Goal: Task Accomplishment & Management: Manage account settings

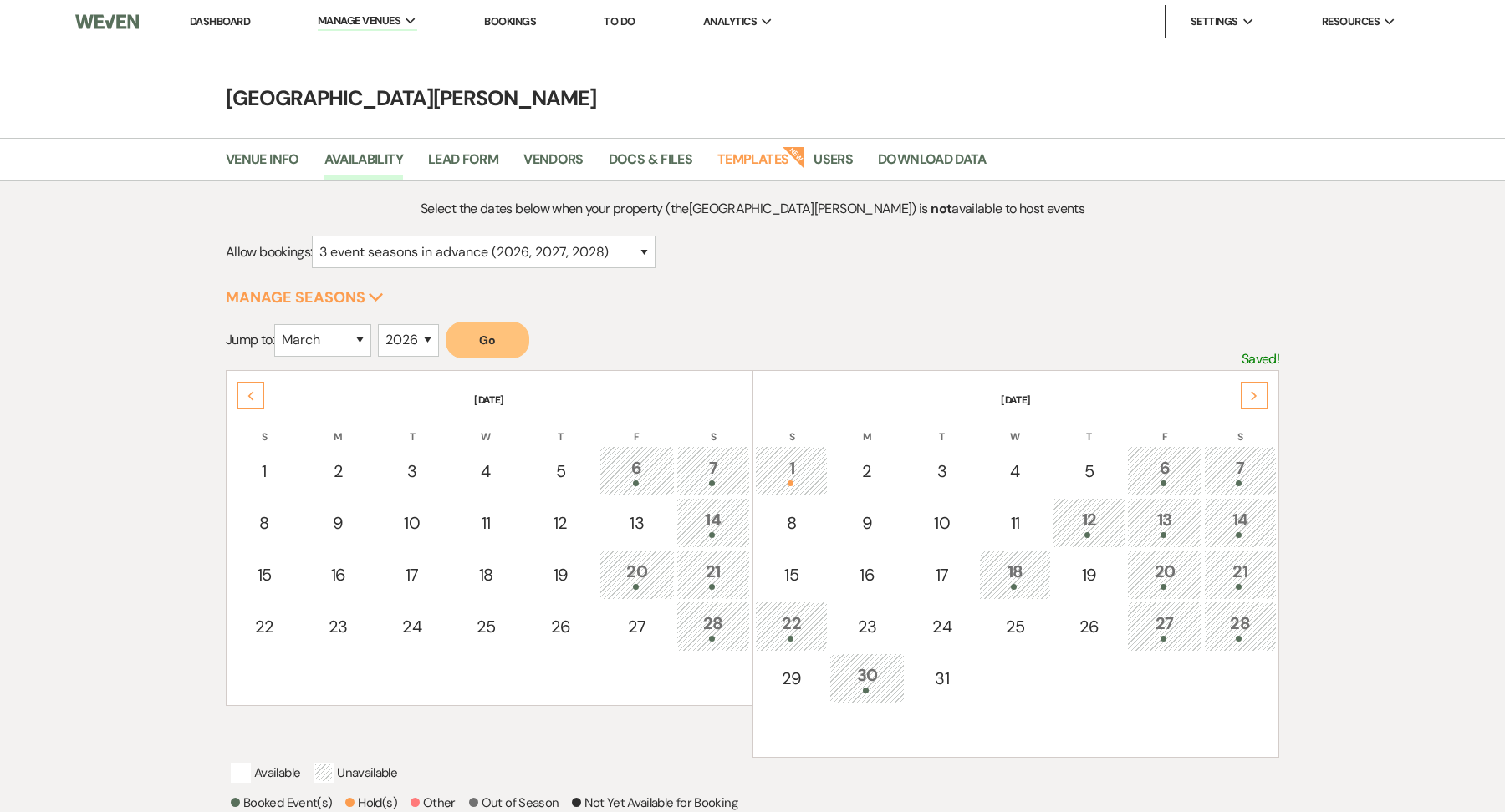
select select "3"
select select "2026"
click at [246, 20] on link "Dashboard" at bounding box center [219, 21] width 61 height 14
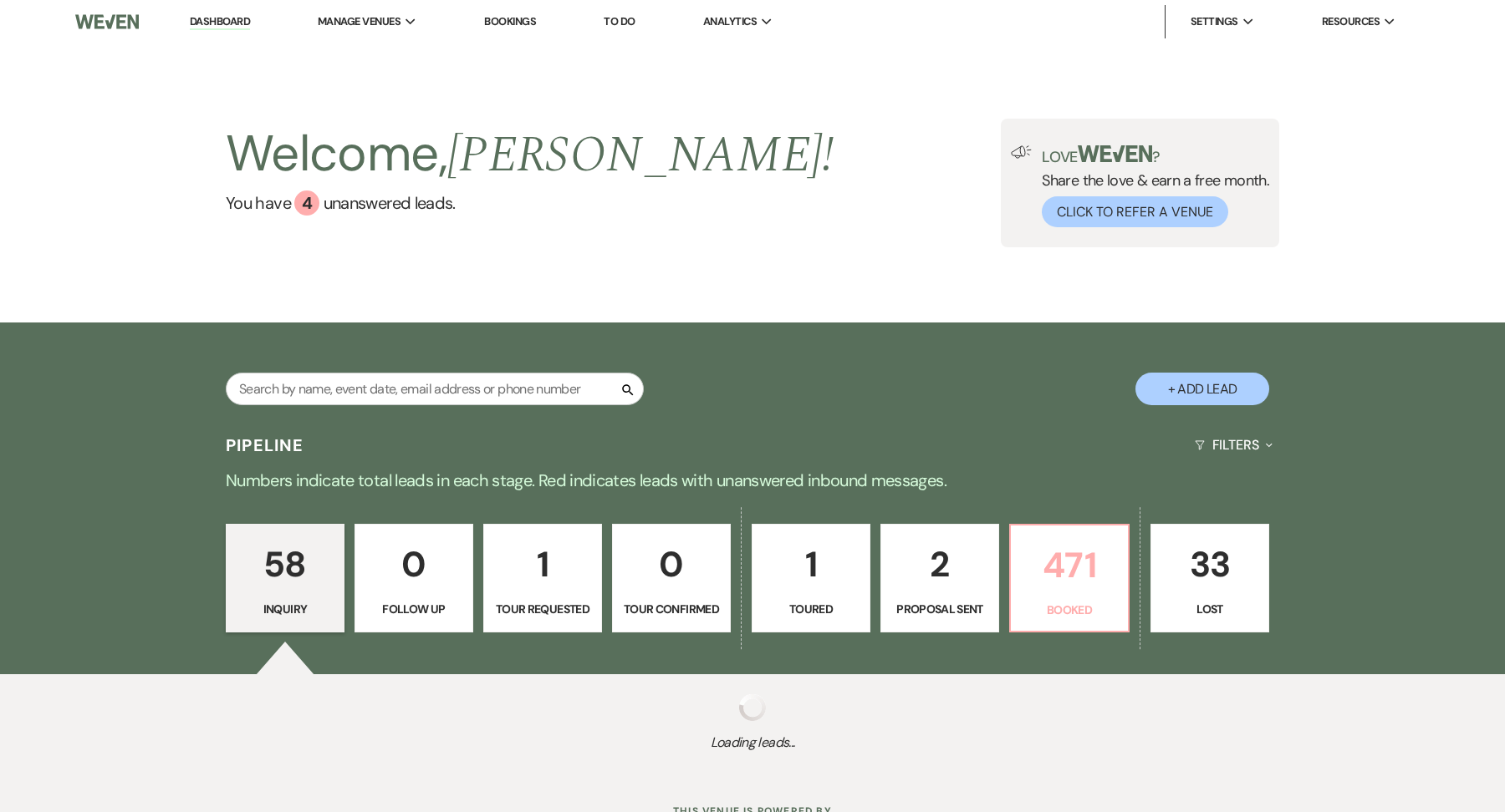
click at [1048, 557] on p "471" at bounding box center [1069, 566] width 97 height 56
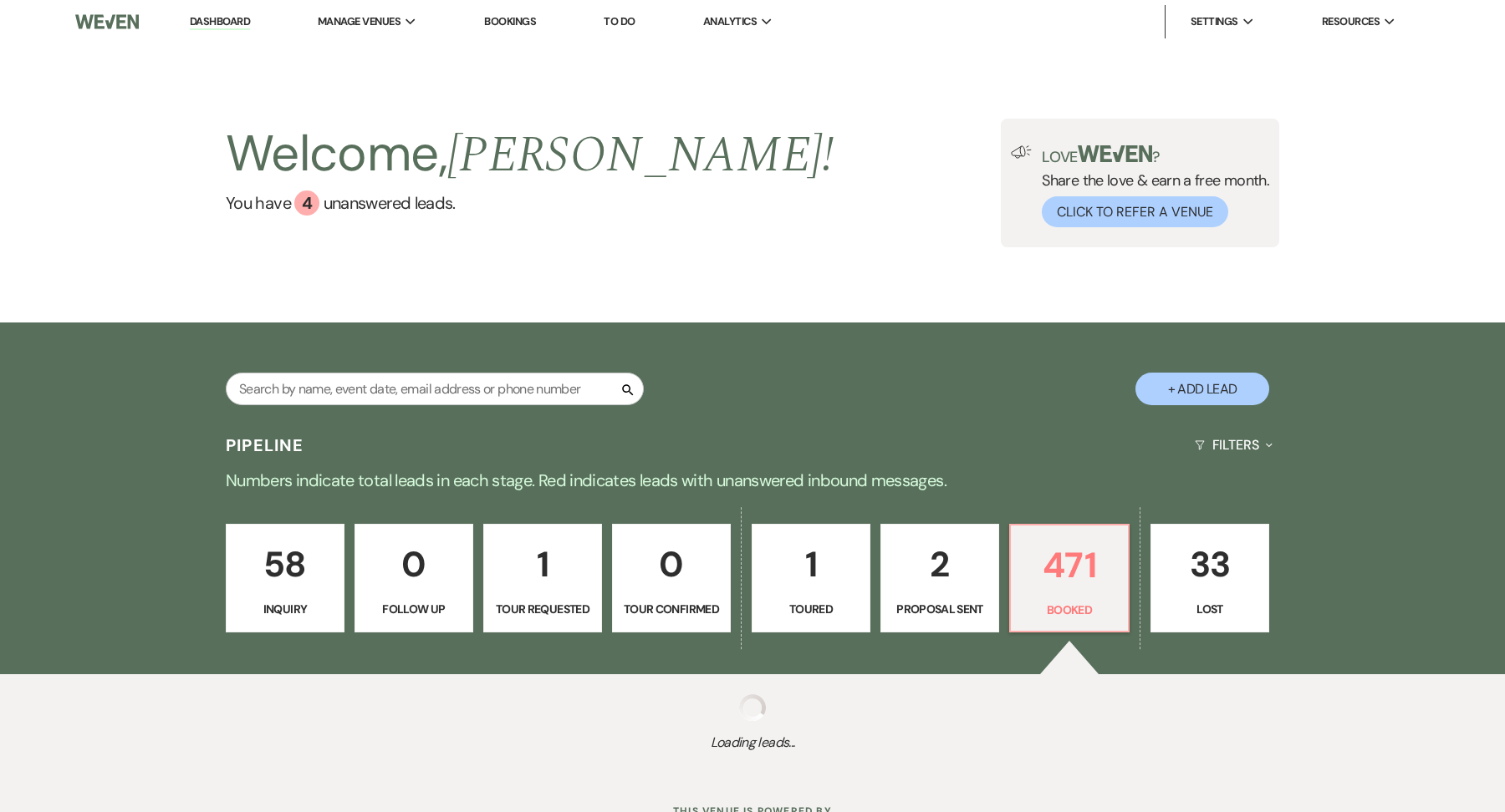
scroll to position [67, 0]
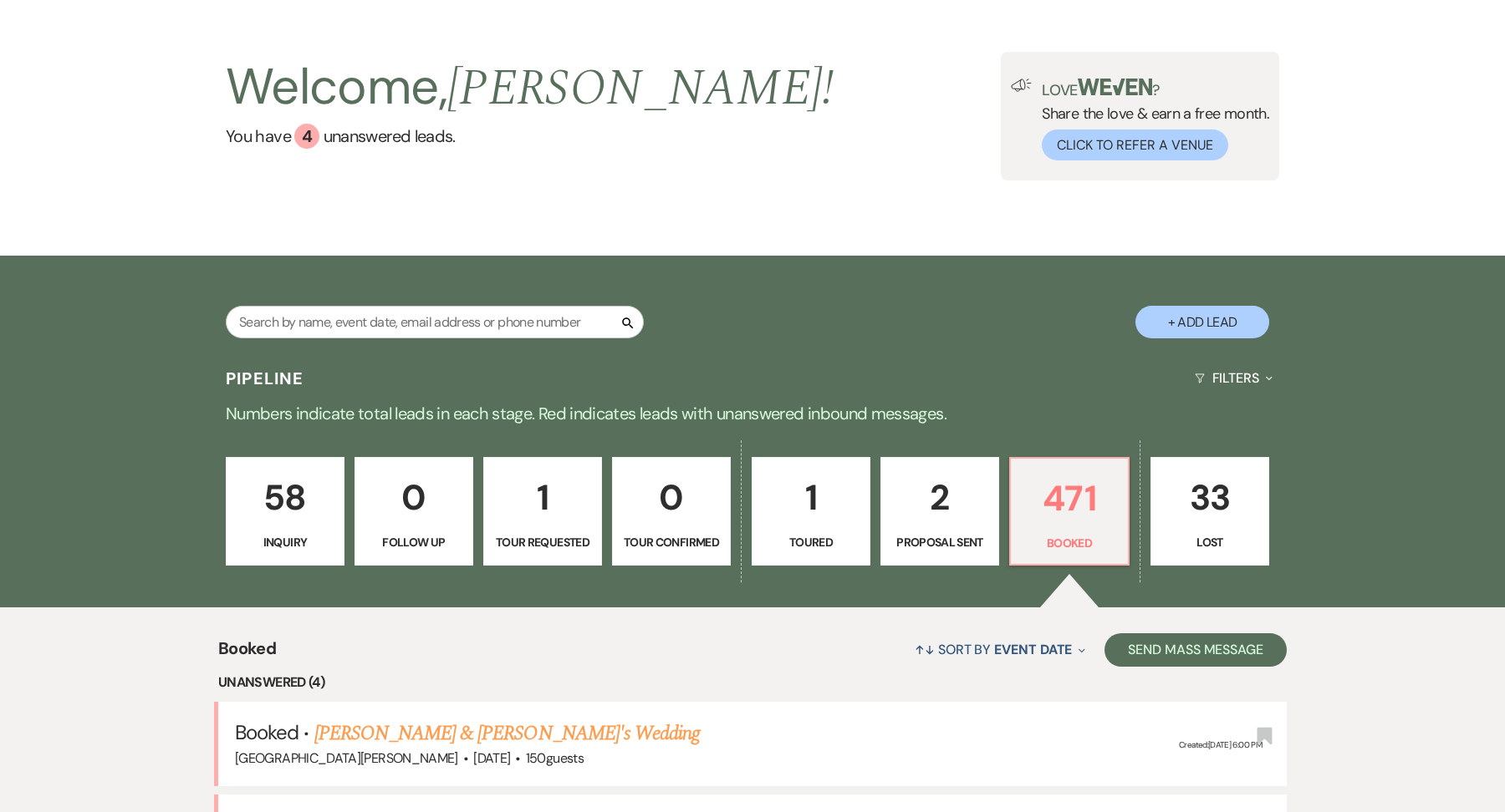
click at [513, 812] on link "Mallory Caproni & Martini's Wedding (until 1am)" at bounding box center [548, 826] width 468 height 30
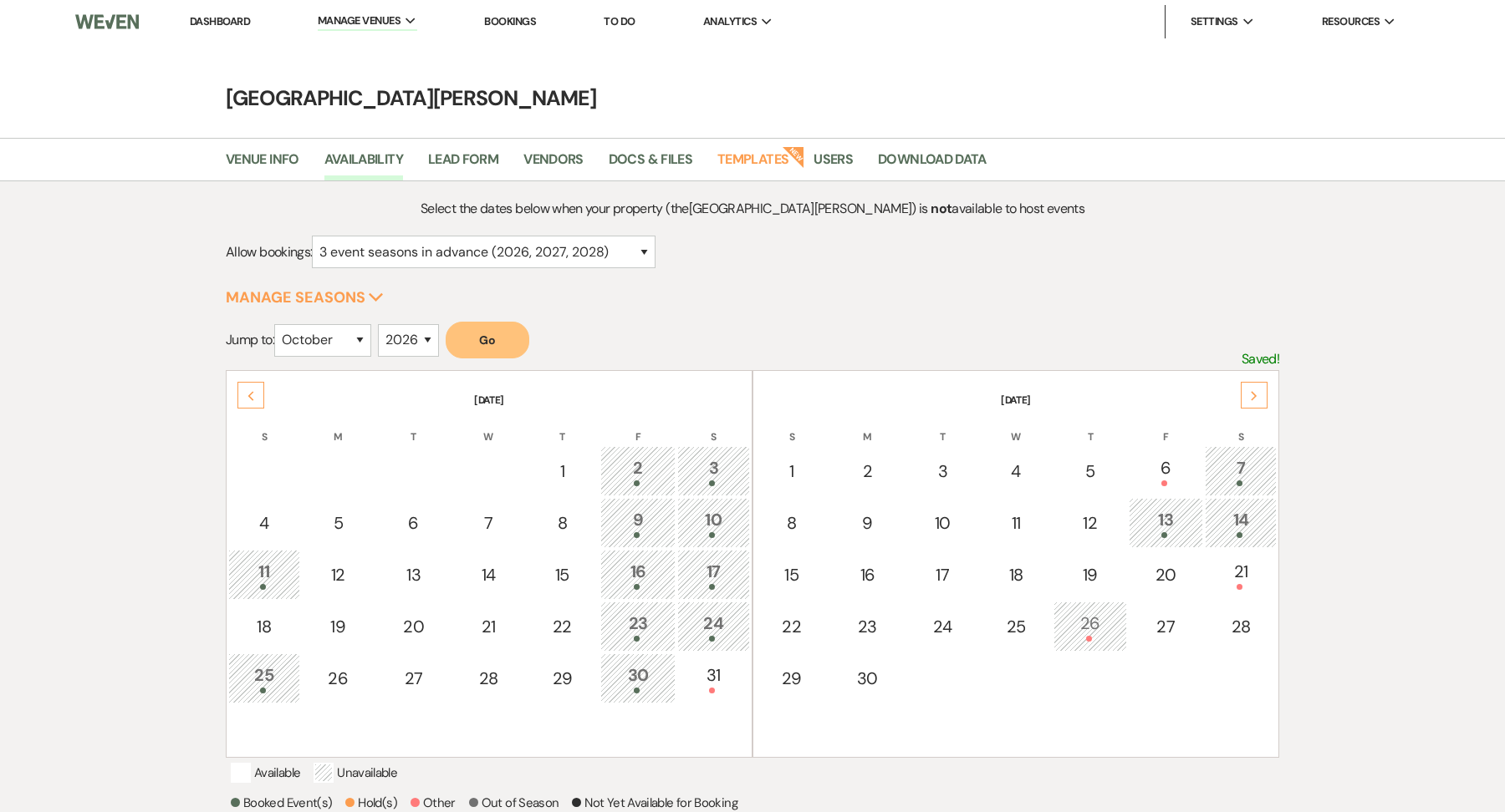
select select "3"
select select "10"
select select "2026"
click at [341, 343] on select "January February March April May June July August September October November De…" at bounding box center [322, 341] width 97 height 33
select select "4"
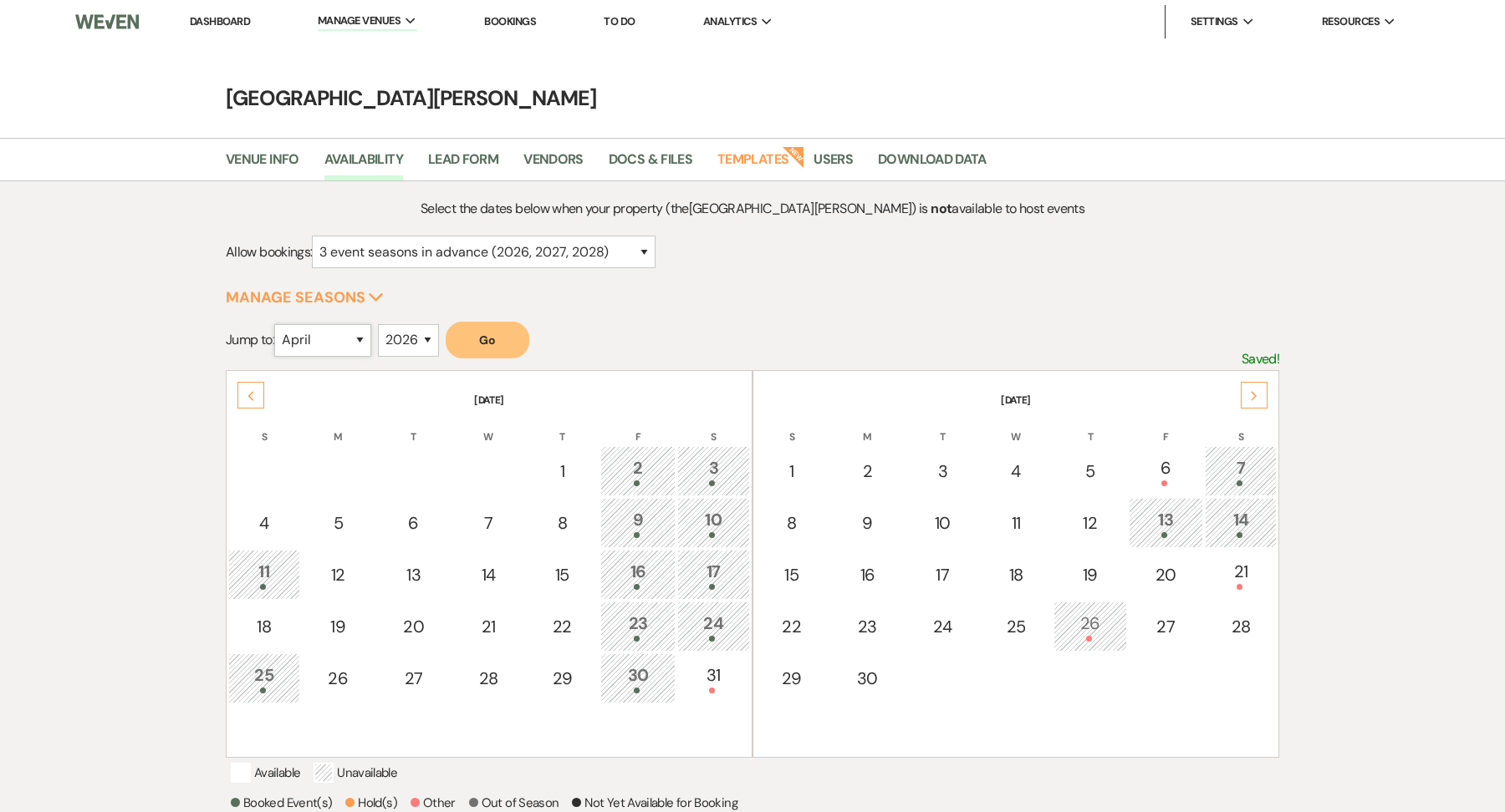
click at [277, 324] on select "January February March April May June July August September October November De…" at bounding box center [322, 341] width 97 height 33
click at [422, 341] on select "2025 2026 2027 2028 2029" at bounding box center [408, 341] width 61 height 33
select select "2027"
click at [381, 324] on select "2025 2026 2027 2028 2029" at bounding box center [408, 341] width 61 height 33
click at [504, 331] on button "Go" at bounding box center [487, 340] width 84 height 37
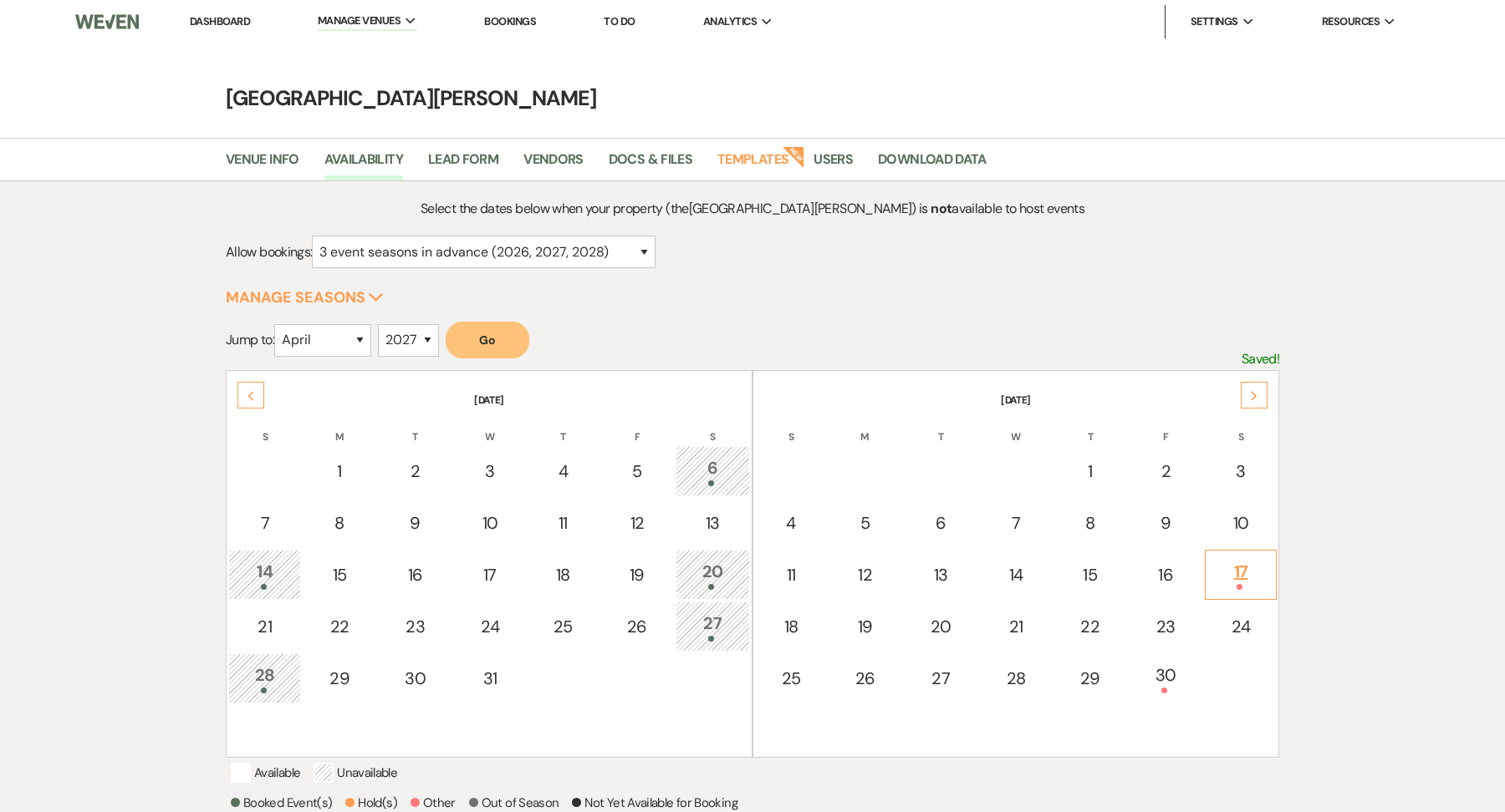
click at [1238, 589] on td "17" at bounding box center [1240, 575] width 72 height 50
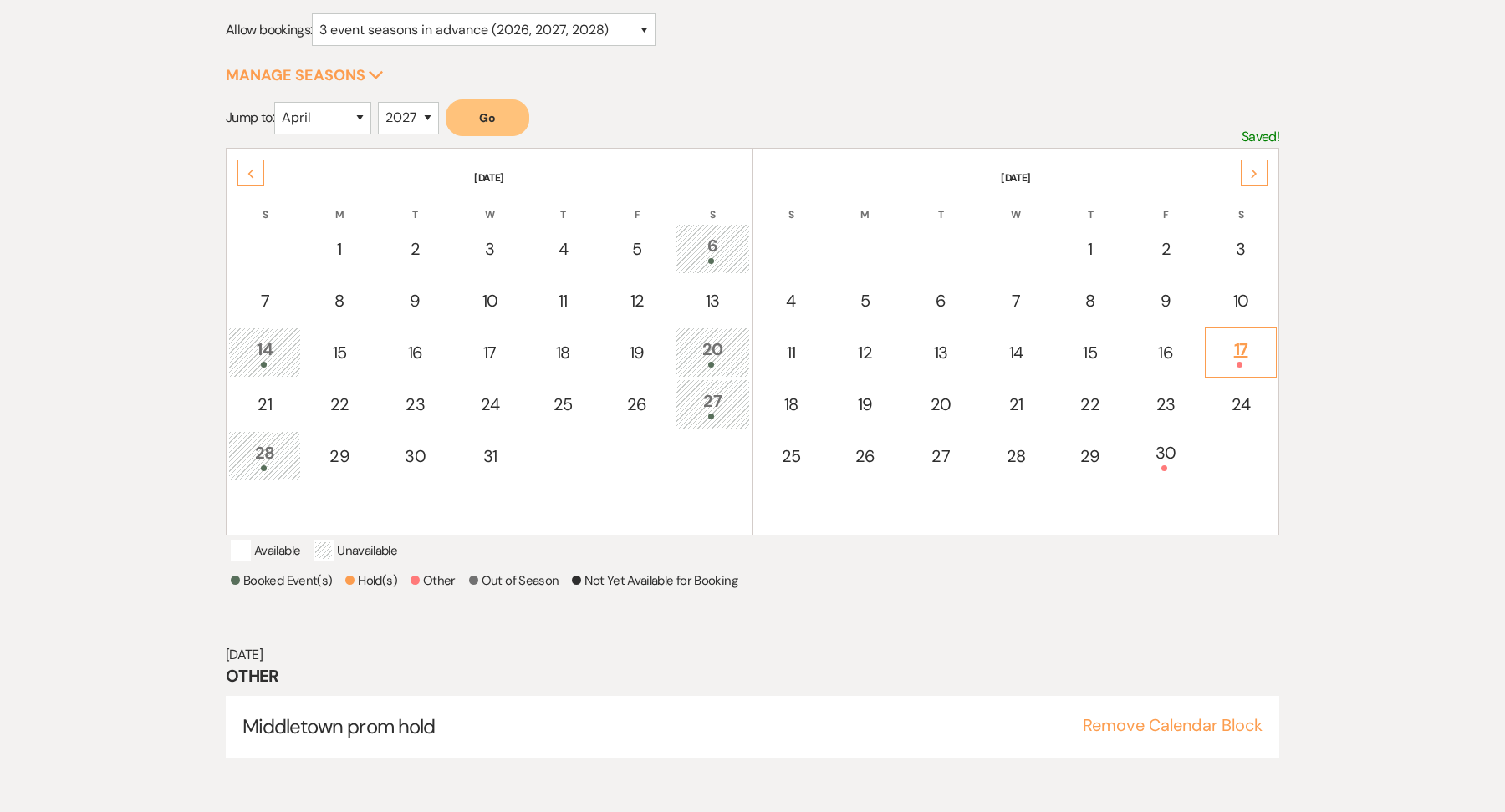
scroll to position [223, 0]
click at [1158, 465] on div at bounding box center [1165, 468] width 57 height 6
click at [1263, 168] on div "Next" at bounding box center [1254, 172] width 27 height 27
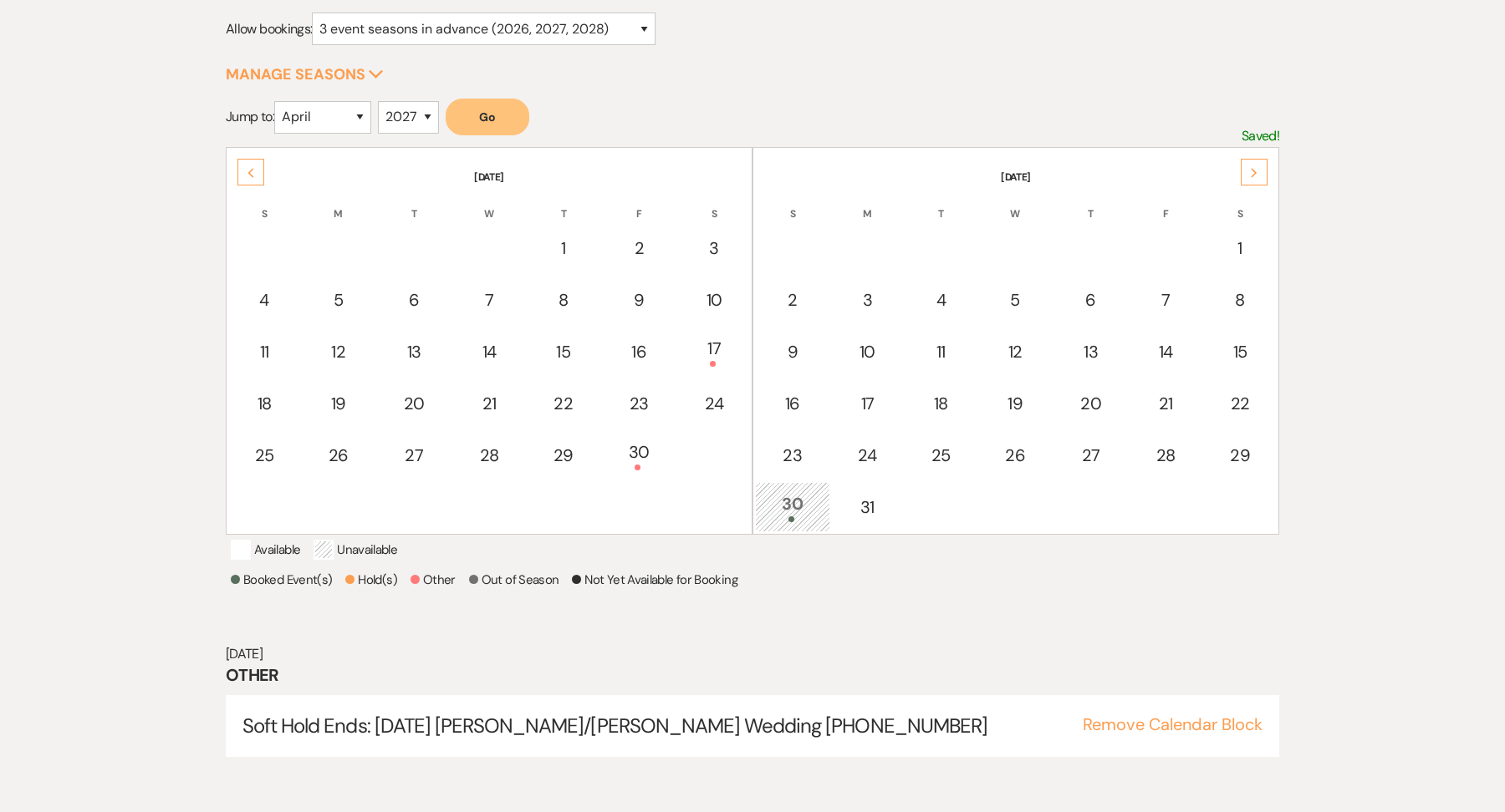
click at [1263, 168] on div "Next" at bounding box center [1254, 172] width 27 height 27
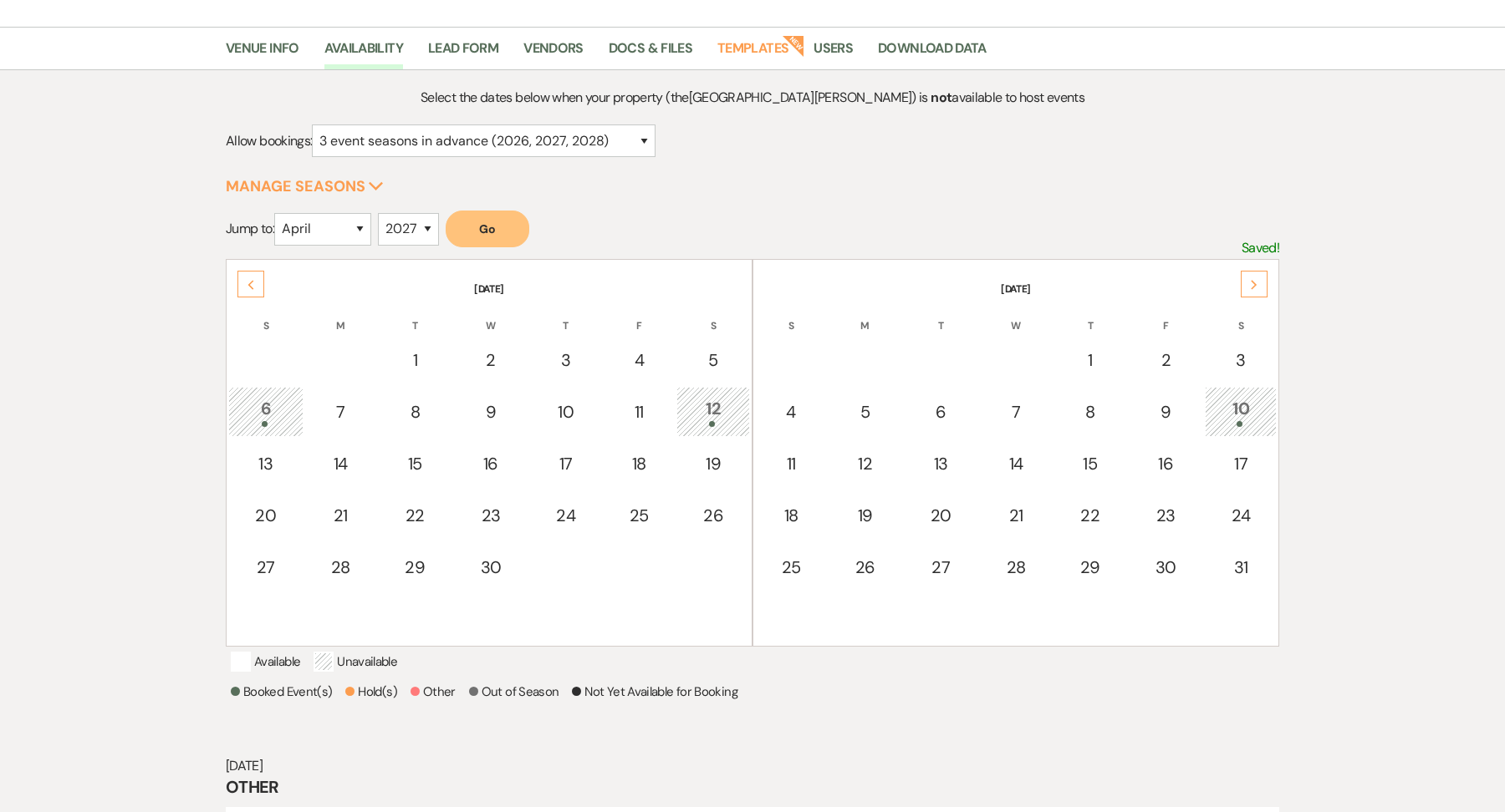
scroll to position [0, 0]
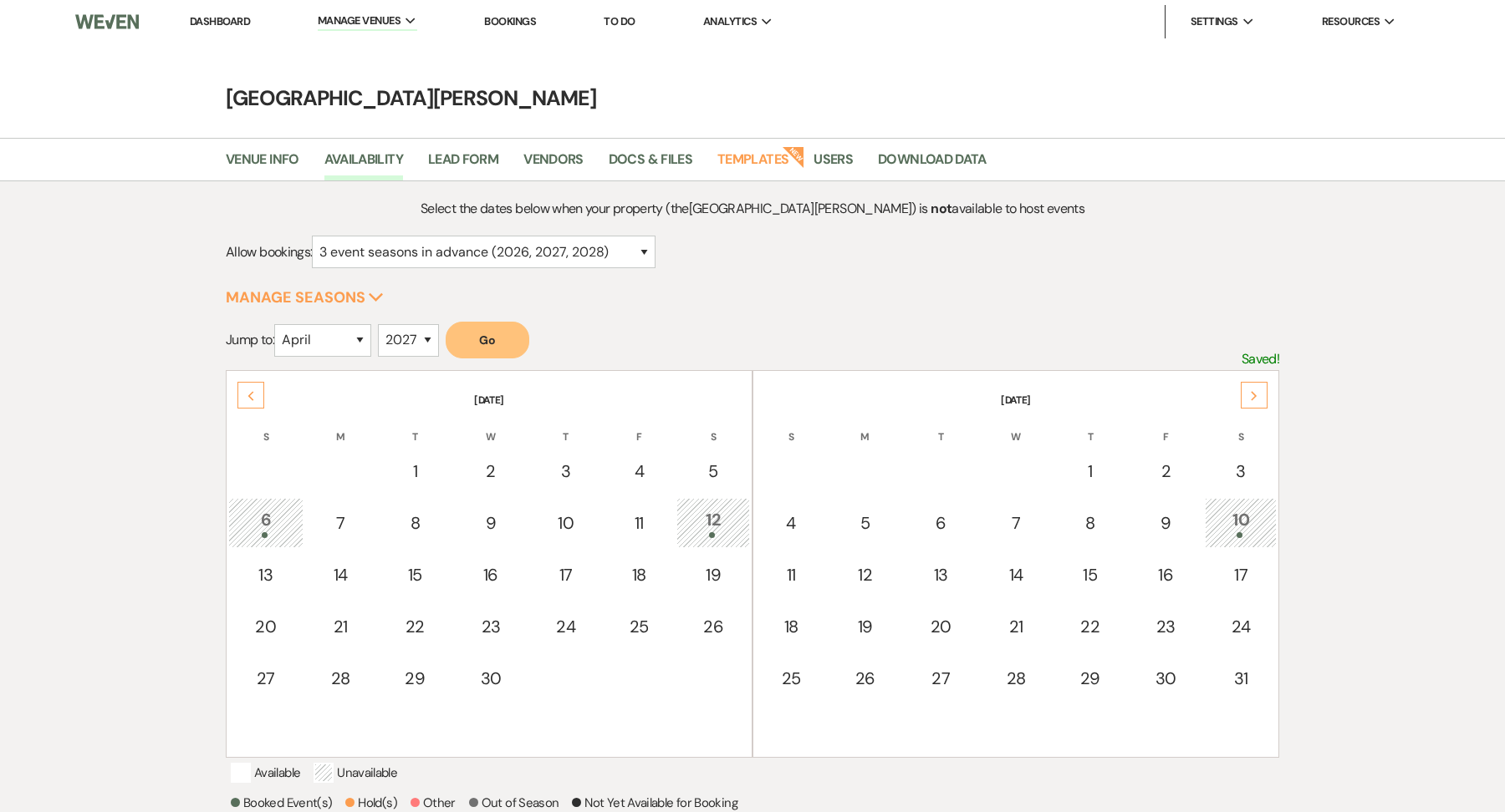
click at [250, 22] on link "Dashboard" at bounding box center [219, 21] width 61 height 14
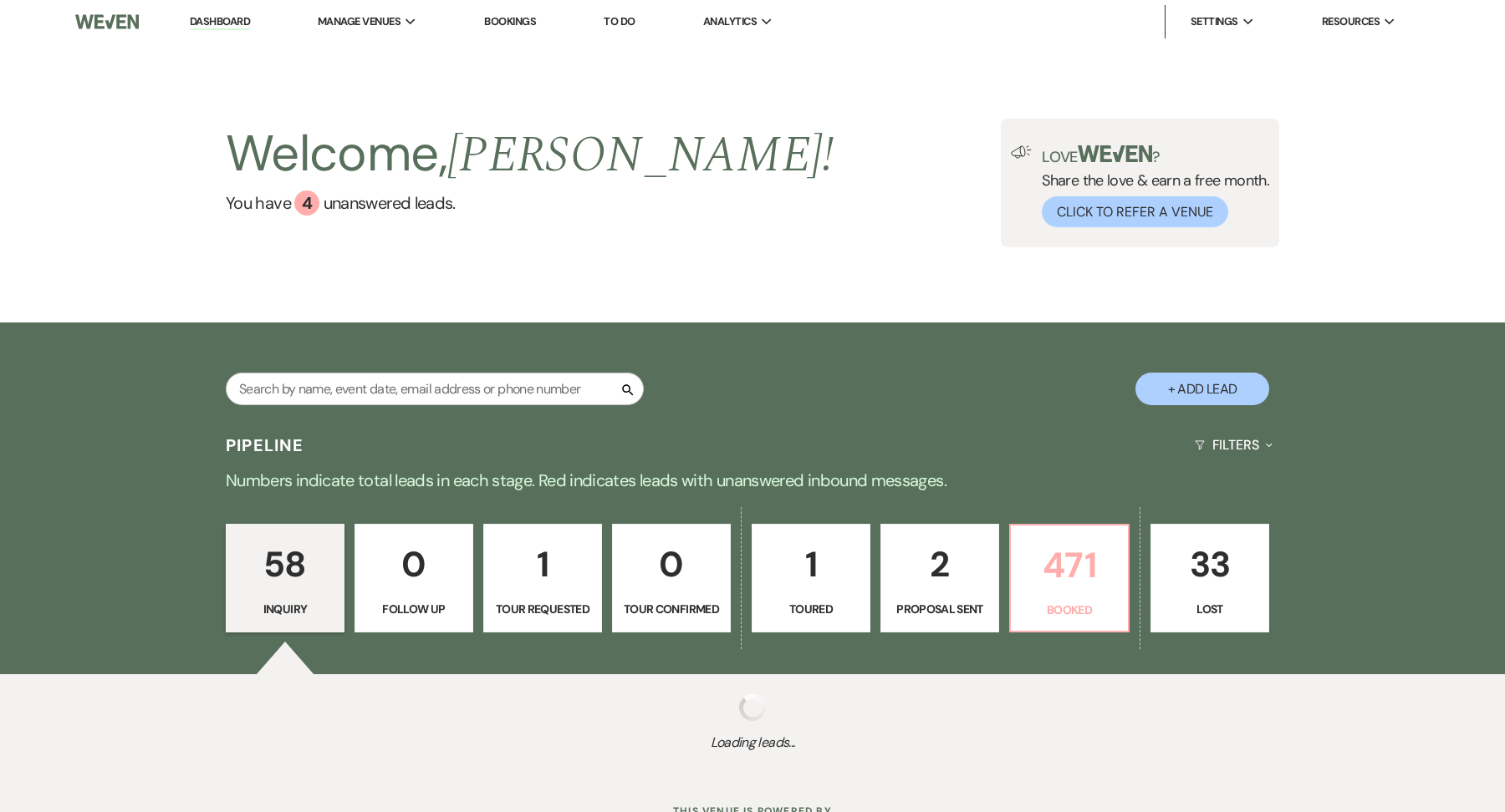
click at [1050, 615] on p "Booked" at bounding box center [1069, 610] width 97 height 18
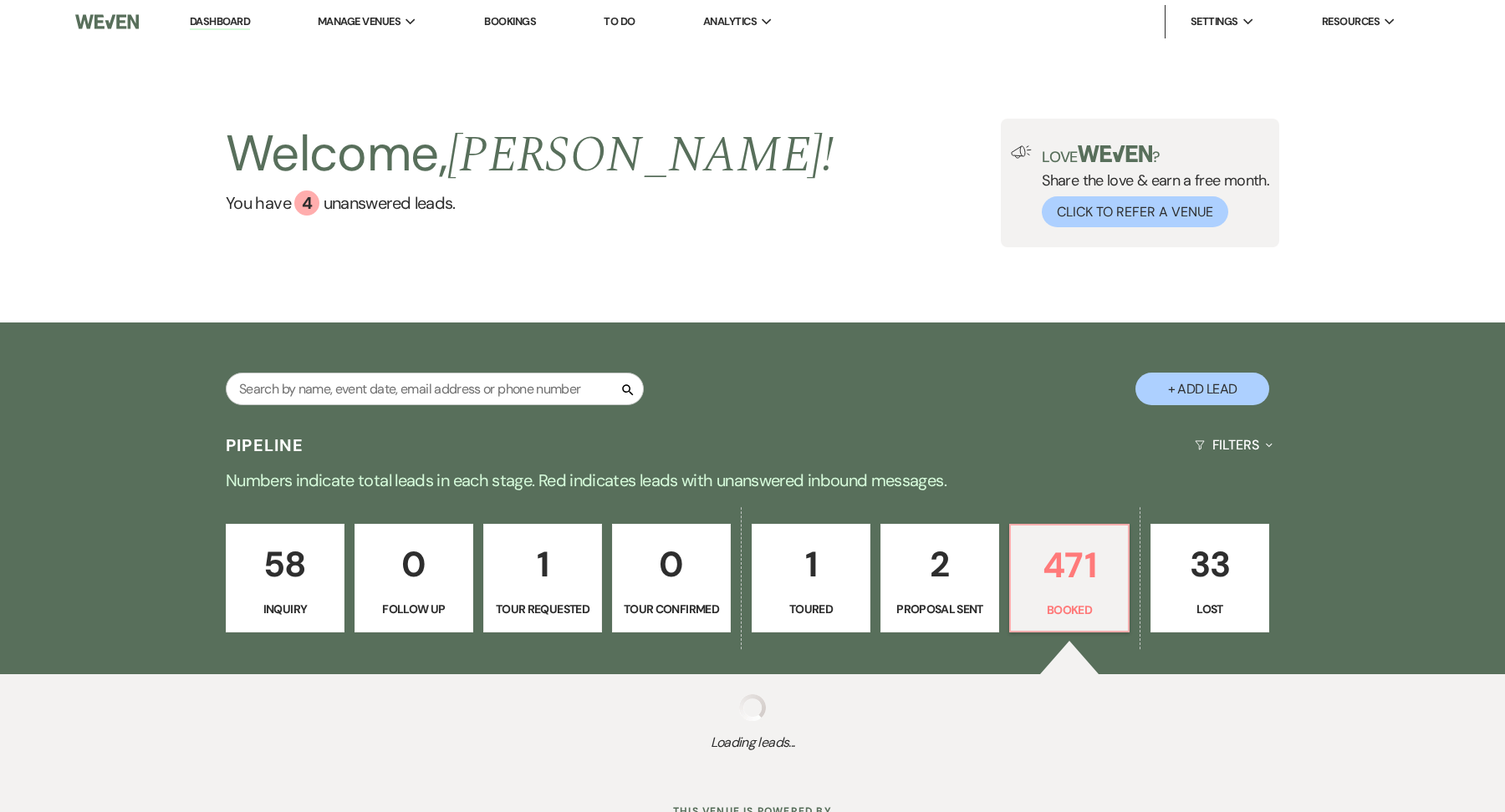
scroll to position [67, 0]
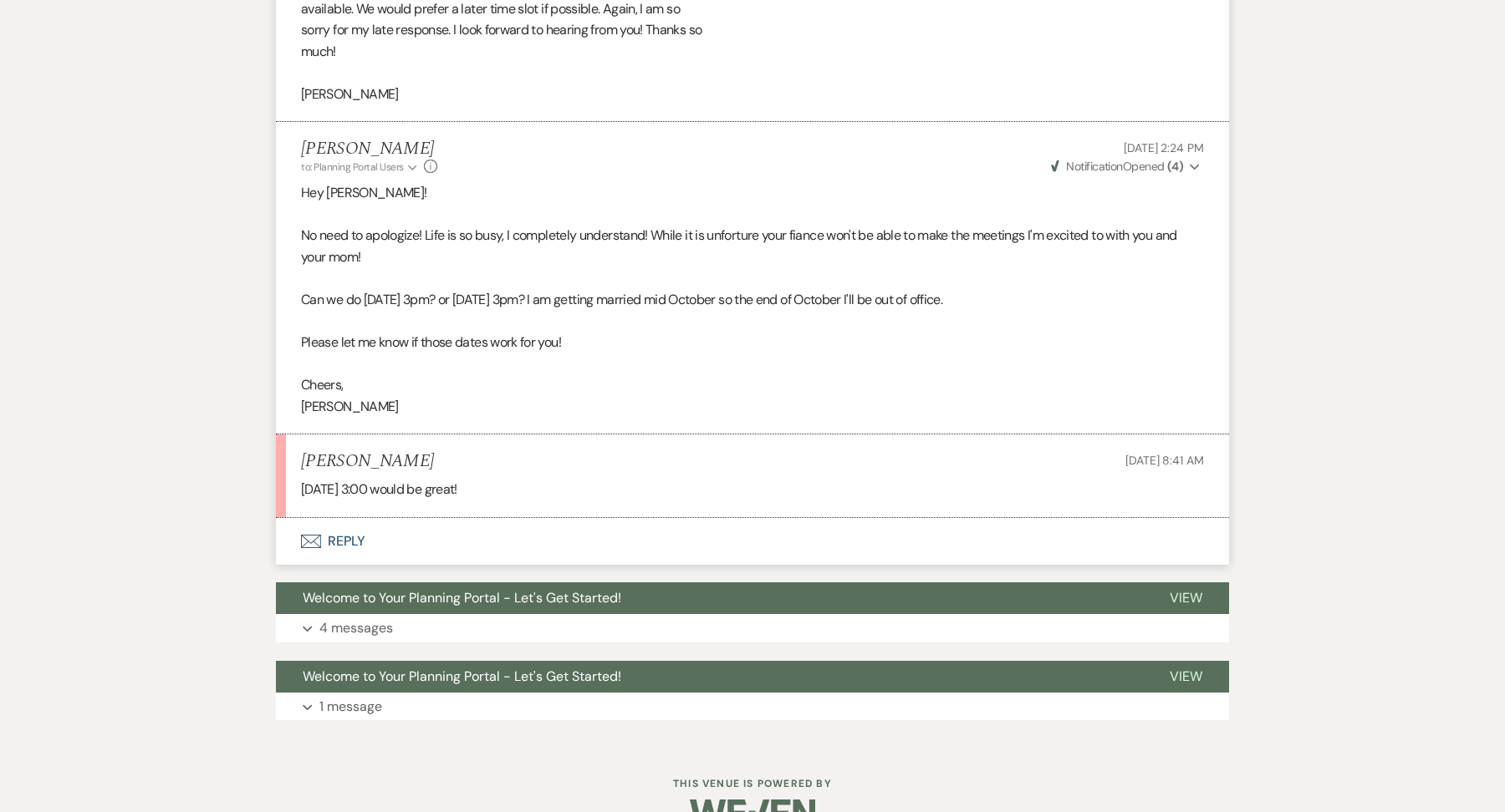
scroll to position [1322, 0]
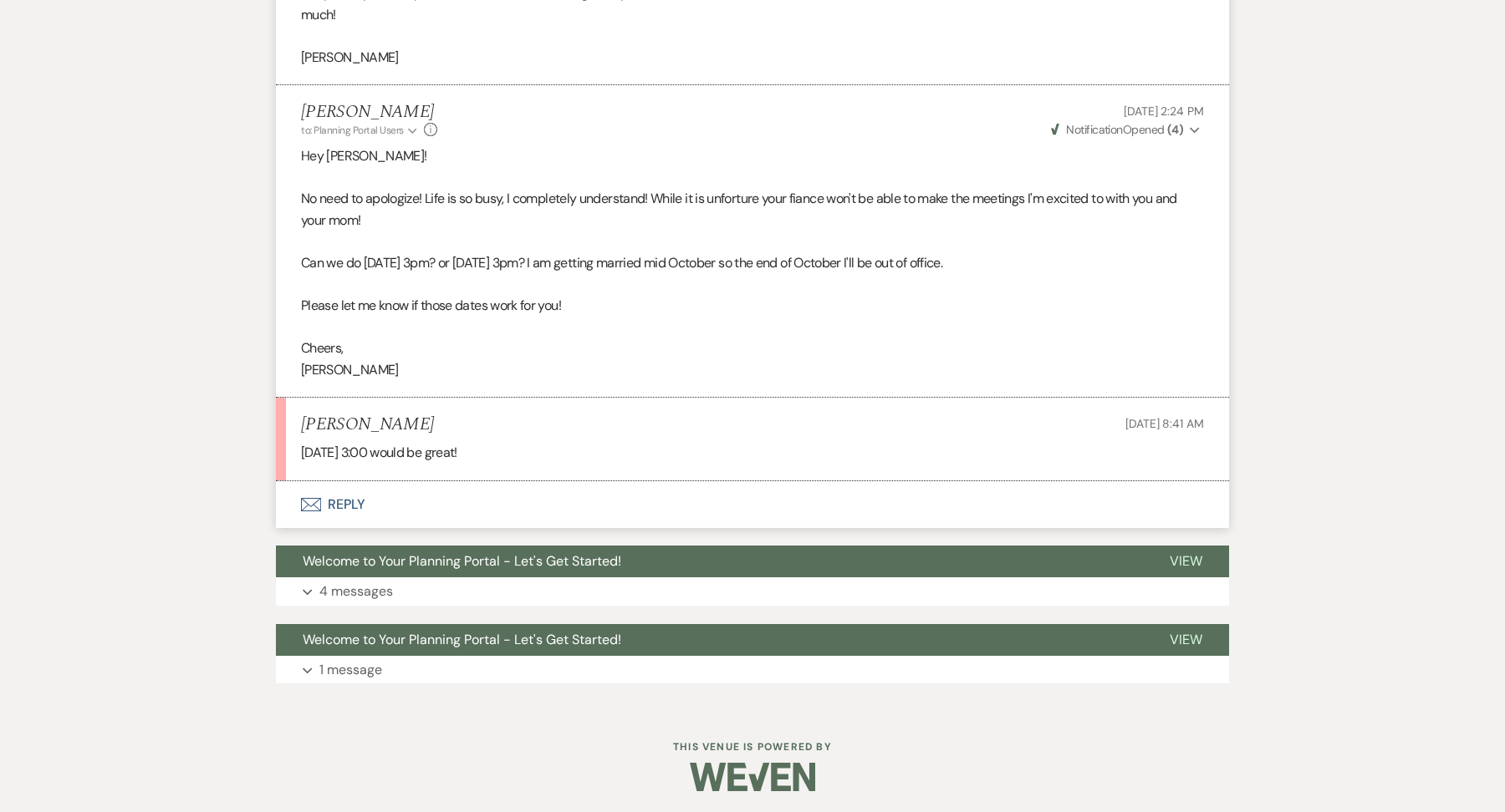
click at [339, 496] on button "Envelope Reply" at bounding box center [752, 504] width 953 height 47
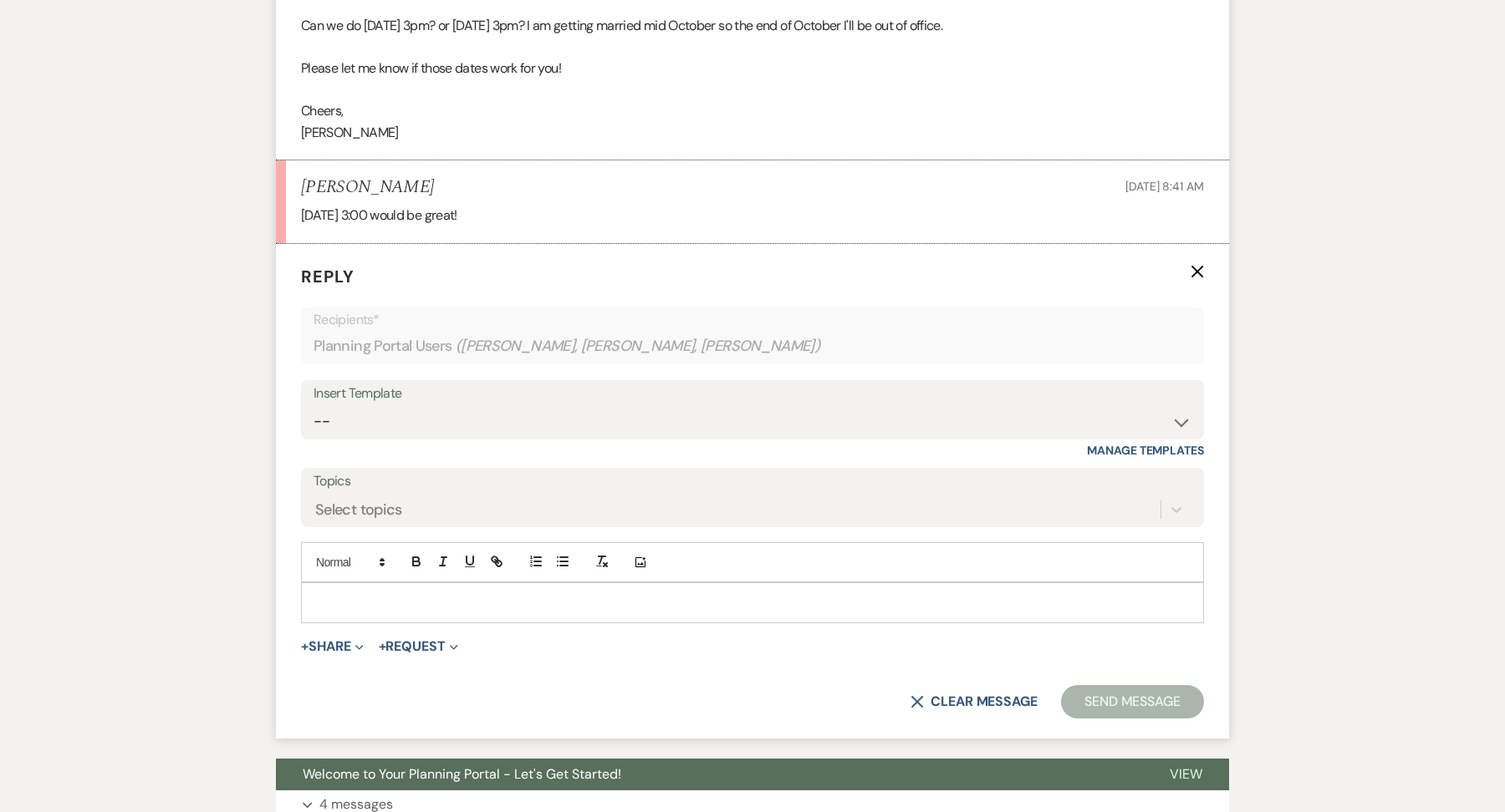
scroll to position [1565, 0]
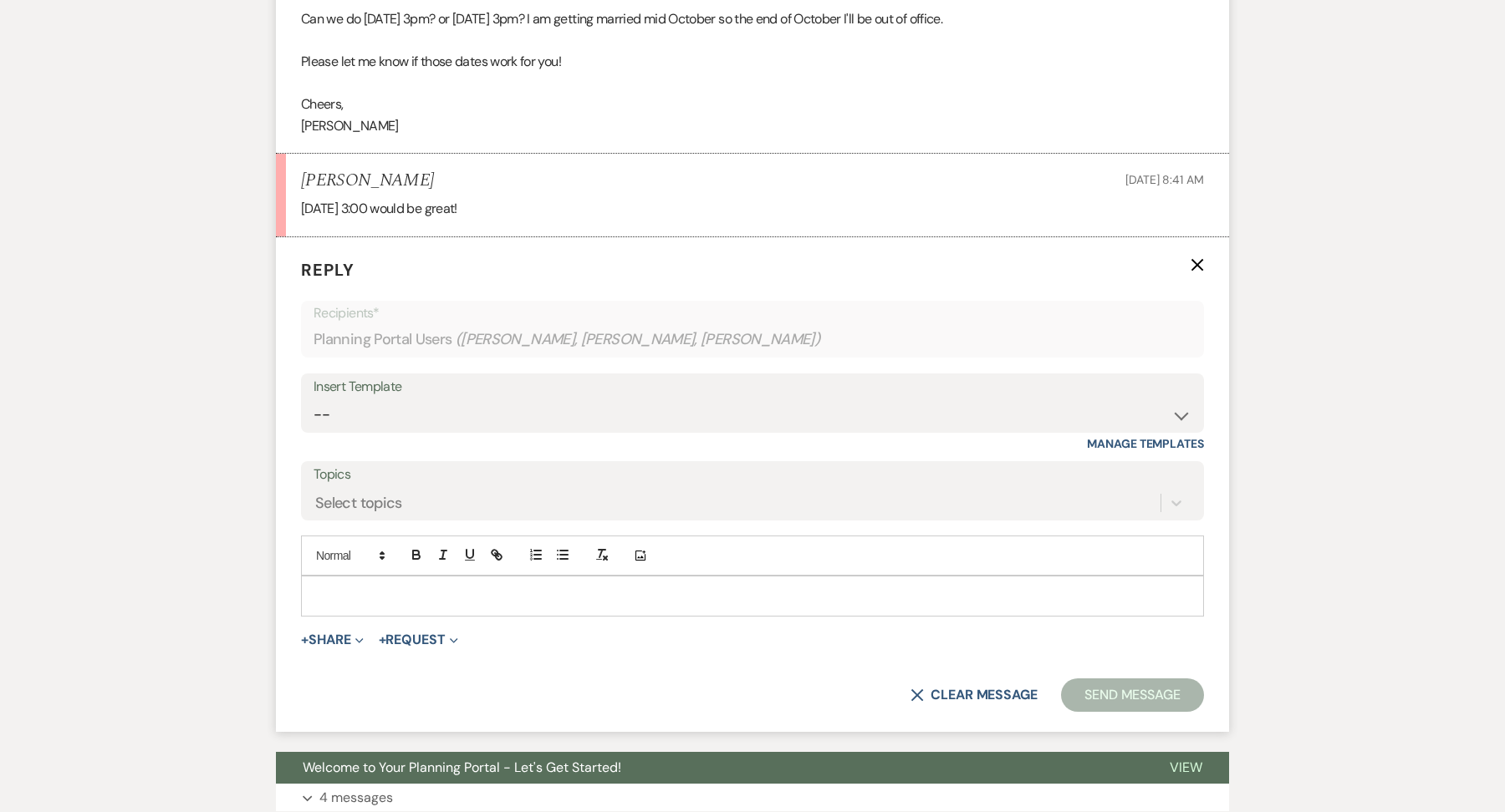
click at [420, 576] on div at bounding box center [752, 596] width 902 height 38
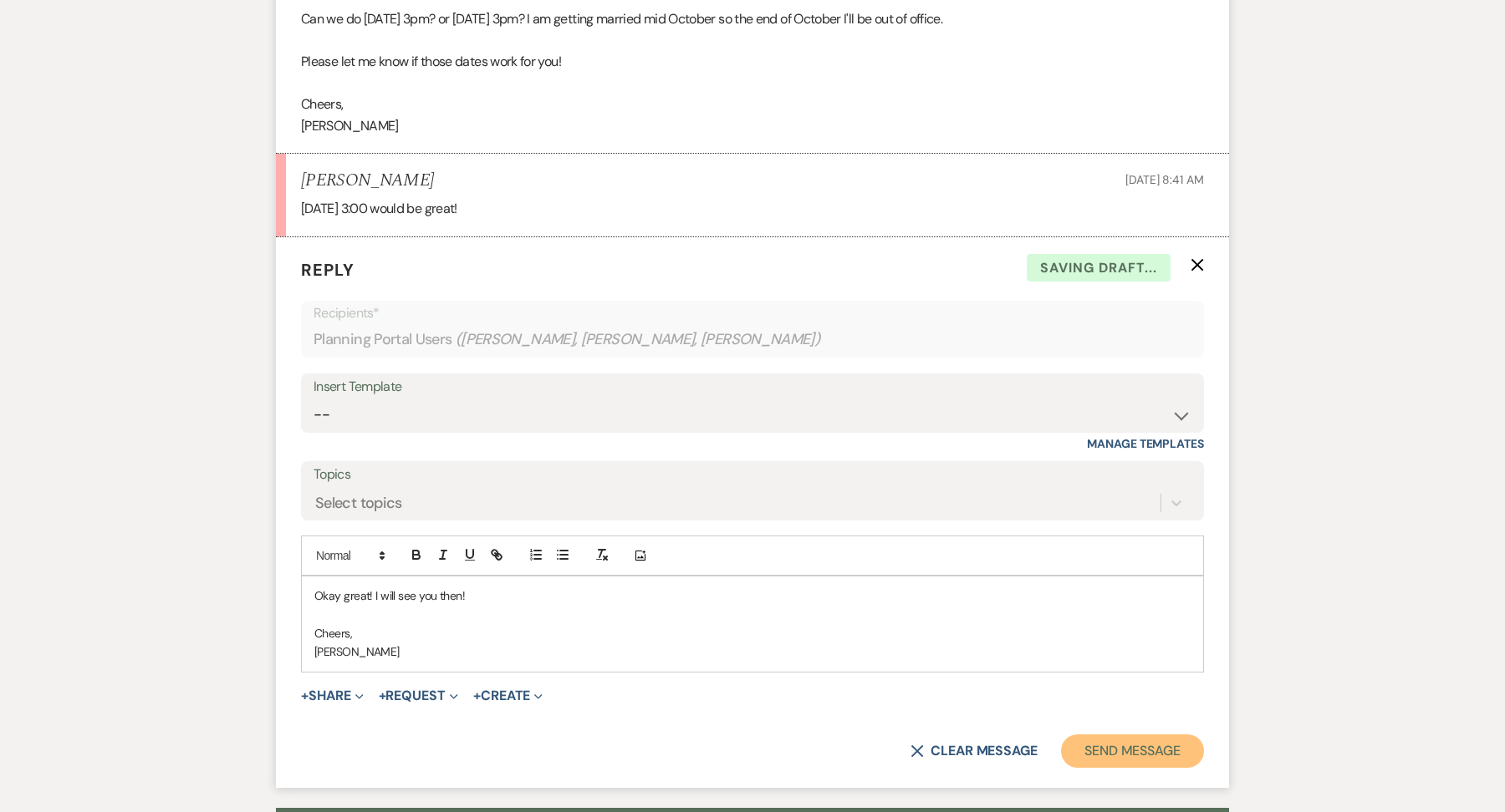
click at [1174, 735] on button "Send Message" at bounding box center [1132, 751] width 143 height 34
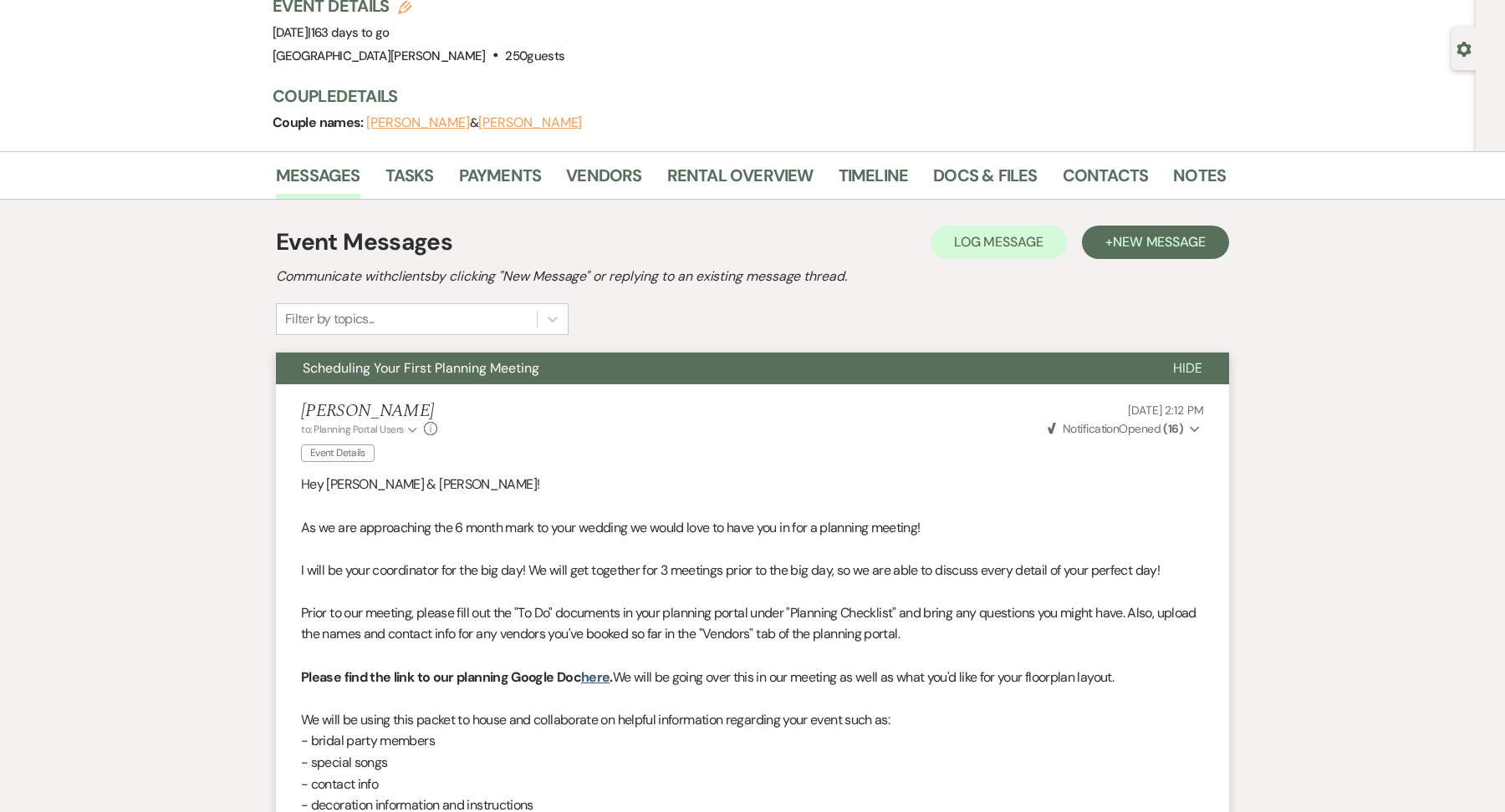
scroll to position [0, 0]
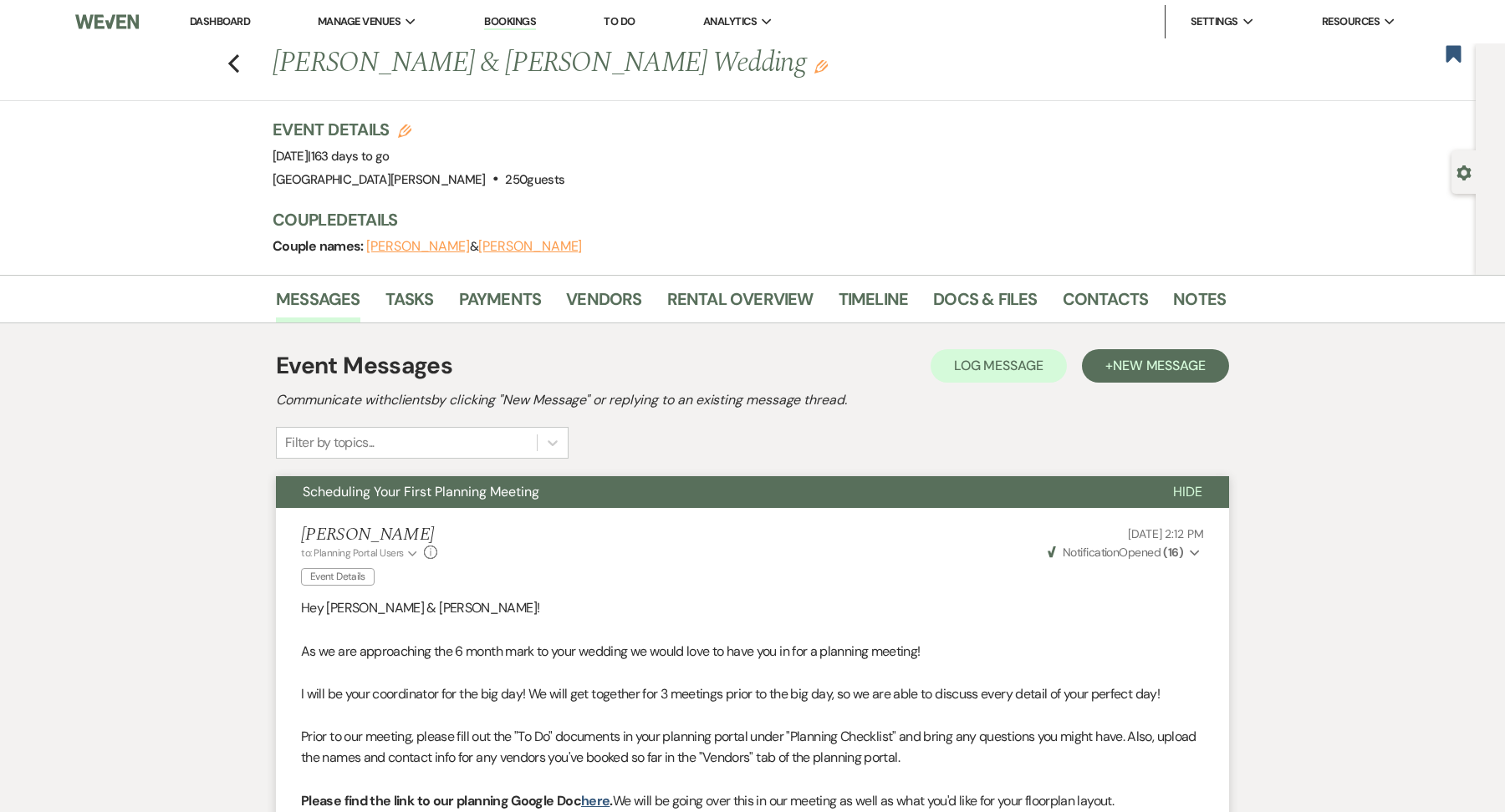
click at [234, 17] on link "Dashboard" at bounding box center [219, 21] width 61 height 14
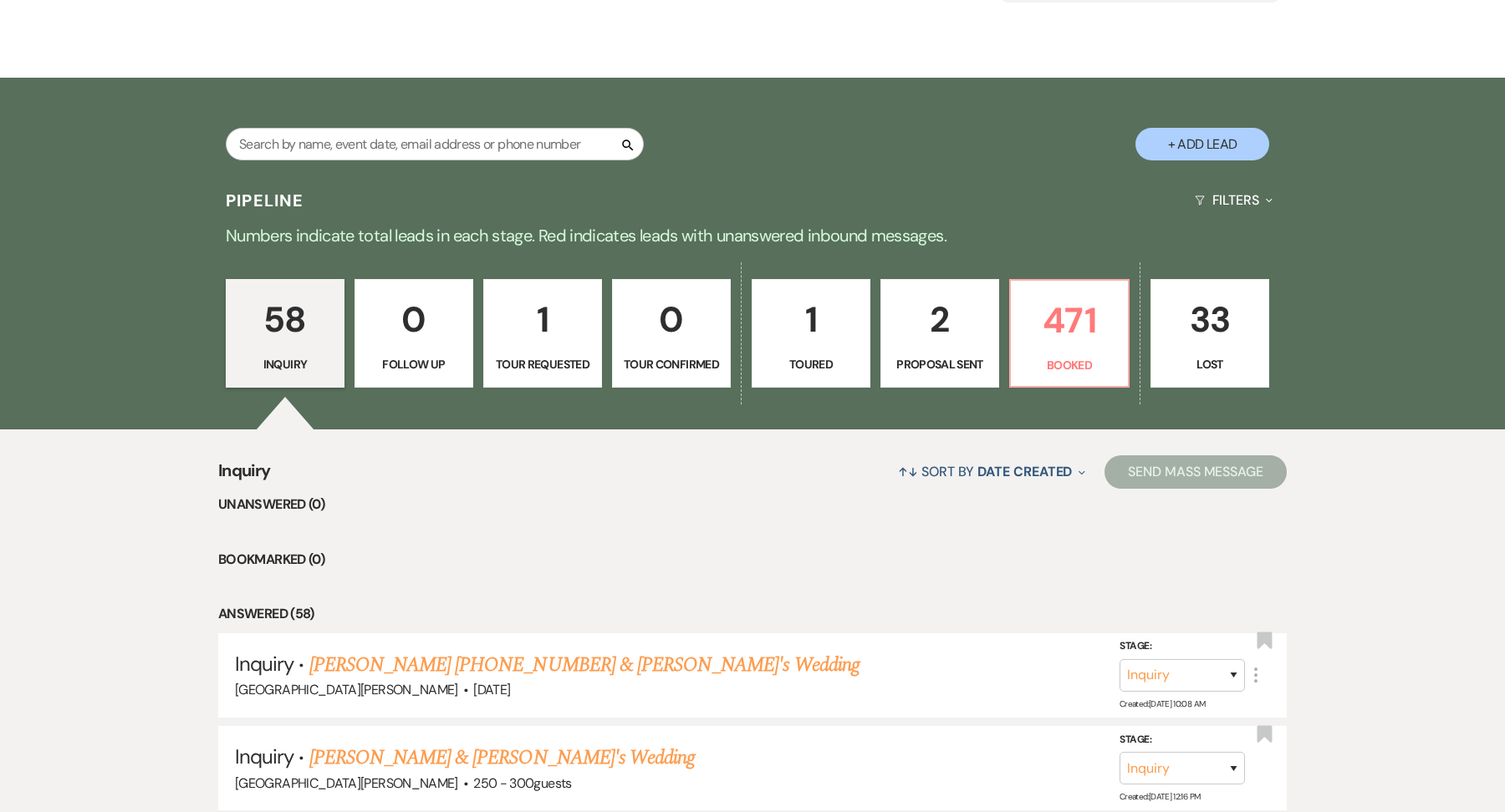
scroll to position [267, 0]
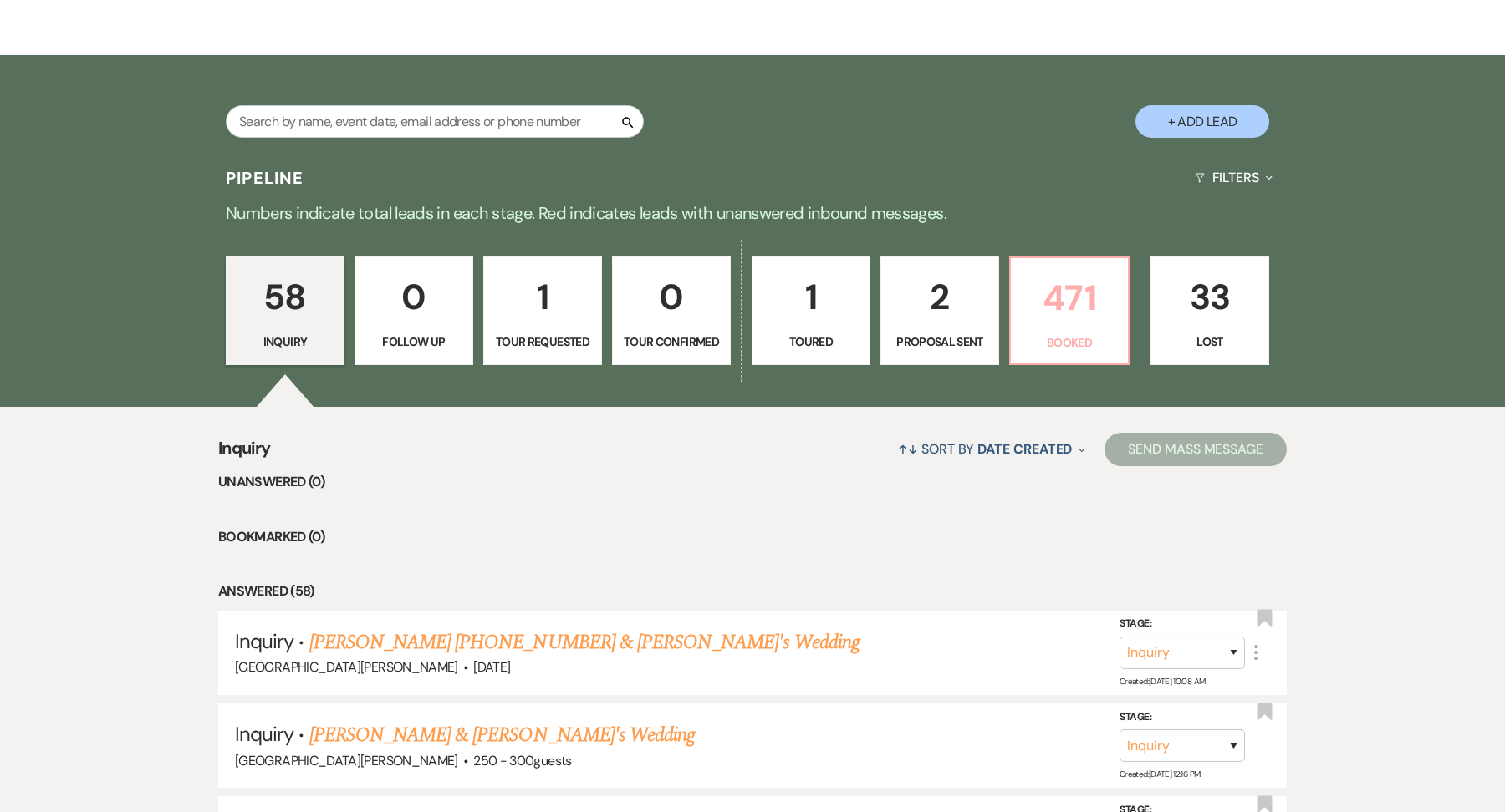
click at [1071, 325] on p "471" at bounding box center [1069, 298] width 97 height 56
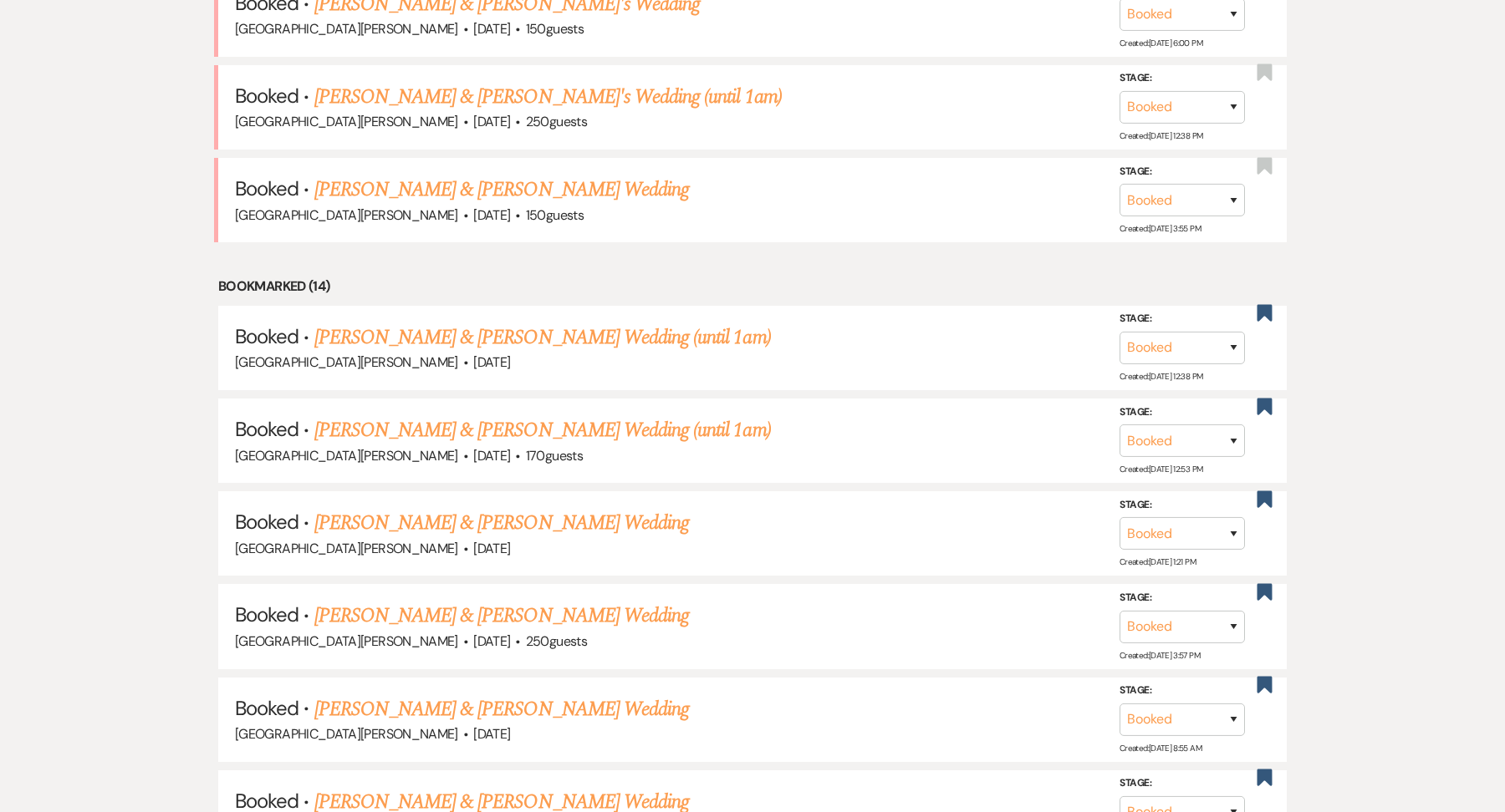
scroll to position [840, 0]
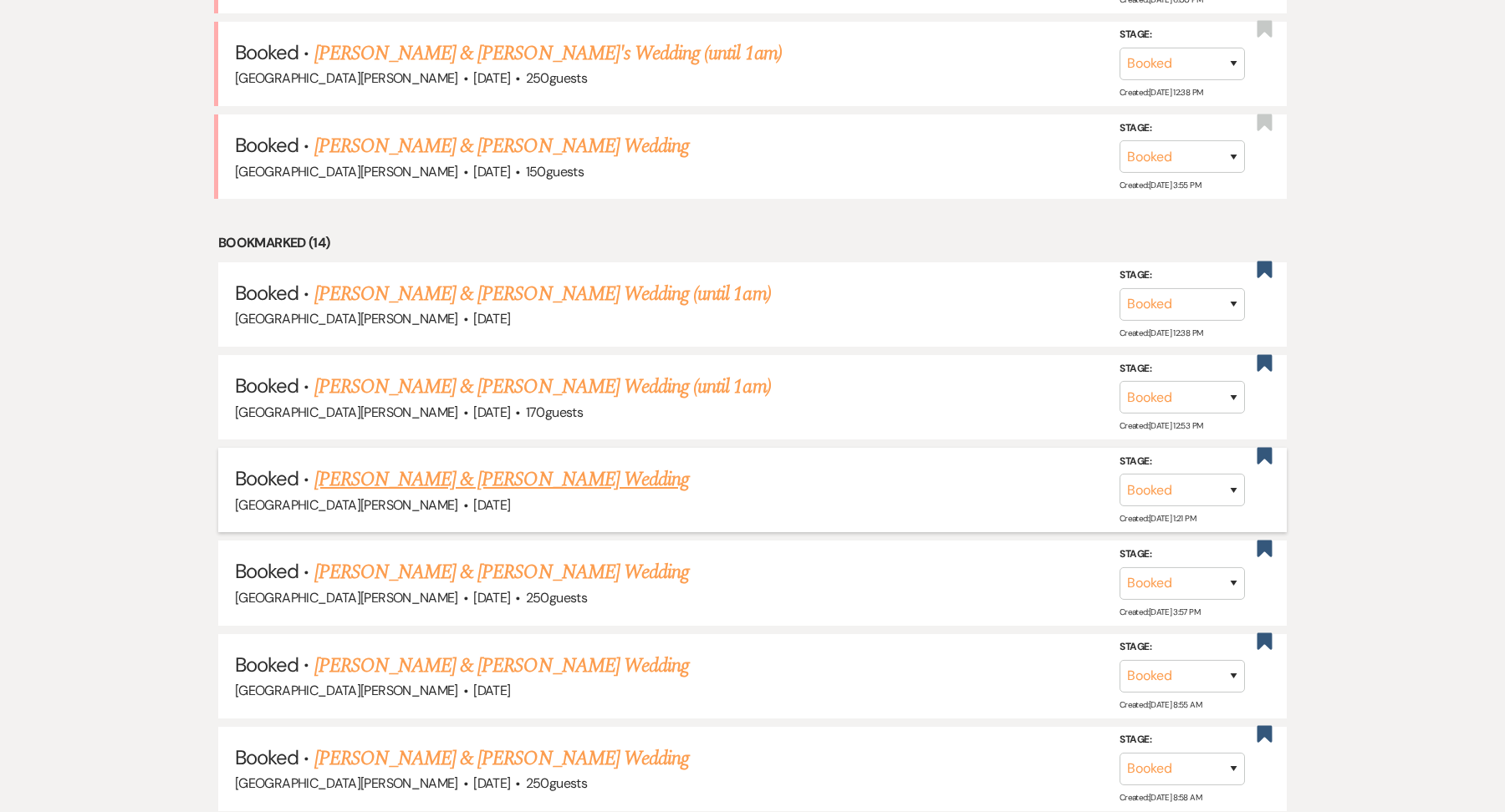
click at [411, 480] on link "[PERSON_NAME] & [PERSON_NAME] Wedding" at bounding box center [501, 479] width 374 height 30
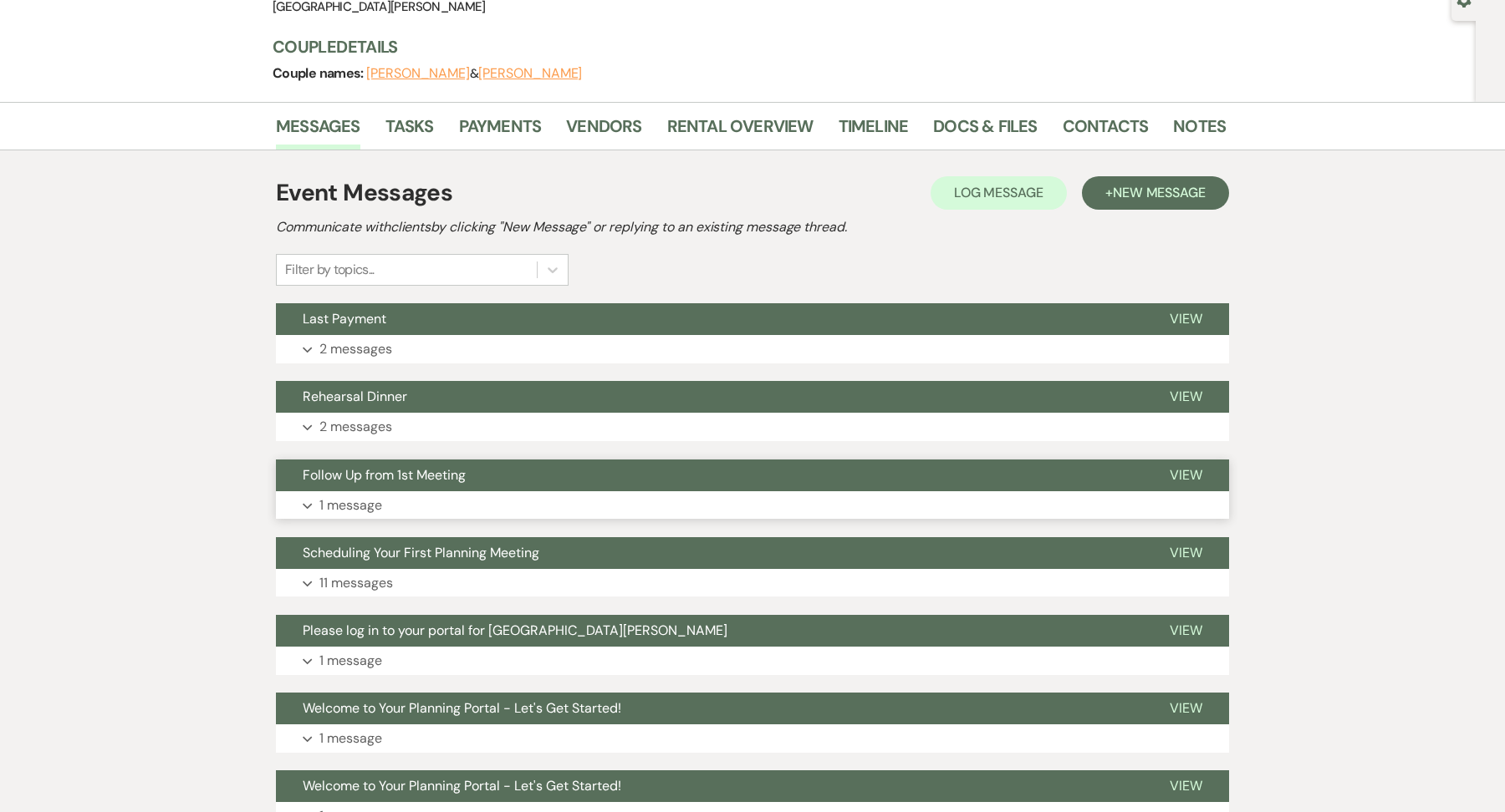
scroll to position [230, 0]
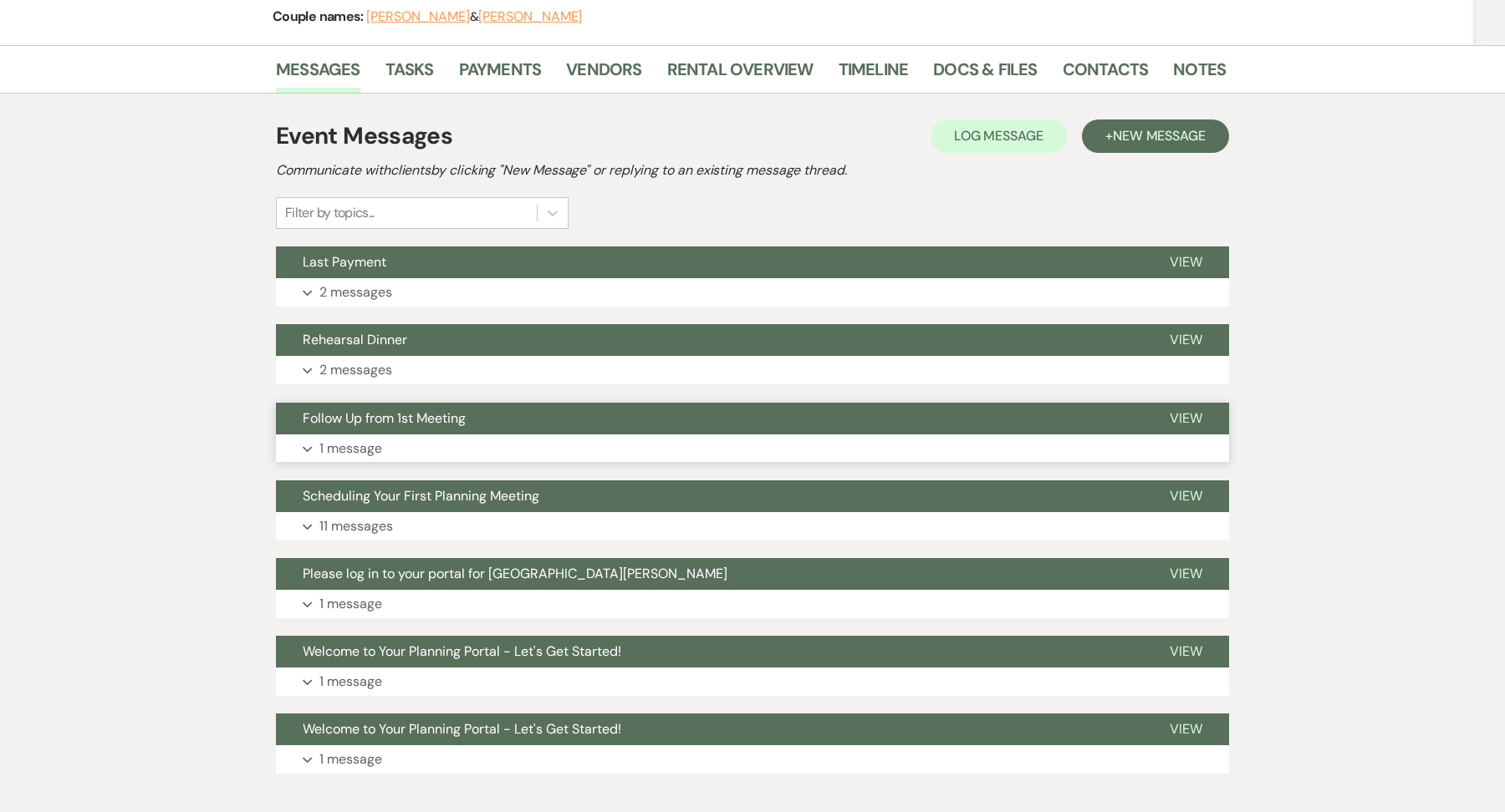
click at [420, 435] on button "Expand 1 message" at bounding box center [752, 449] width 953 height 29
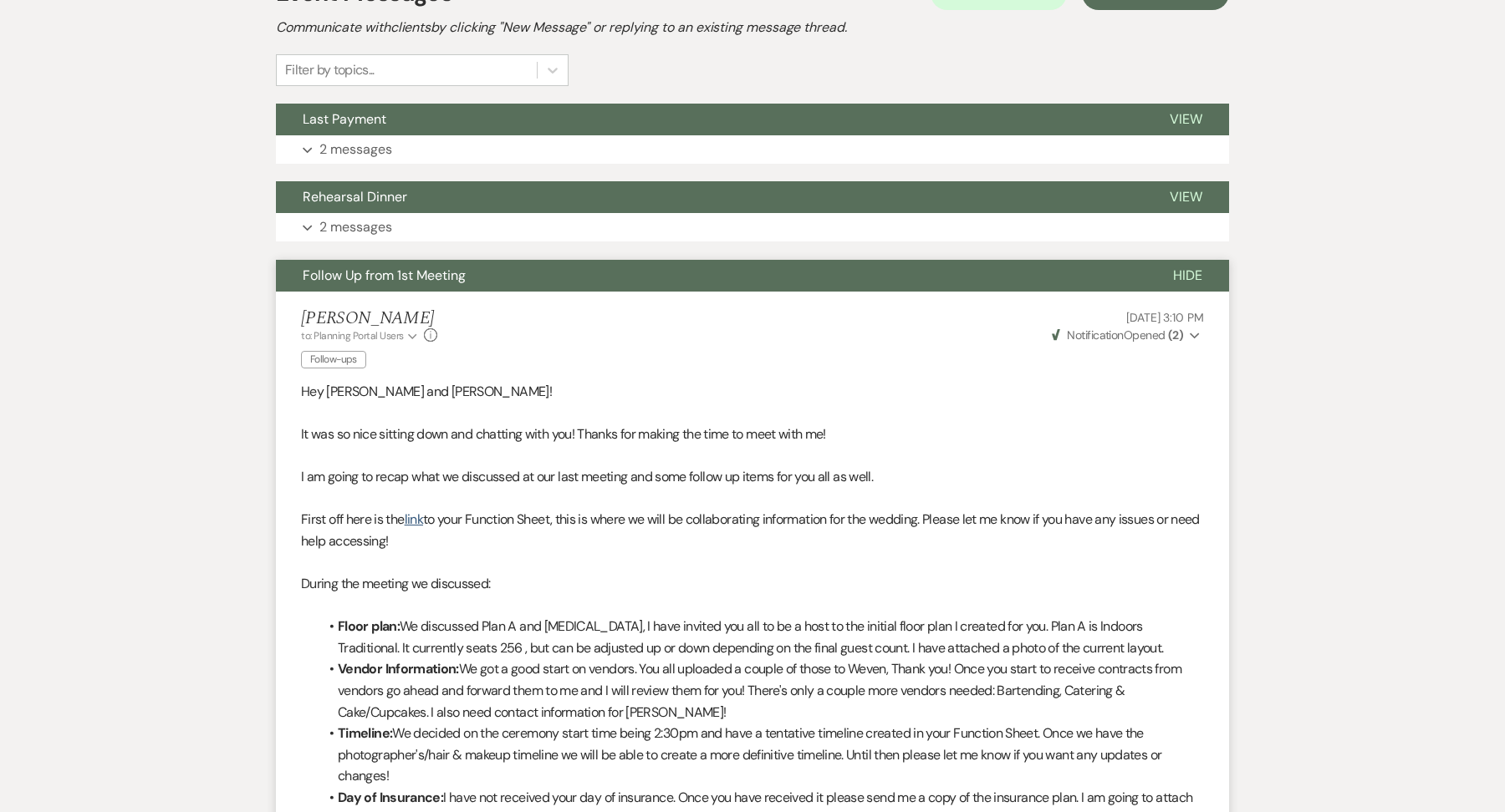
scroll to position [0, 0]
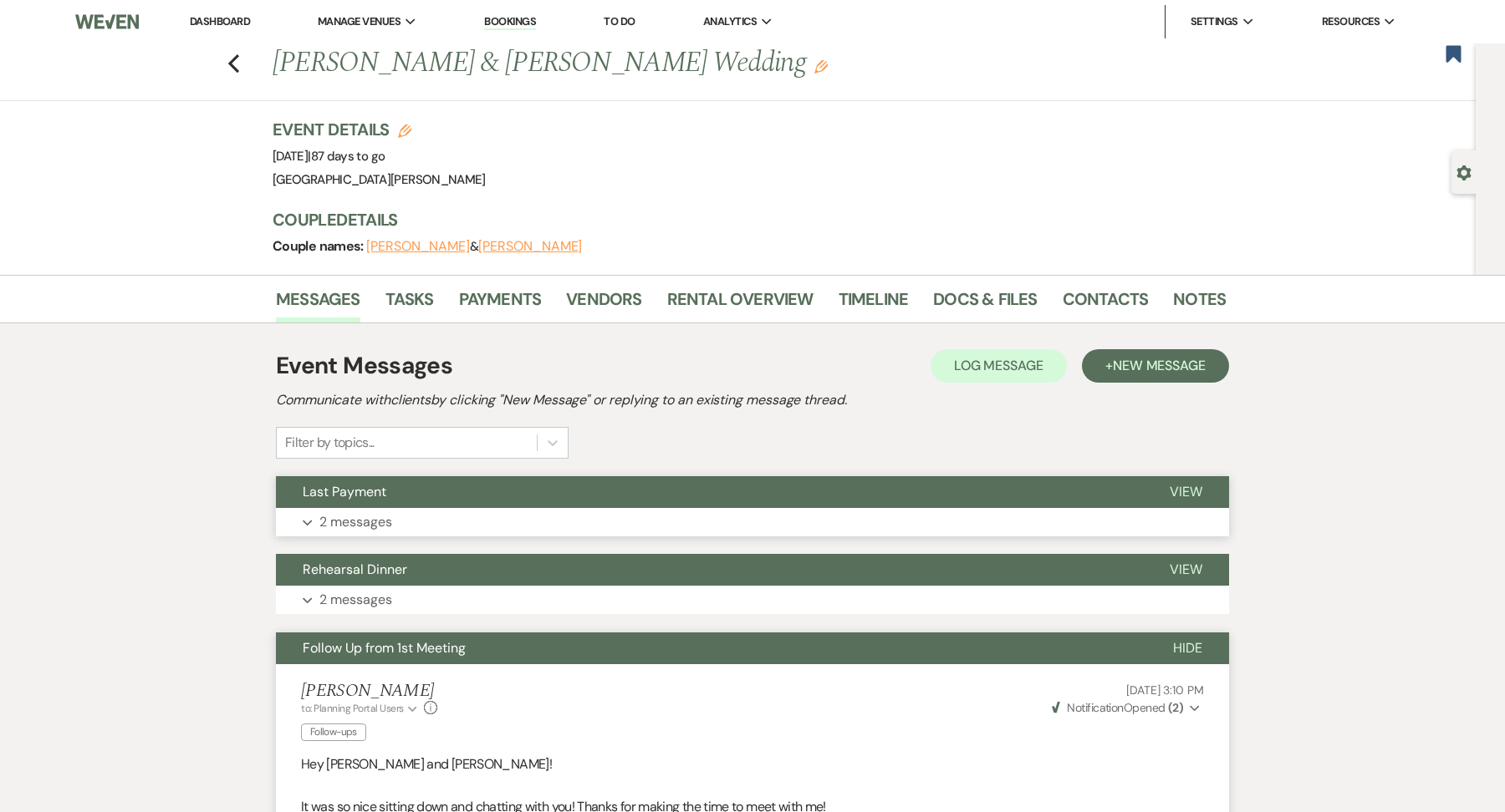
click at [405, 491] on button "Last Payment" at bounding box center [709, 492] width 867 height 32
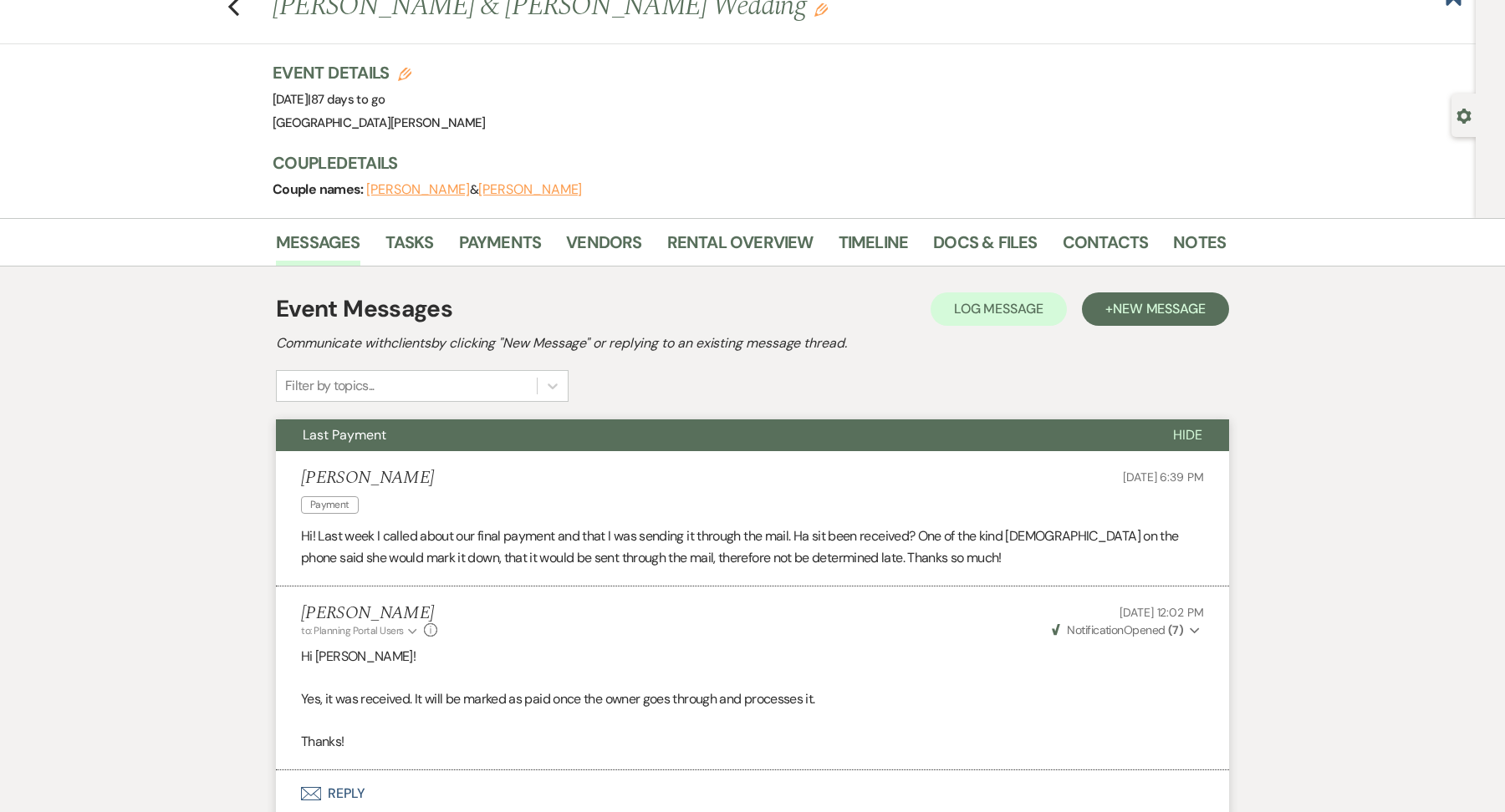
scroll to position [56, 0]
click at [999, 206] on div "Event Details Edit Event Date: Sunday, December 21st, 2025 | 87 days to go Venu…" at bounding box center [749, 140] width 953 height 157
click at [994, 244] on link "Docs & Files" at bounding box center [985, 248] width 104 height 37
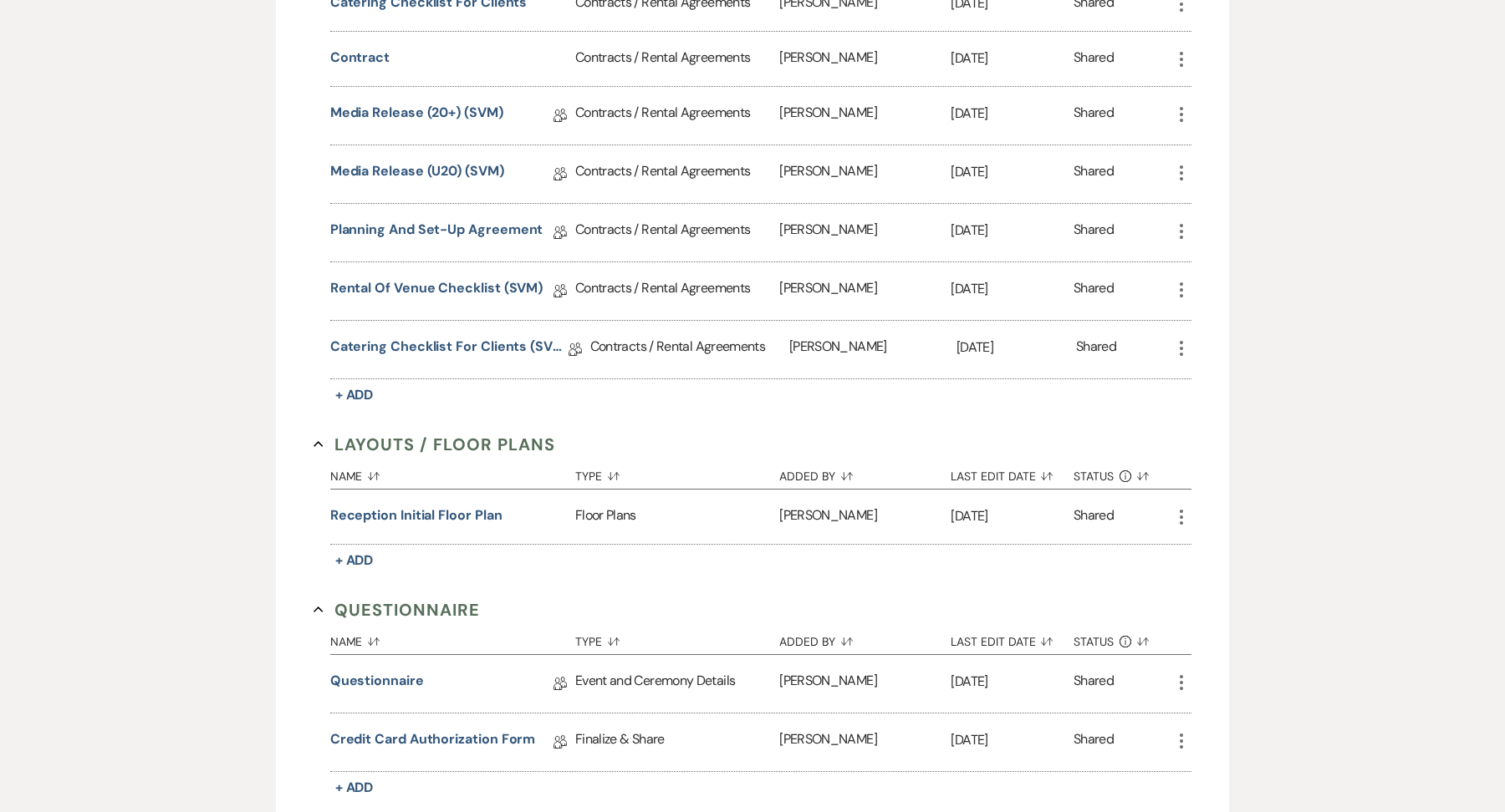
scroll to position [1035, 0]
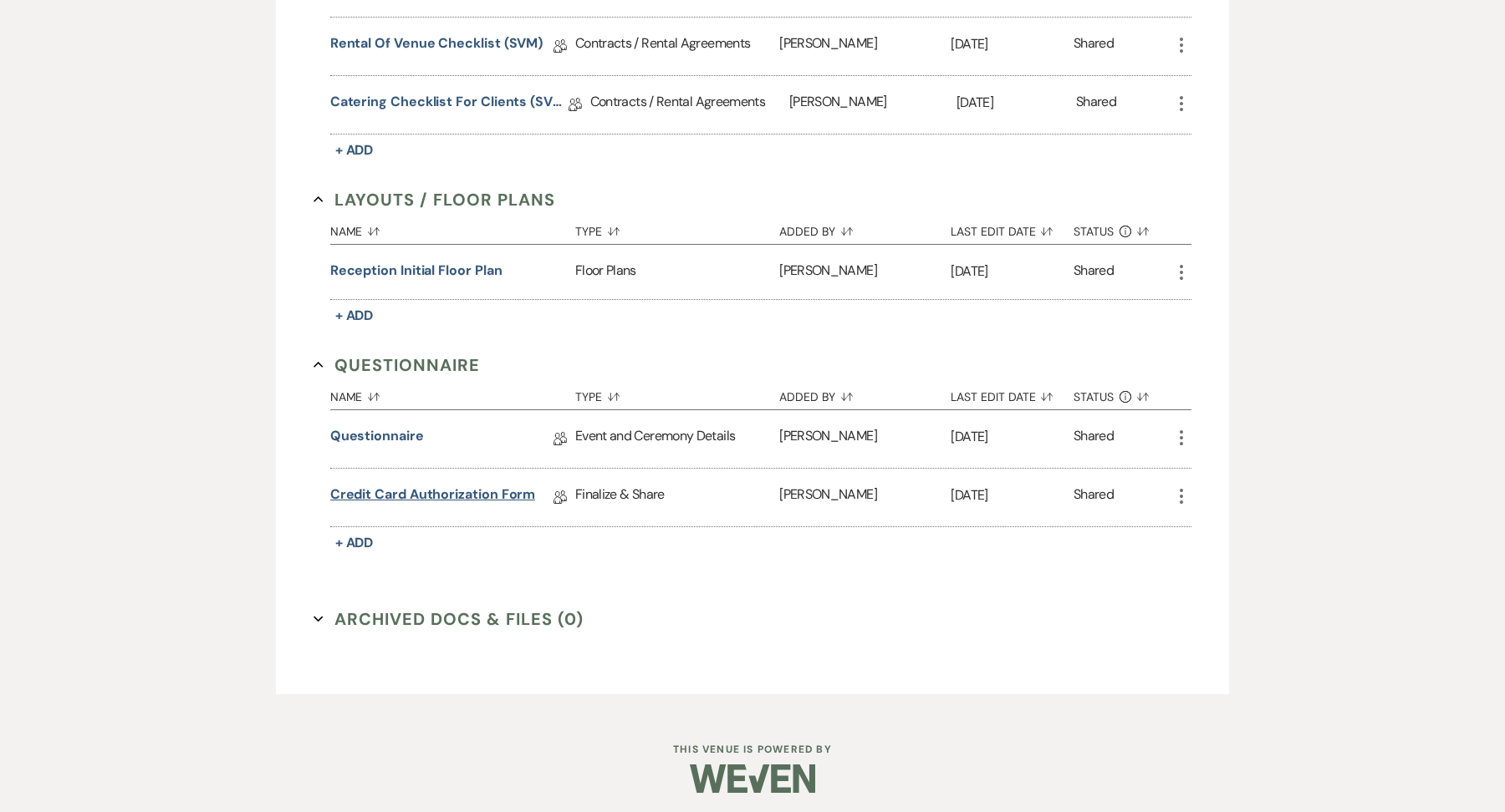
click at [421, 495] on link "Credit Card Authorization Form" at bounding box center [433, 497] width 206 height 26
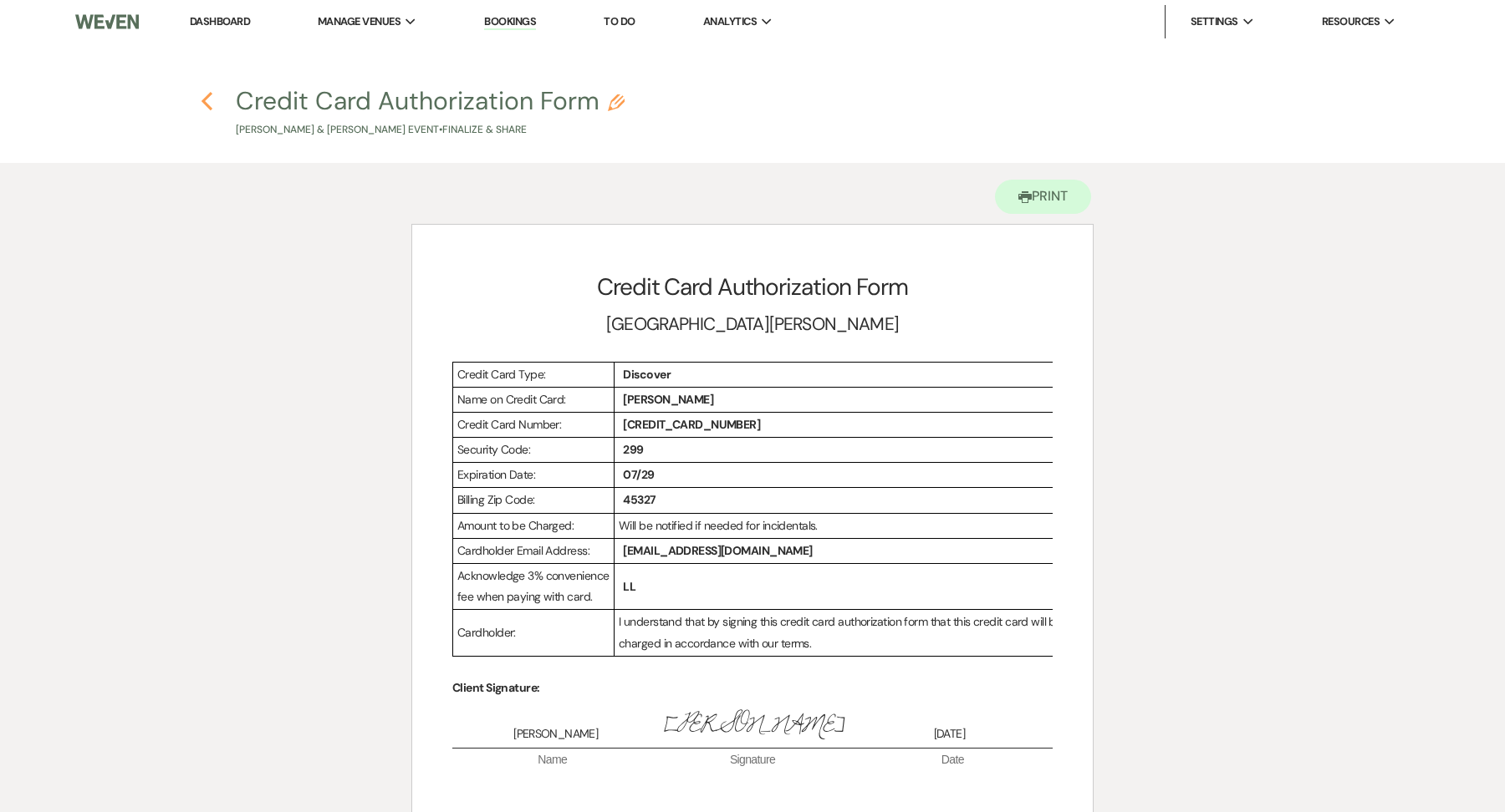
click at [204, 98] on use "button" at bounding box center [206, 101] width 11 height 18
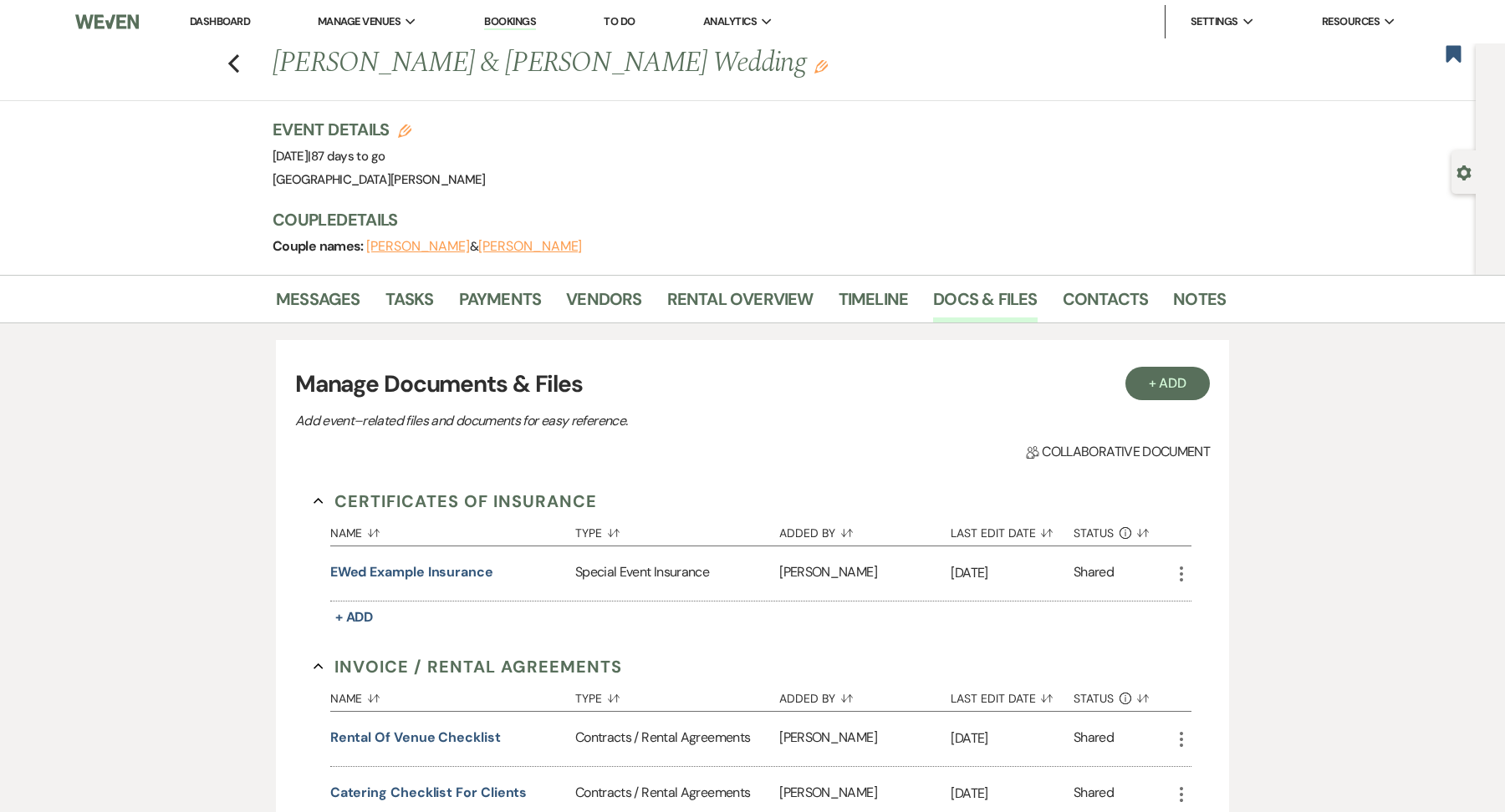
scroll to position [1035, 0]
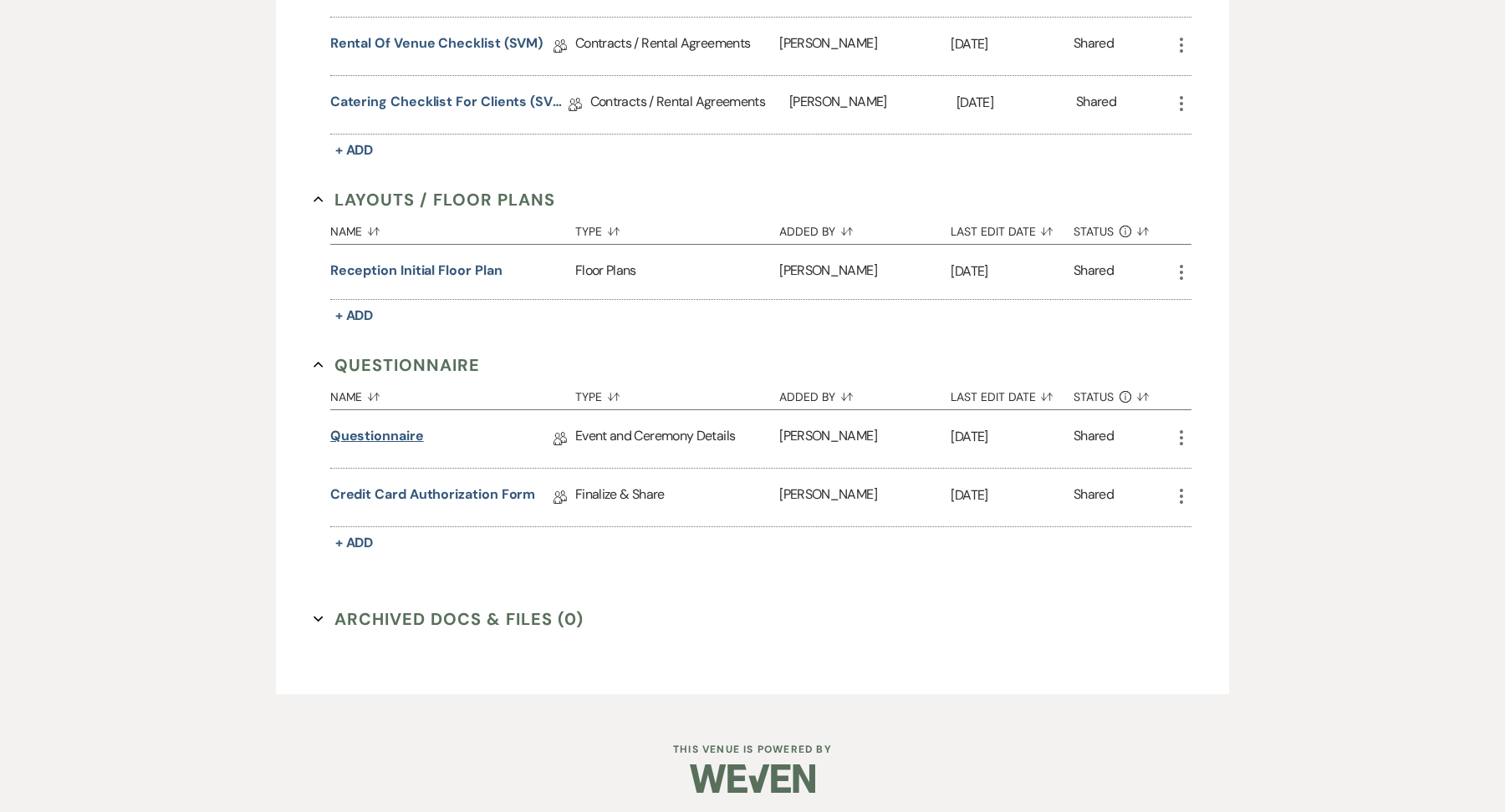
click at [406, 432] on link "Questionnaire" at bounding box center [376, 439] width 93 height 26
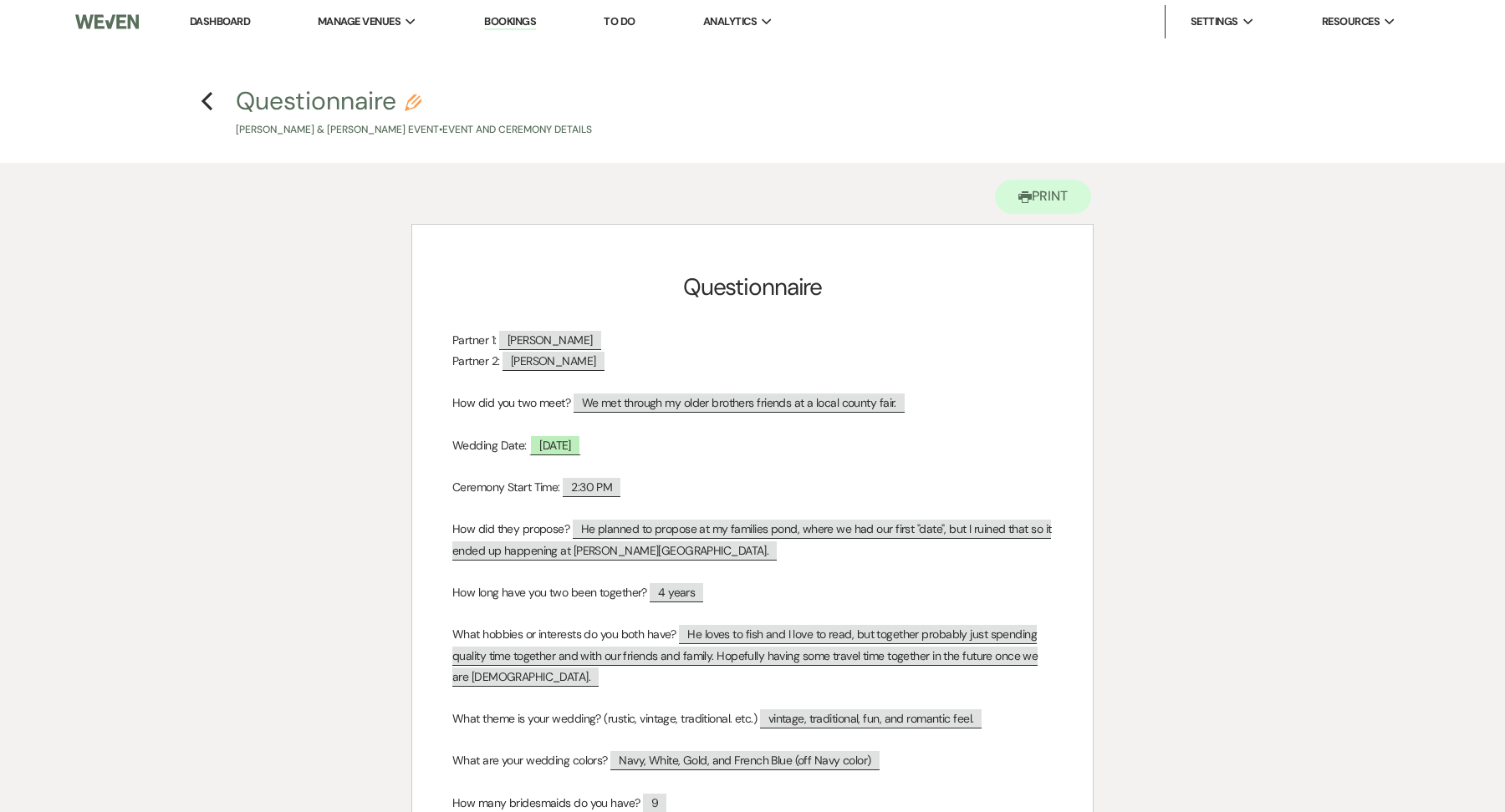
click at [214, 106] on h4 "Previous Questionnaire Pencil Livia Lynch & Grant Whisman's Event • Event and C…" at bounding box center [752, 111] width 1204 height 54
click at [201, 99] on icon "Previous" at bounding box center [207, 101] width 13 height 20
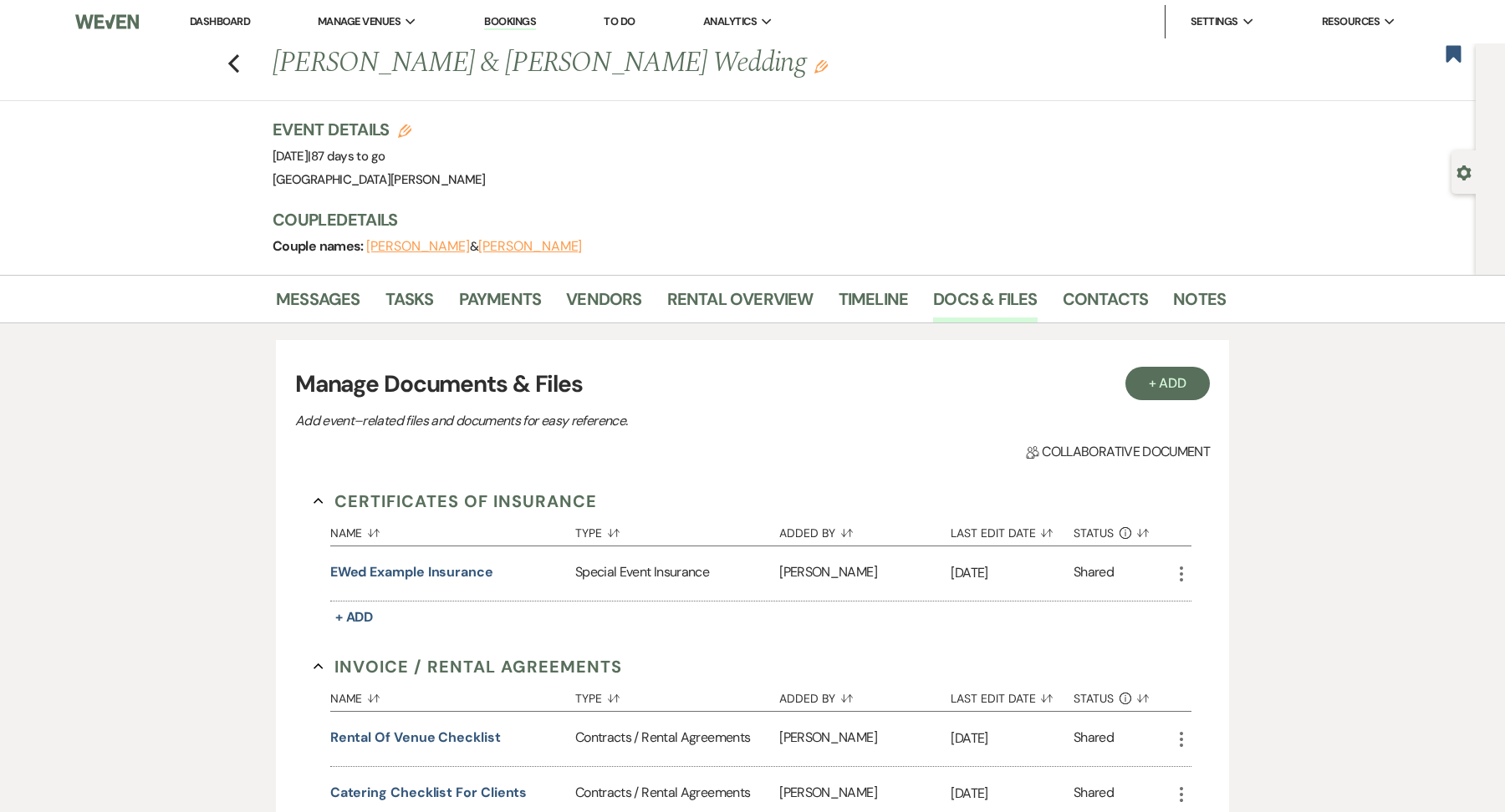
click at [229, 17] on link "Dashboard" at bounding box center [219, 21] width 61 height 14
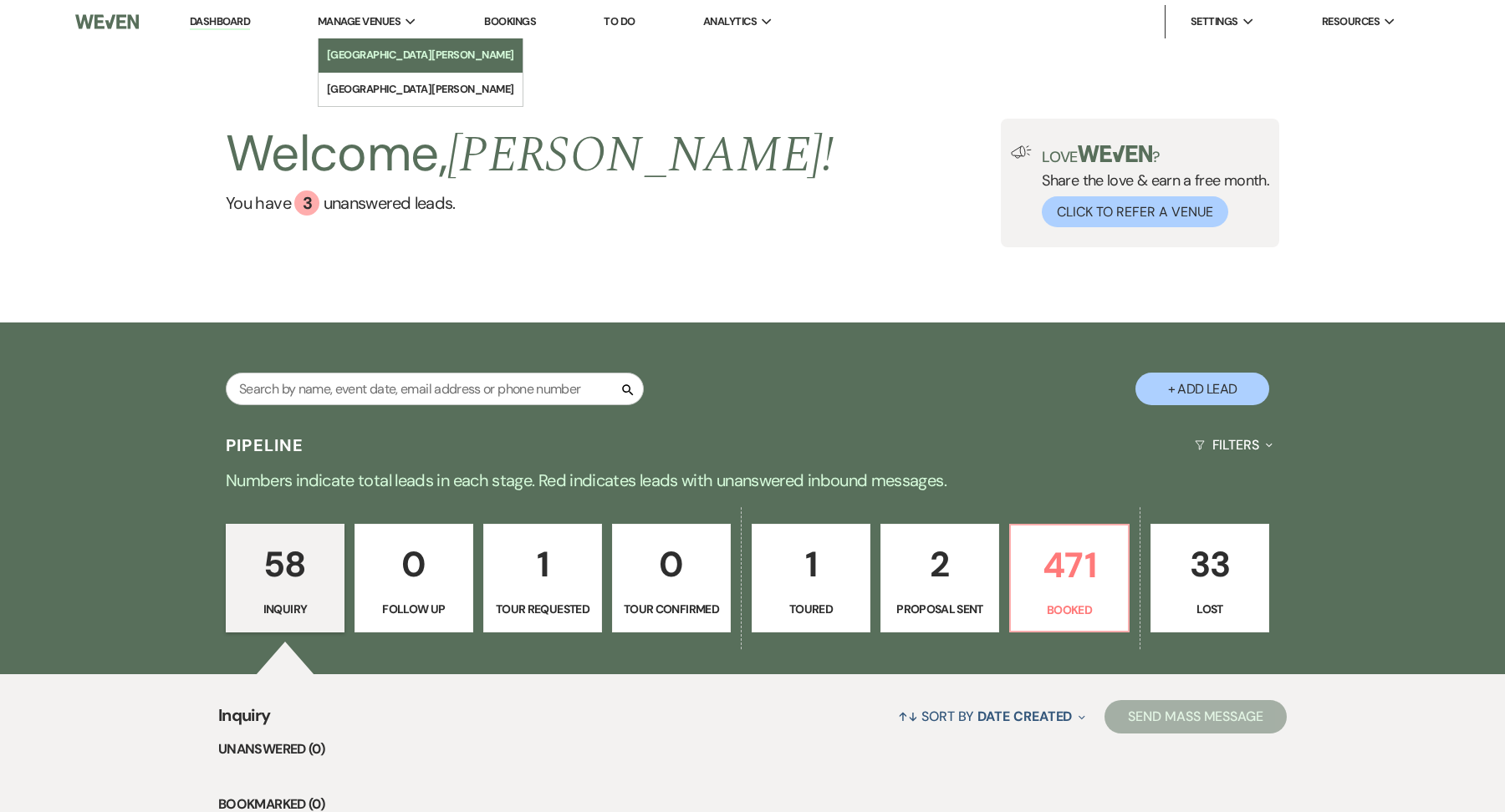
click at [398, 54] on li "[GEOGRAPHIC_DATA][PERSON_NAME]" at bounding box center [421, 55] width 188 height 16
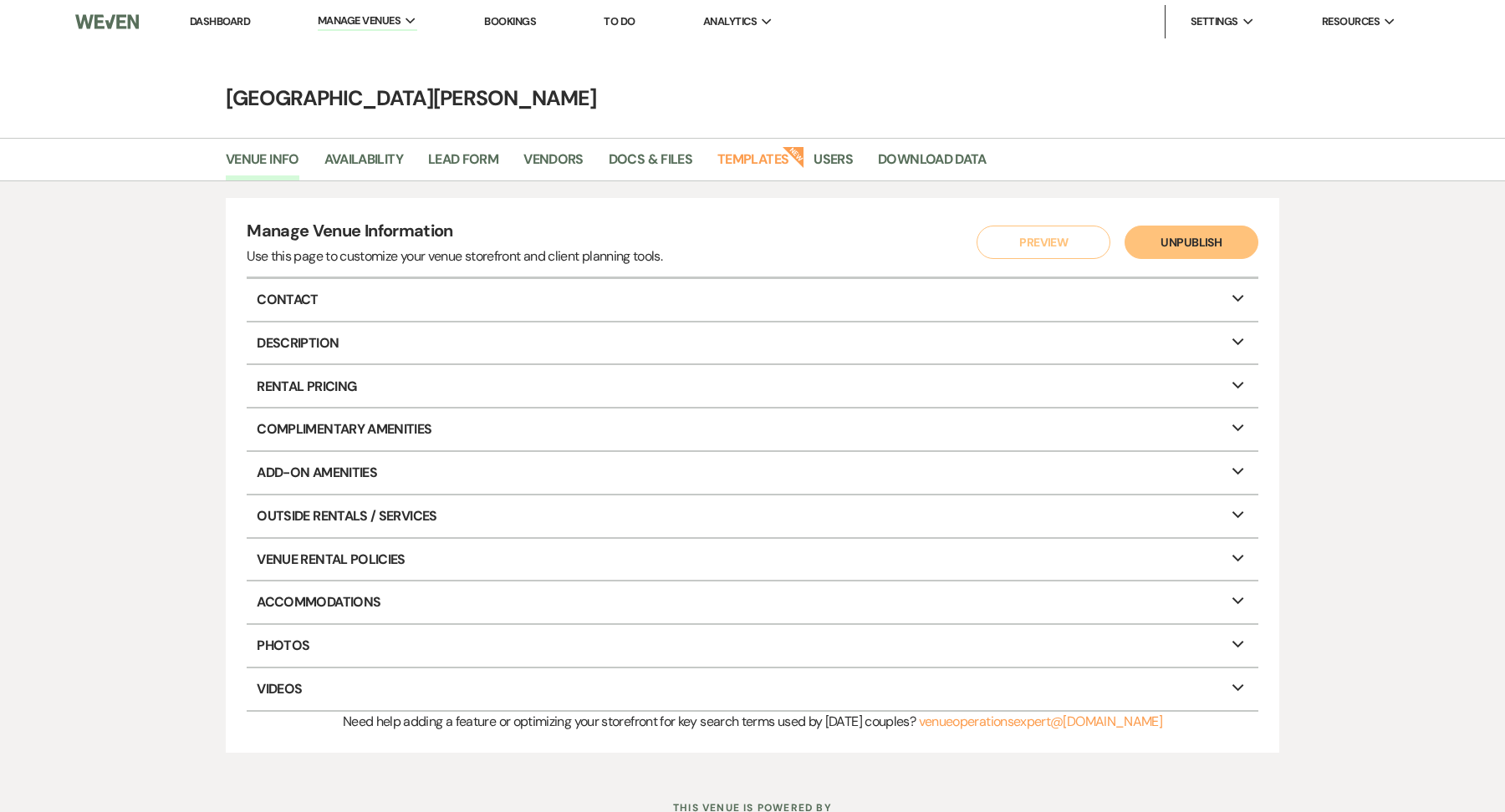
click at [381, 143] on div "Venue Info Availability Lead Form Vendors Docs & Files Templates New Users Down…" at bounding box center [752, 159] width 1505 height 43
click at [379, 157] on link "Availability" at bounding box center [364, 165] width 79 height 32
select select "3"
select select "2026"
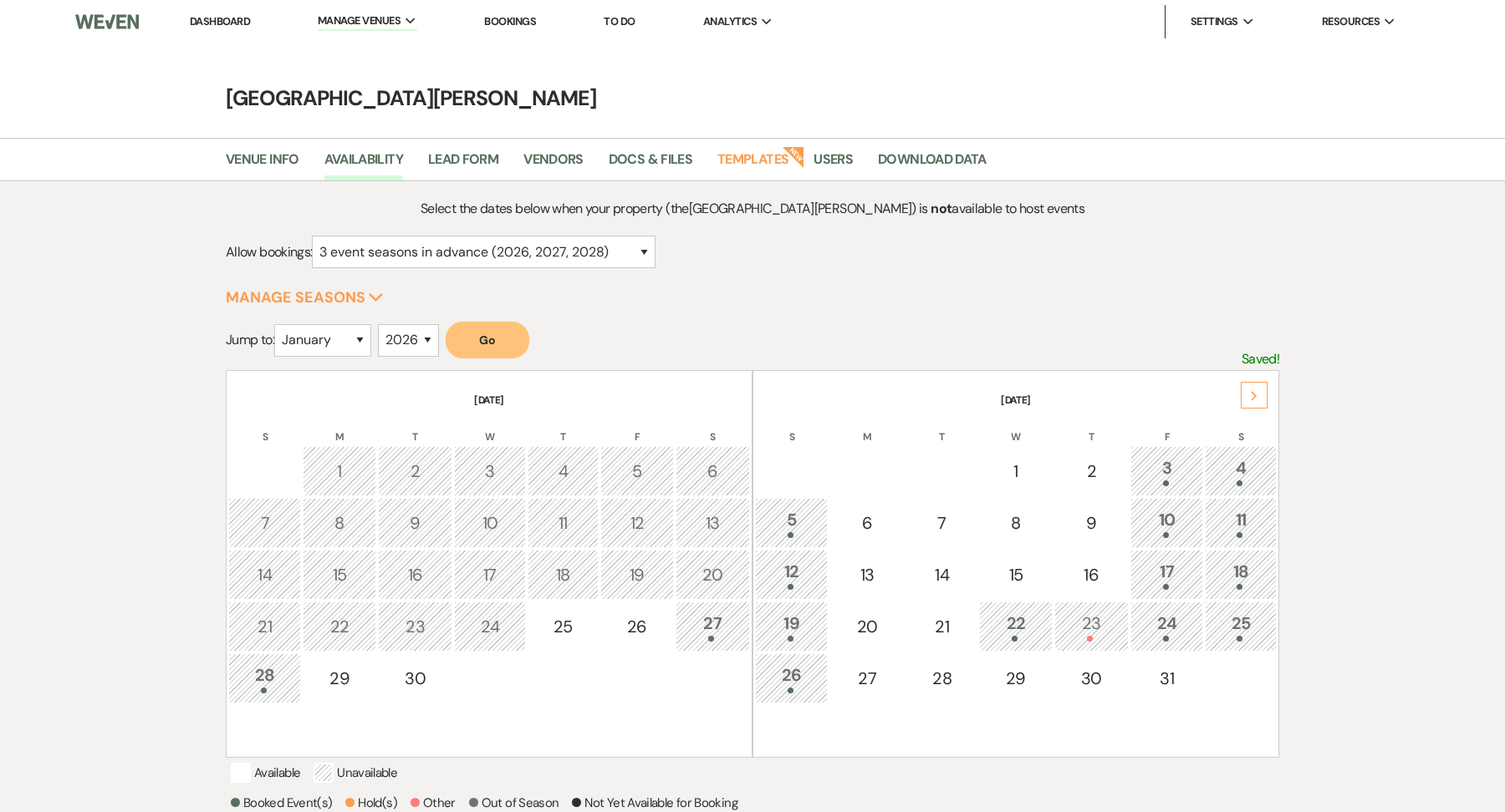
click at [770, 521] on div "5" at bounding box center [791, 522] width 54 height 31
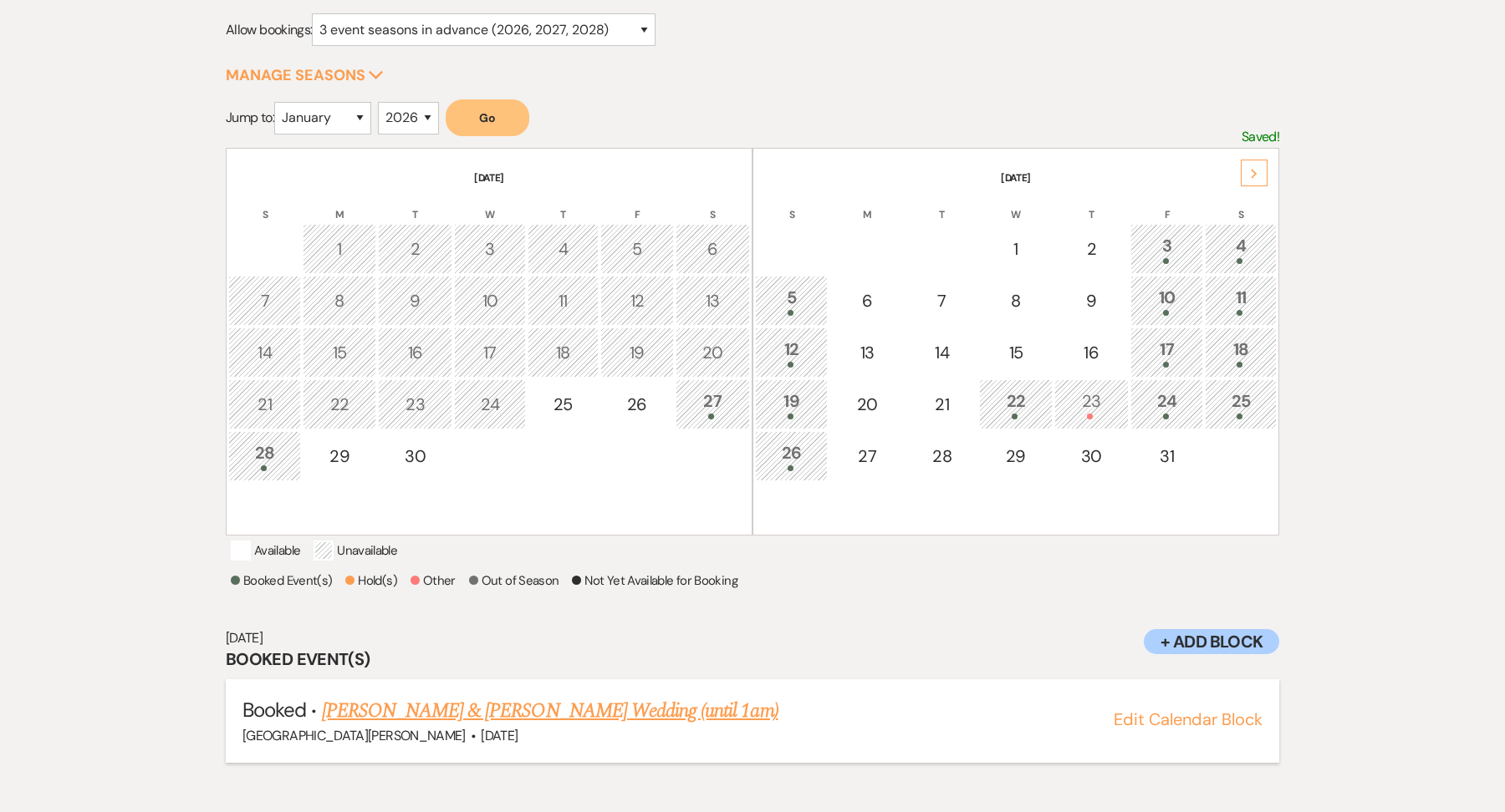
scroll to position [223, 0]
click at [489, 723] on link "[PERSON_NAME] & [PERSON_NAME] Wedding (until 1am)" at bounding box center [549, 710] width 456 height 30
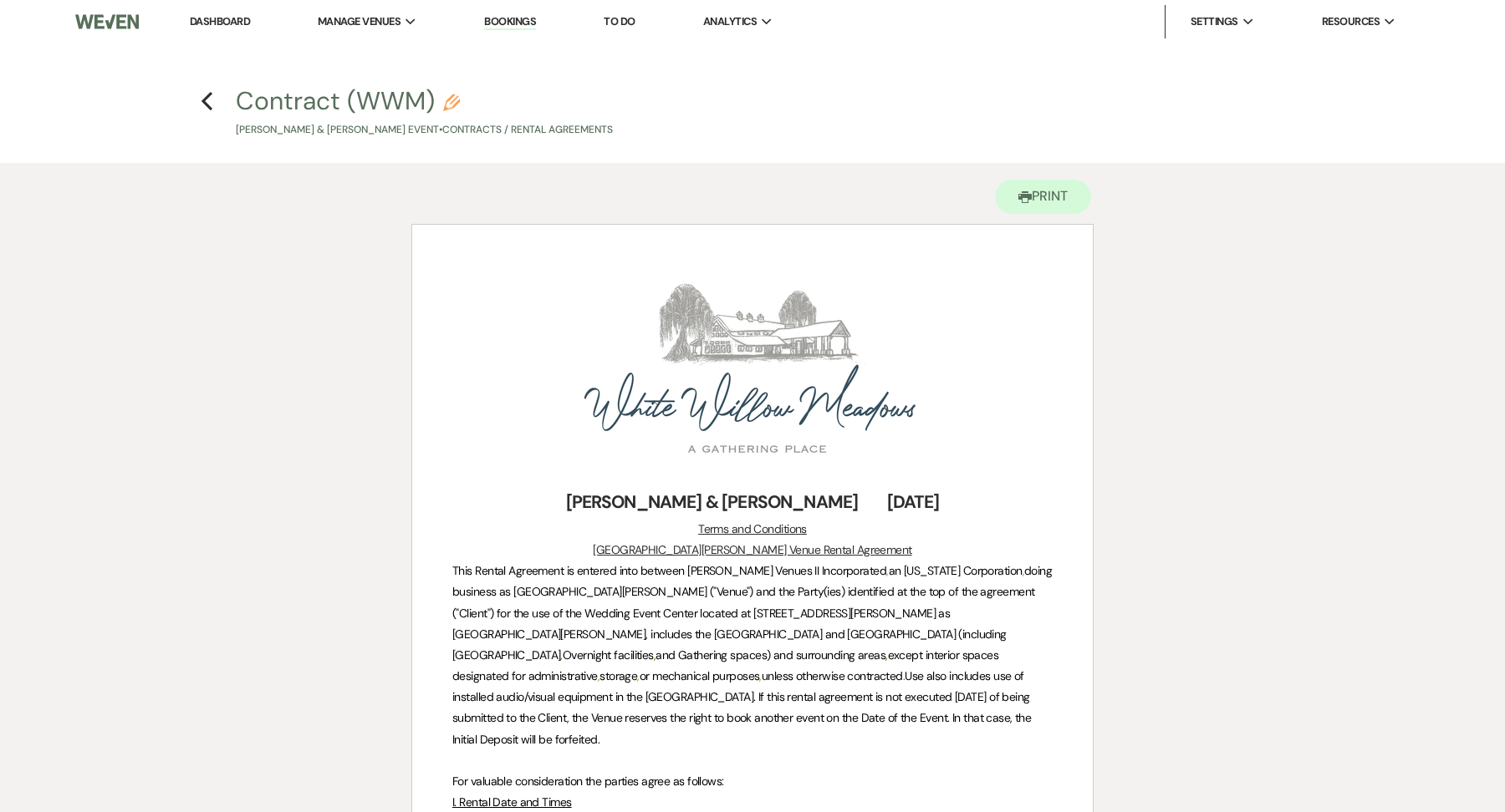
click at [215, 92] on h4 "Previous Contract (WWM) Pencil Jaelyn Rhodes & Brian Causey's Event • Contracts…" at bounding box center [752, 111] width 1204 height 54
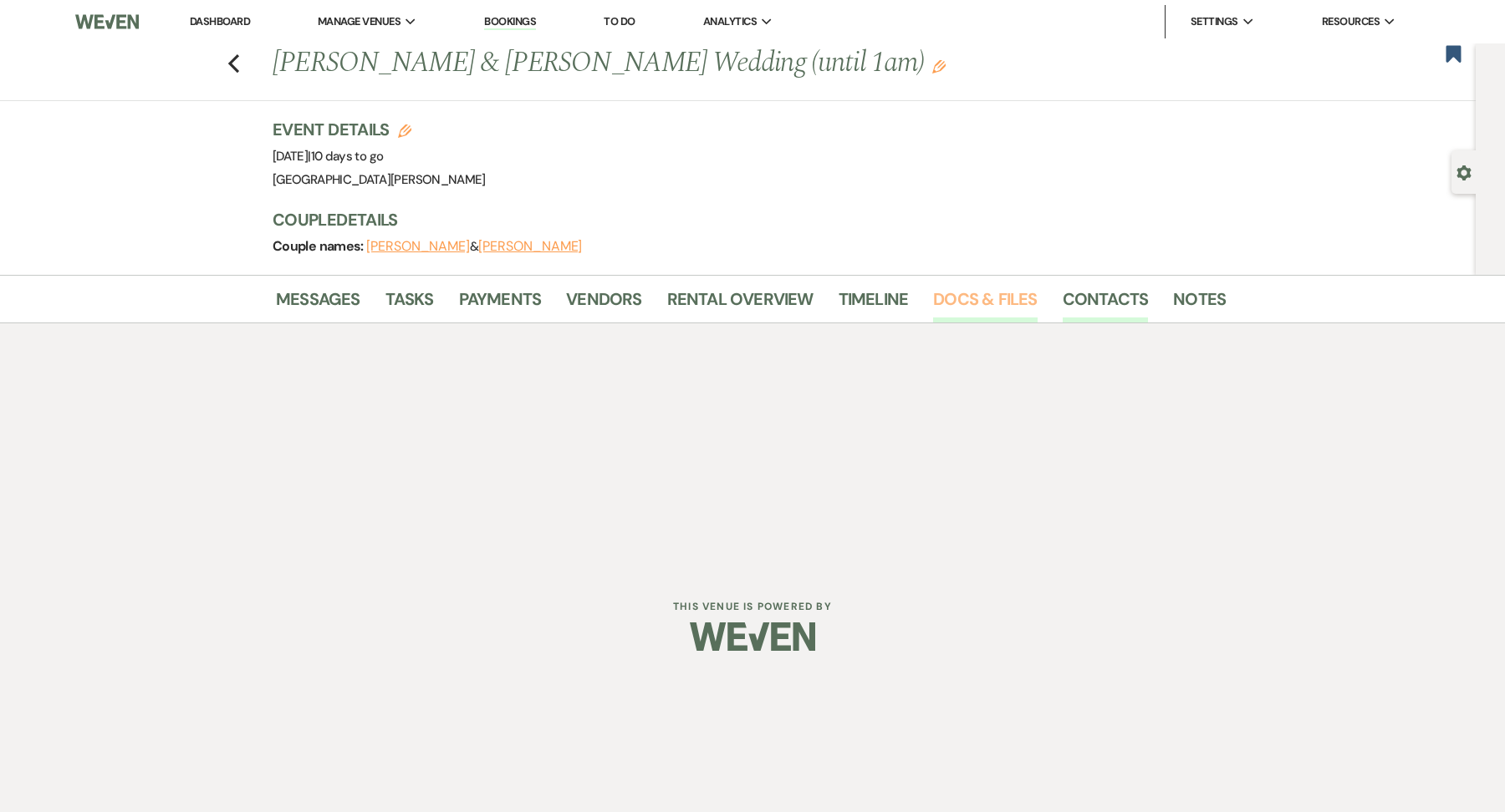
click at [1001, 314] on link "Docs & Files" at bounding box center [985, 304] width 104 height 37
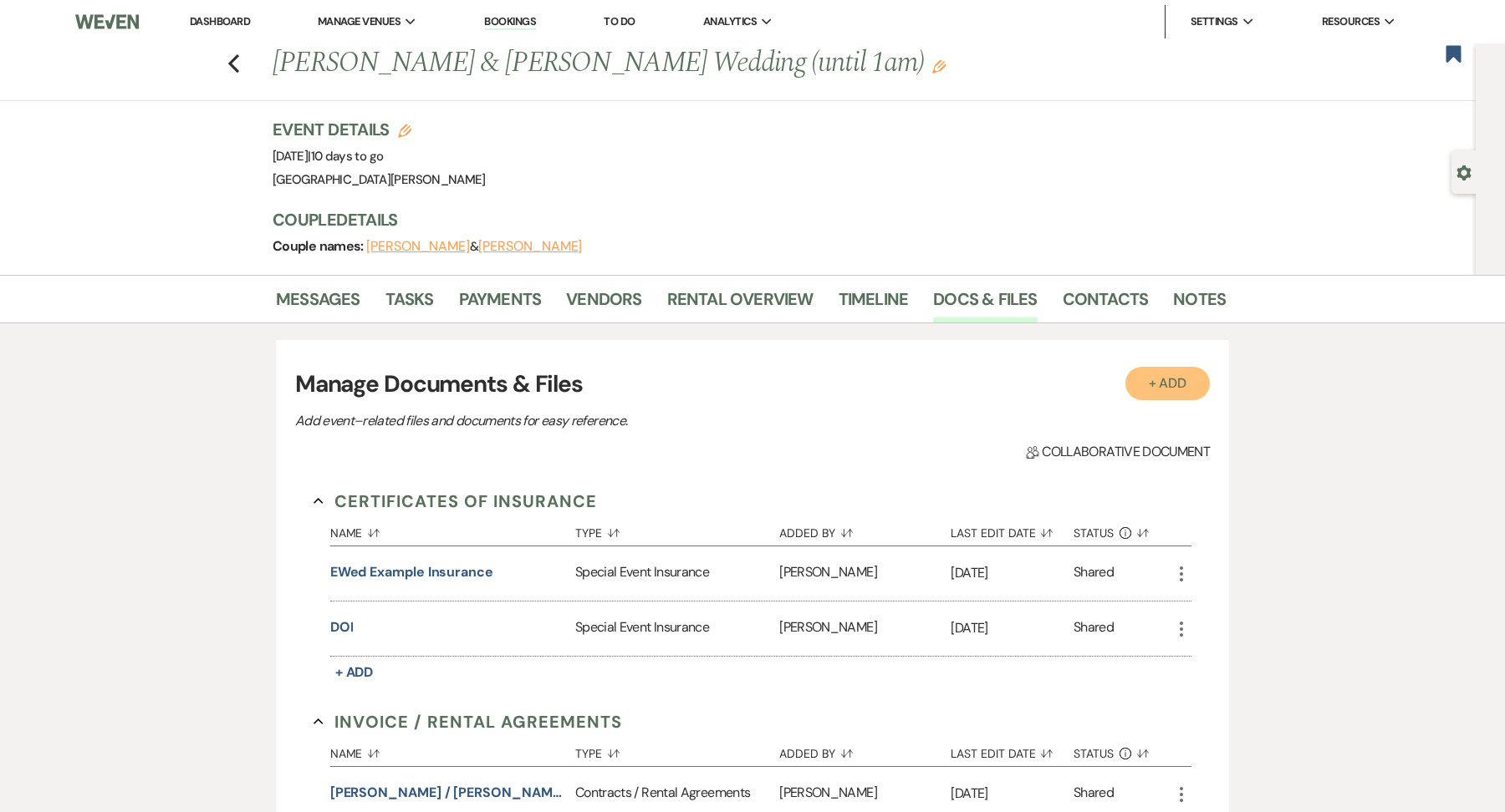
click at [1171, 393] on button "+ Add" at bounding box center [1167, 383] width 86 height 34
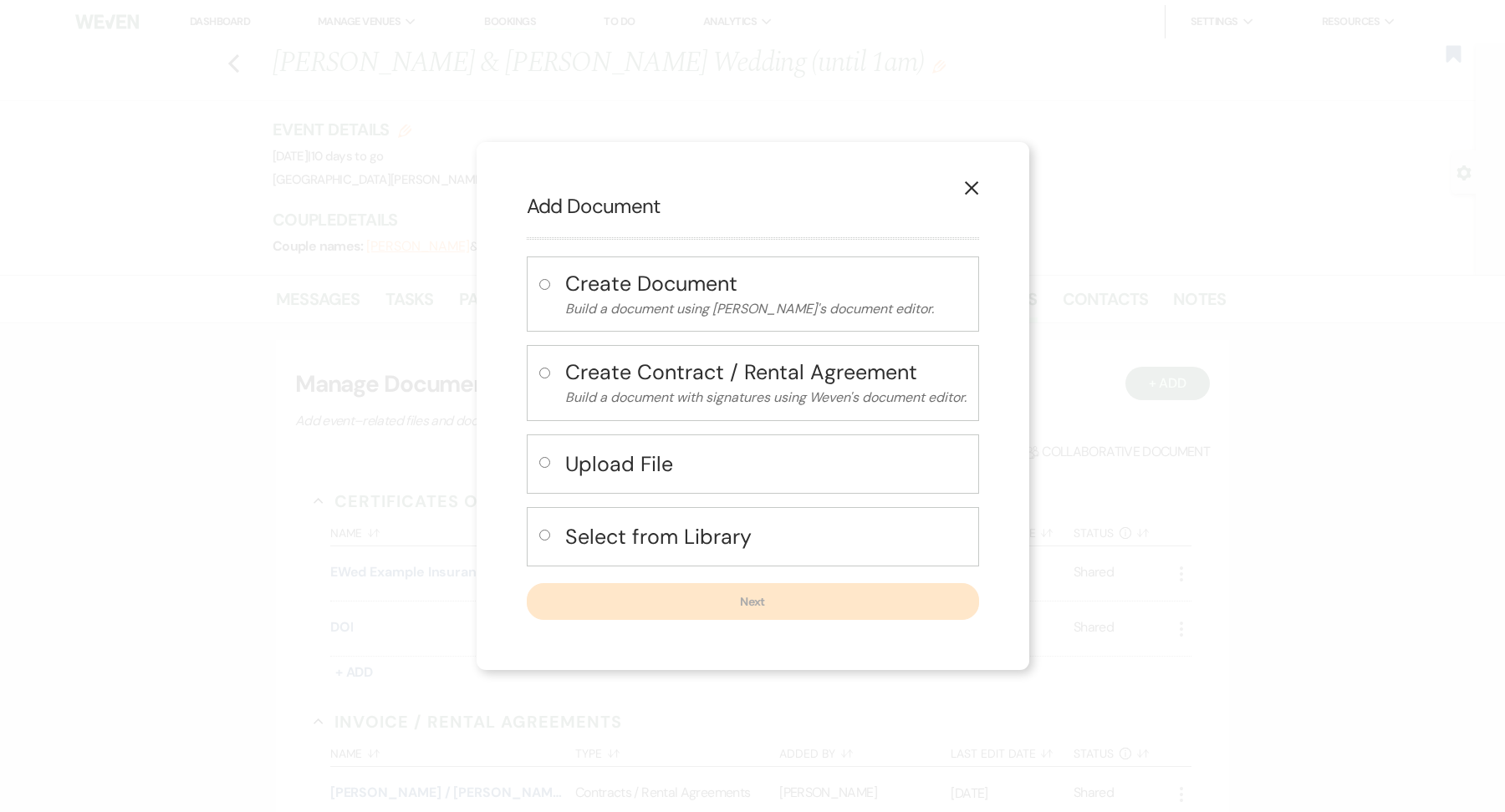
click at [672, 462] on h4 "Upload File" at bounding box center [765, 464] width 401 height 29
radio input "true"
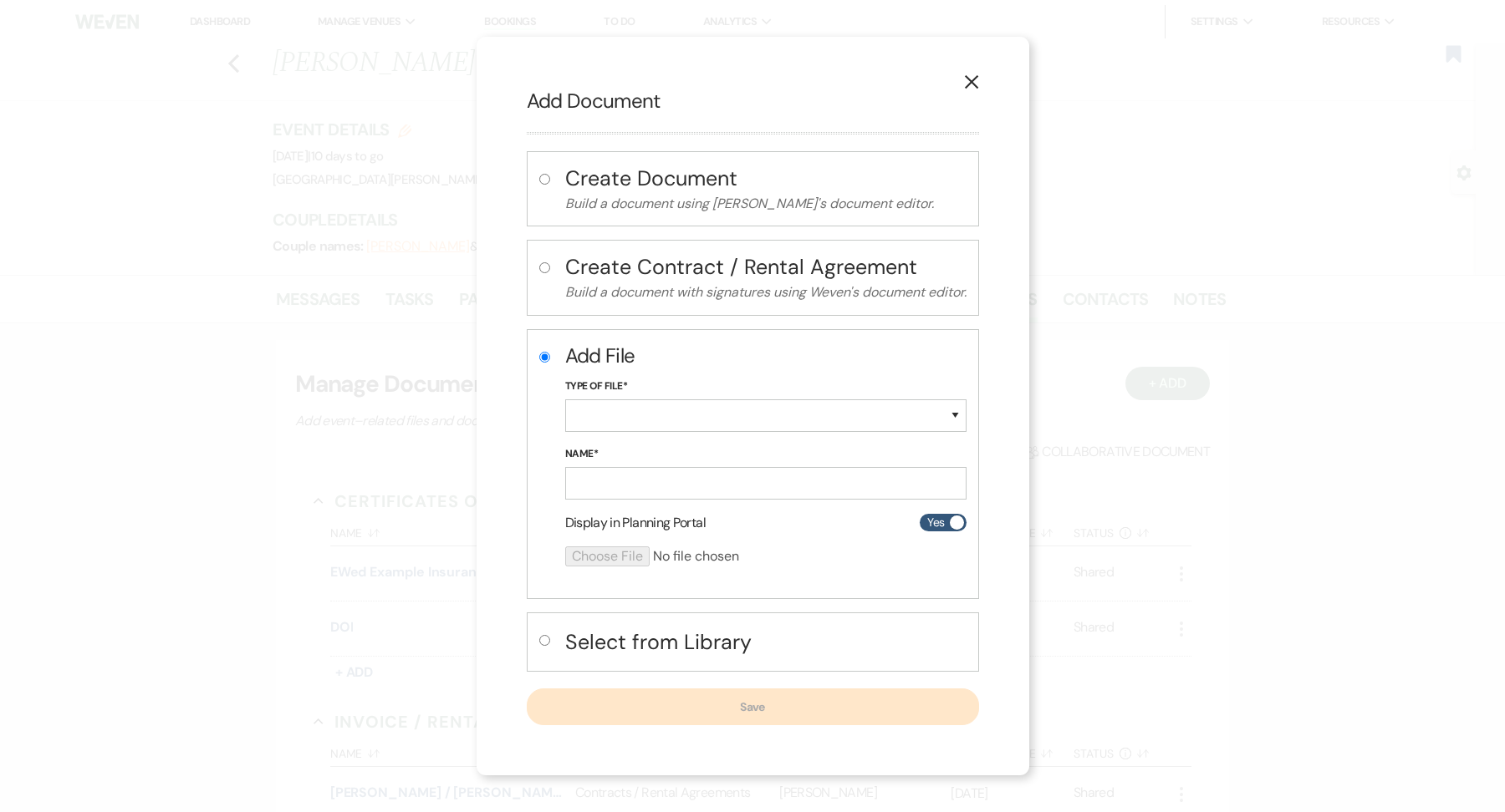
click at [621, 382] on label "Type of File*" at bounding box center [765, 387] width 401 height 18
click at [621, 423] on select "Special Event Insurance Vendor Certificate of Insurance Contracts / Rental Agre…" at bounding box center [765, 416] width 401 height 33
select select "10"
click at [565, 399] on select "Special Event Insurance Vendor Certificate of Insurance Contracts / Rental Agre…" at bounding box center [765, 416] width 401 height 33
click at [620, 492] on input "Name*" at bounding box center [765, 484] width 401 height 33
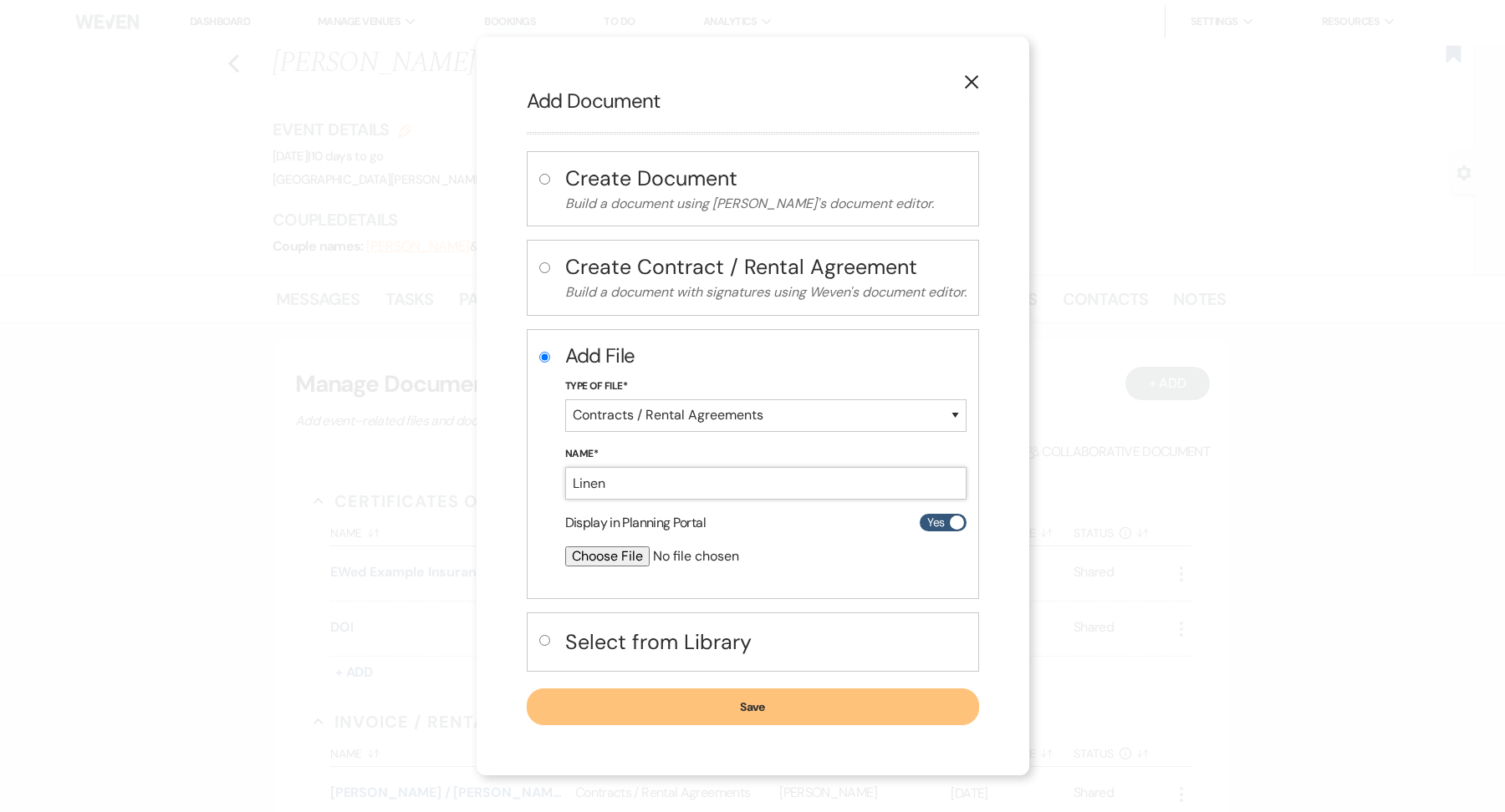
type input "Linen Order"
click at [617, 557] on input "file" at bounding box center [721, 556] width 313 height 20
type input "C:\fakepath\Contract 192800.pdf"
click at [810, 718] on button "Save" at bounding box center [752, 708] width 452 height 37
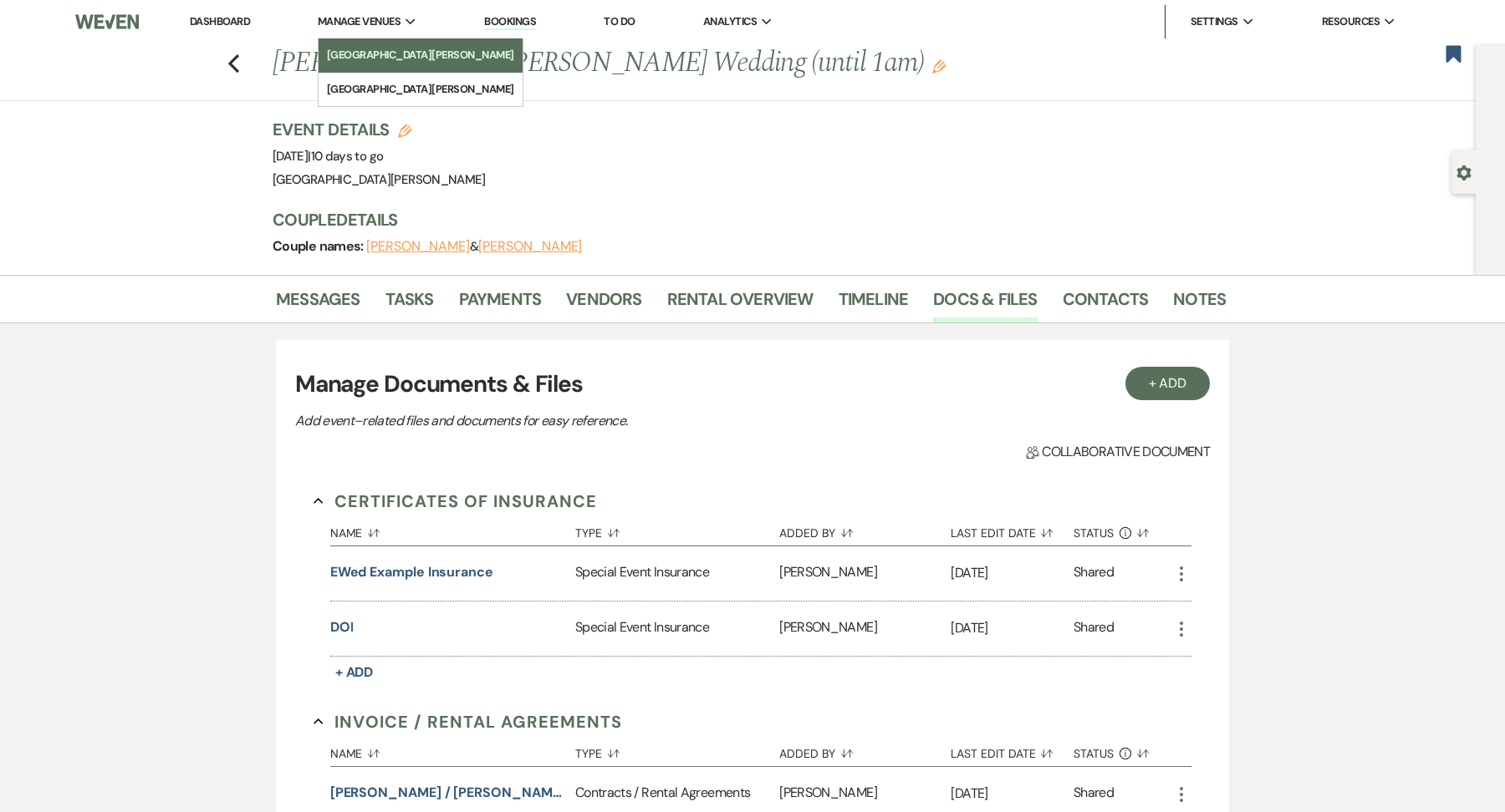
click at [371, 61] on li "[GEOGRAPHIC_DATA][PERSON_NAME]" at bounding box center [421, 55] width 188 height 16
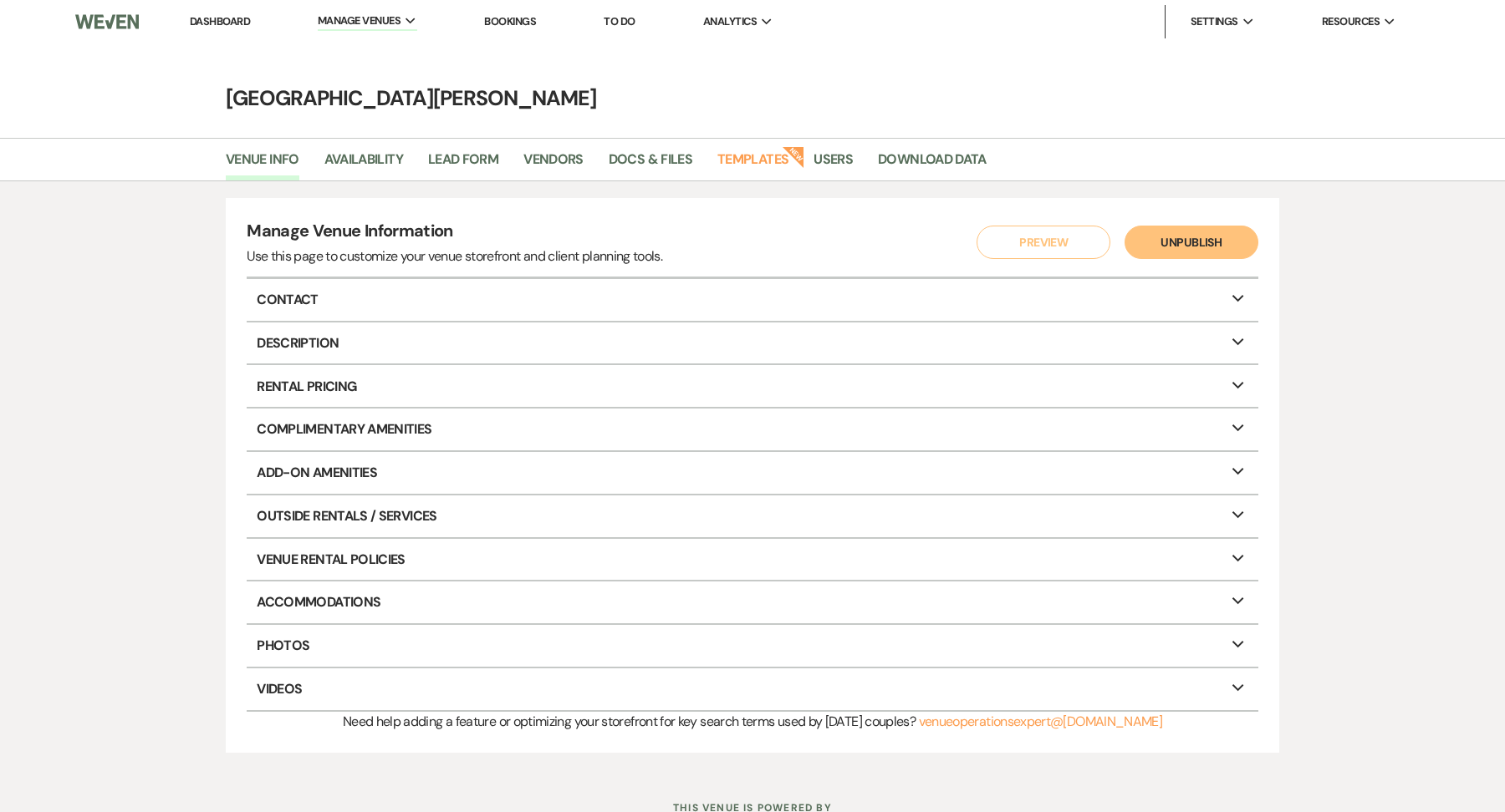
click at [235, 26] on link "Dashboard" at bounding box center [219, 21] width 61 height 14
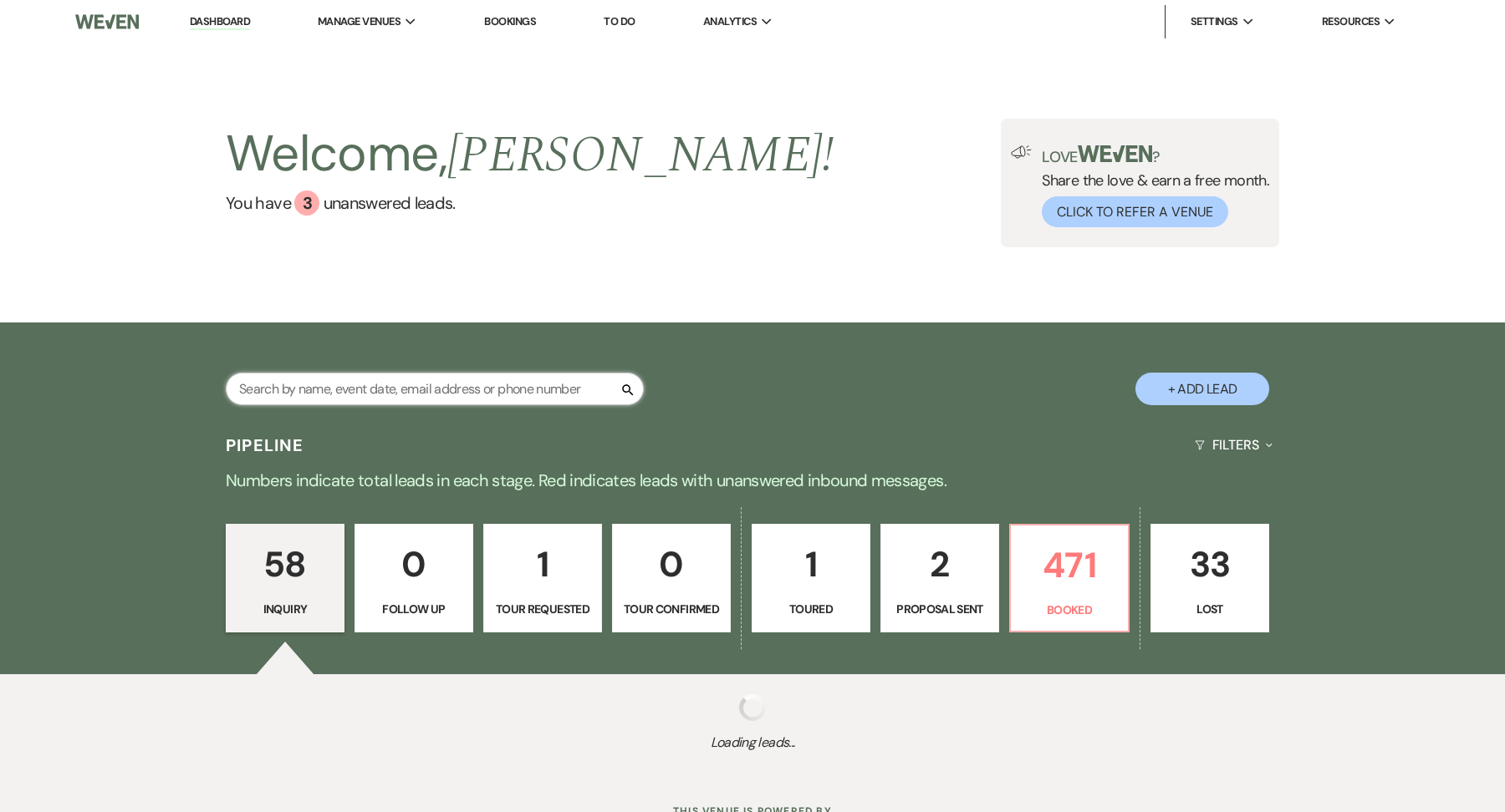
click at [352, 378] on input "text" at bounding box center [435, 389] width 418 height 33
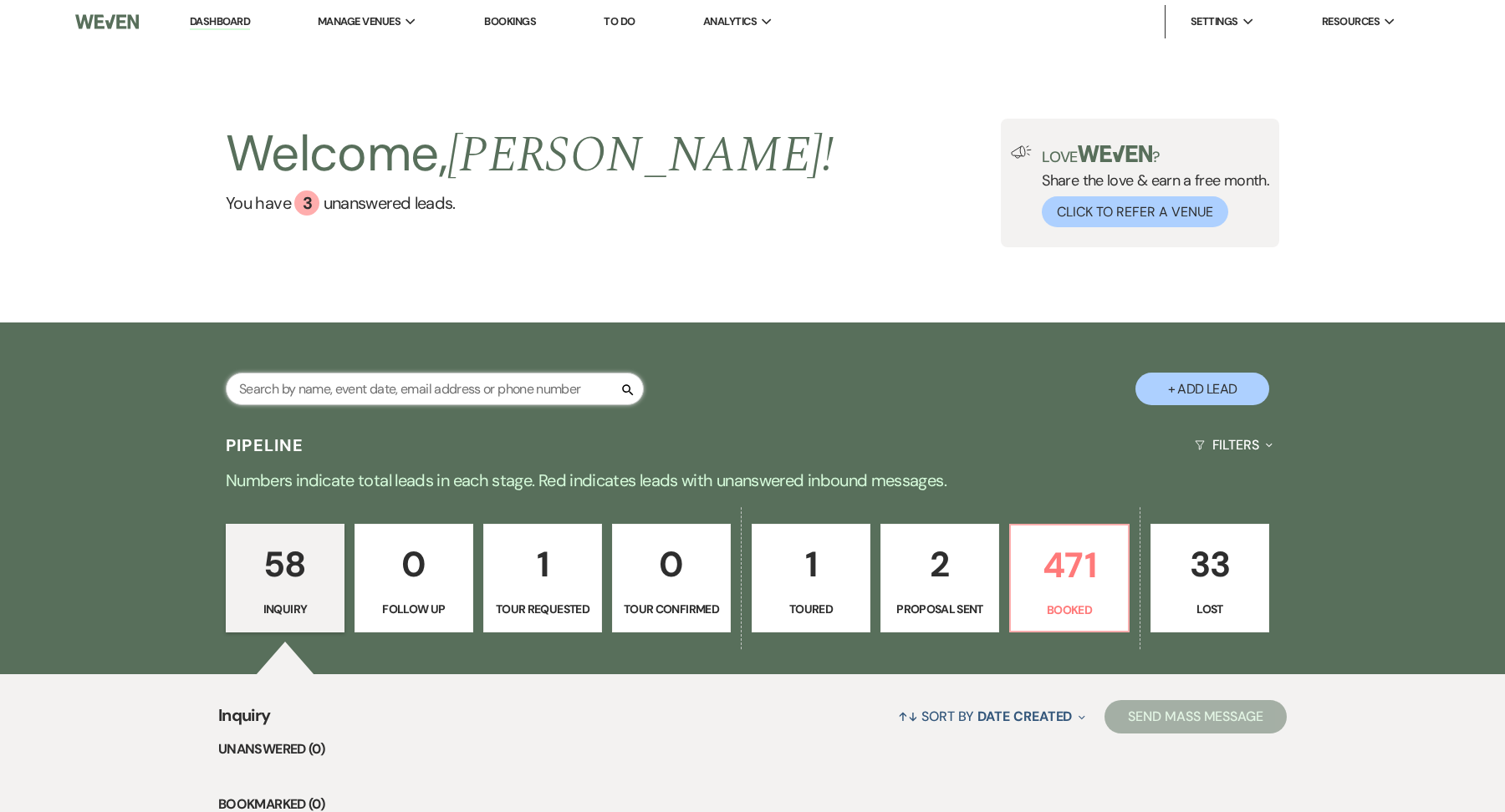
click at [352, 378] on input "text" at bounding box center [435, 389] width 418 height 33
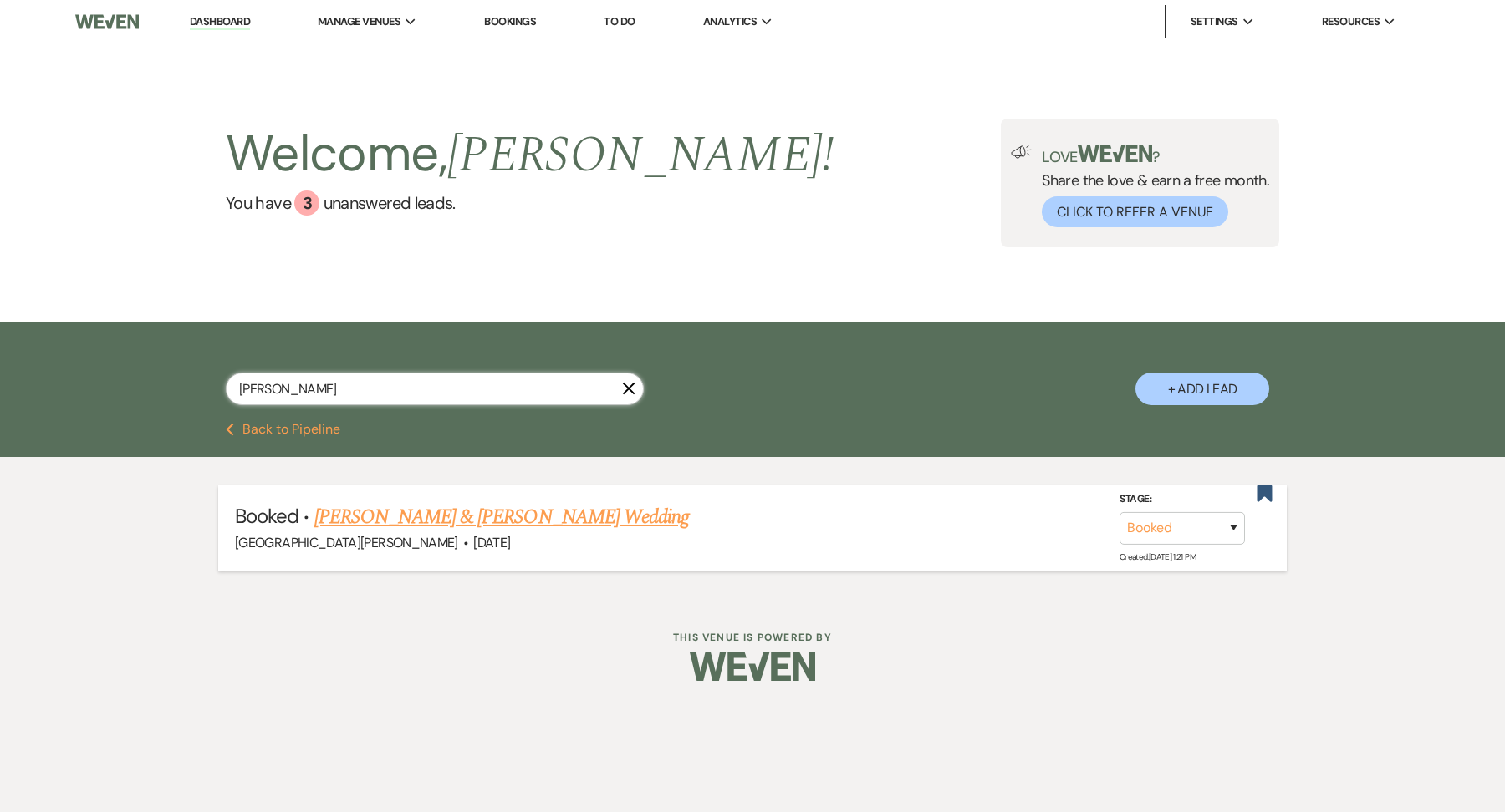
type input "lynch"
click at [362, 535] on span "[GEOGRAPHIC_DATA][PERSON_NAME]" at bounding box center [346, 543] width 223 height 17
click at [366, 523] on link "Livia Lynch & Grant Whisman's Wedding" at bounding box center [501, 517] width 374 height 30
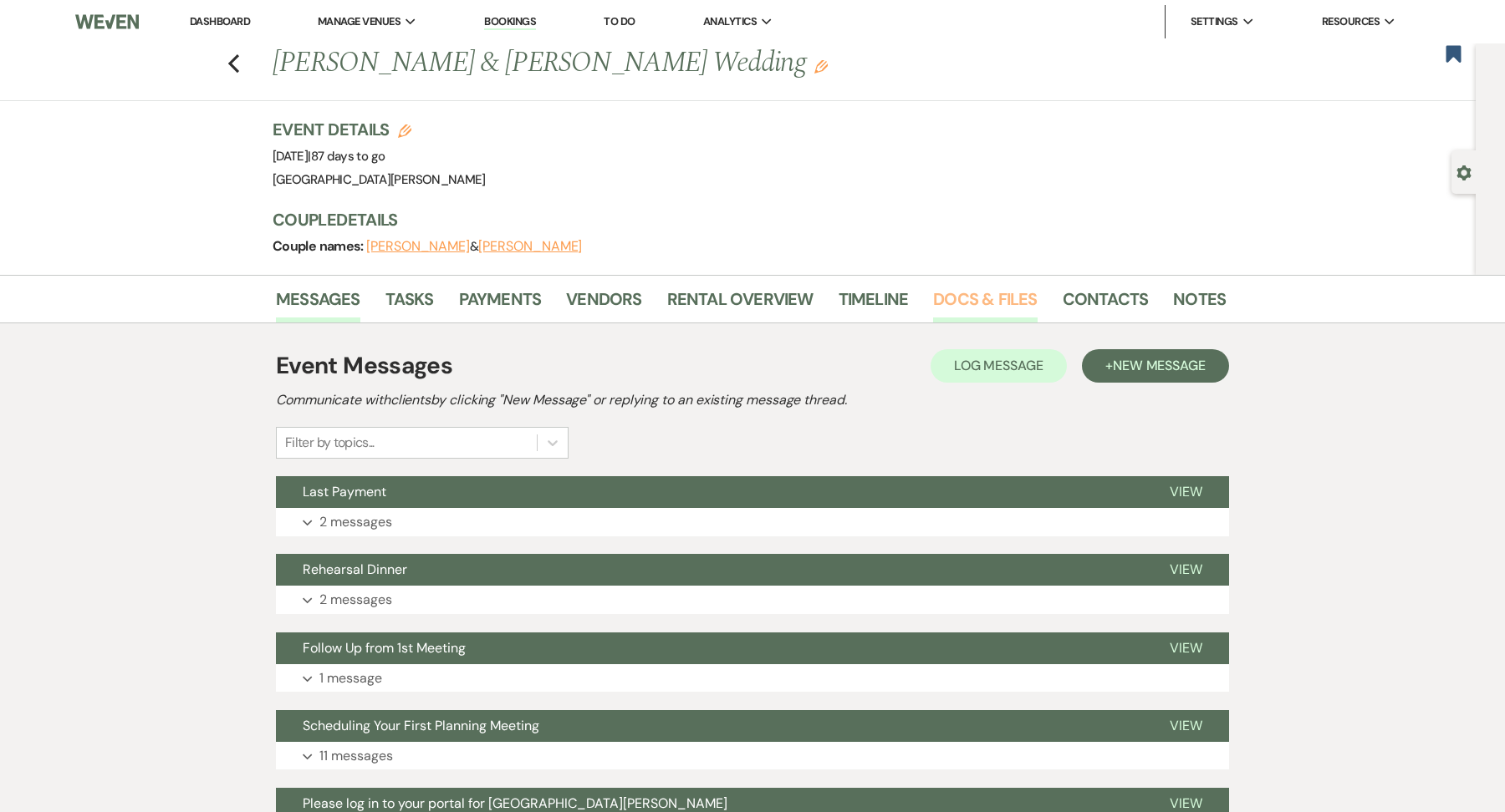
click at [940, 299] on link "Docs & Files" at bounding box center [985, 304] width 104 height 37
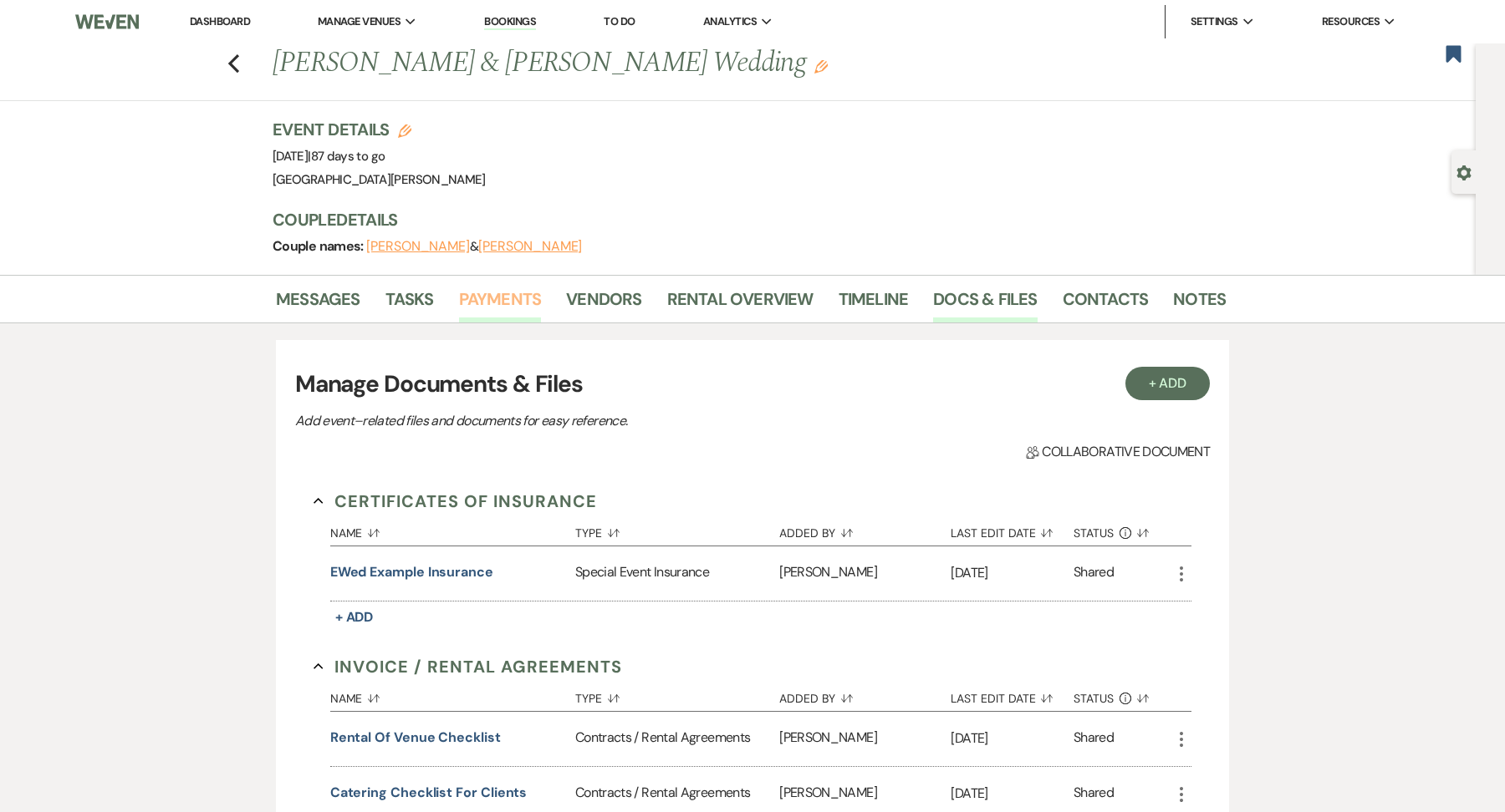
click at [524, 316] on link "Payments" at bounding box center [500, 304] width 83 height 37
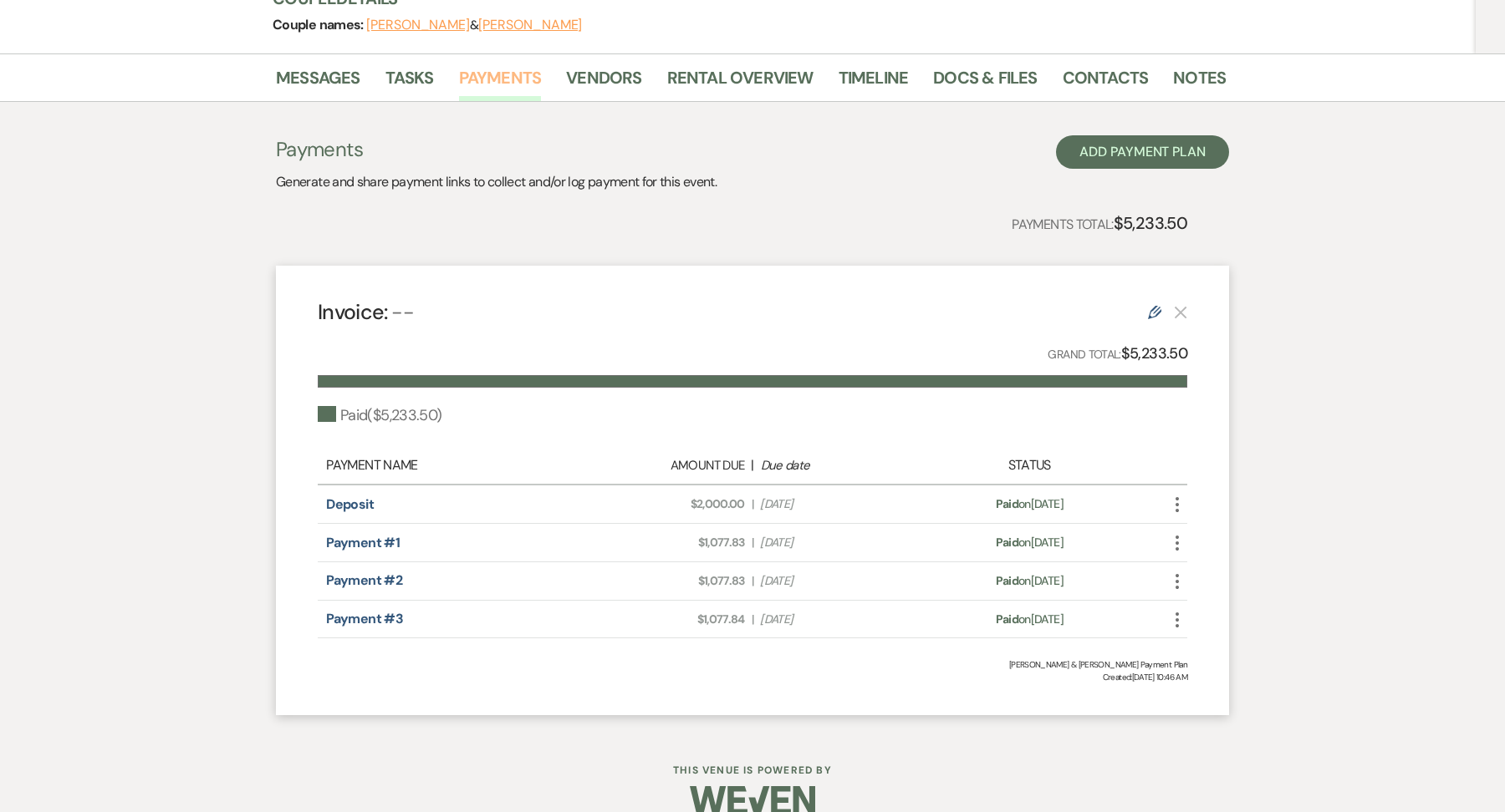
scroll to position [245, 0]
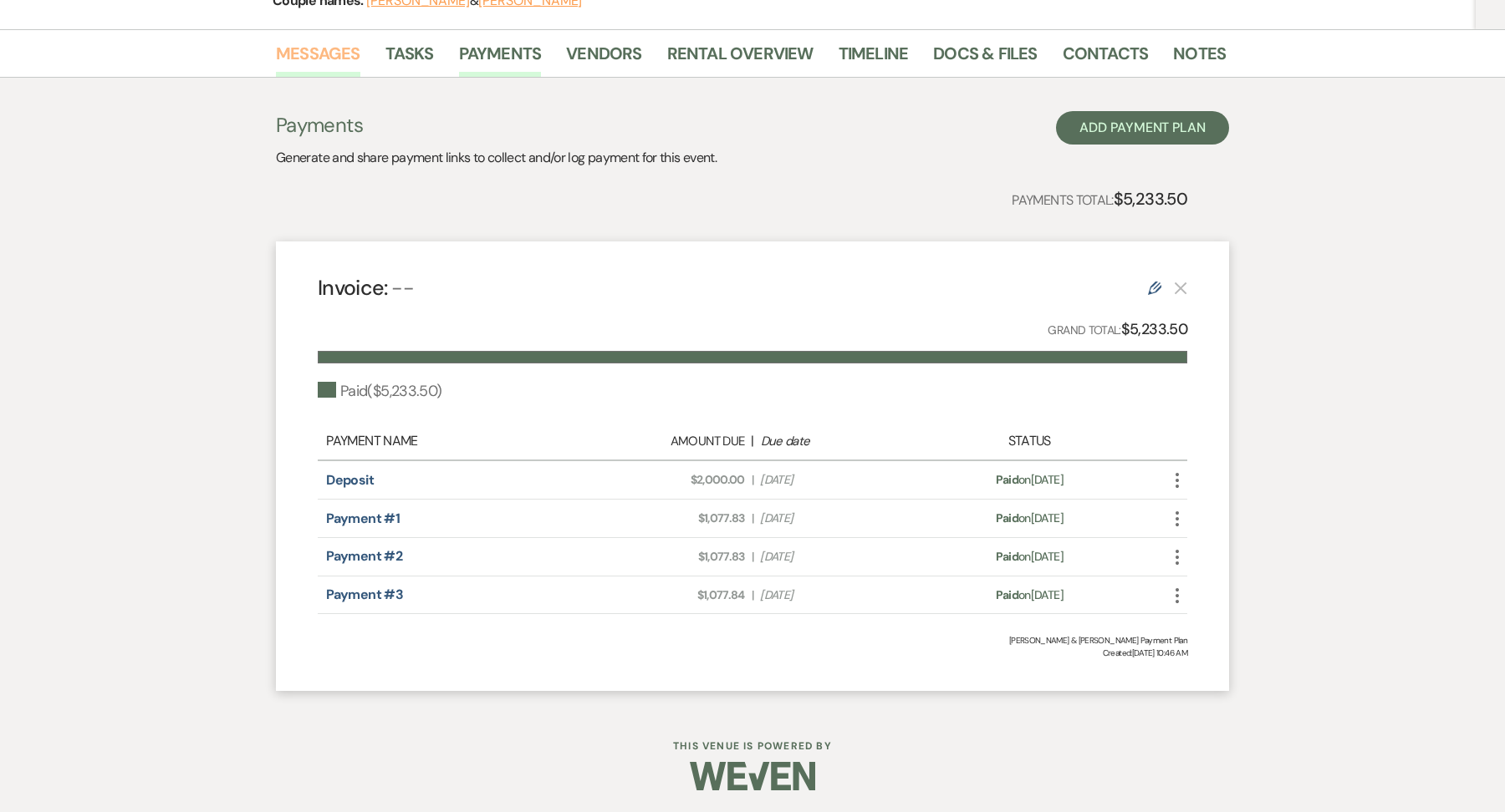
click at [314, 67] on link "Messages" at bounding box center [319, 59] width 85 height 37
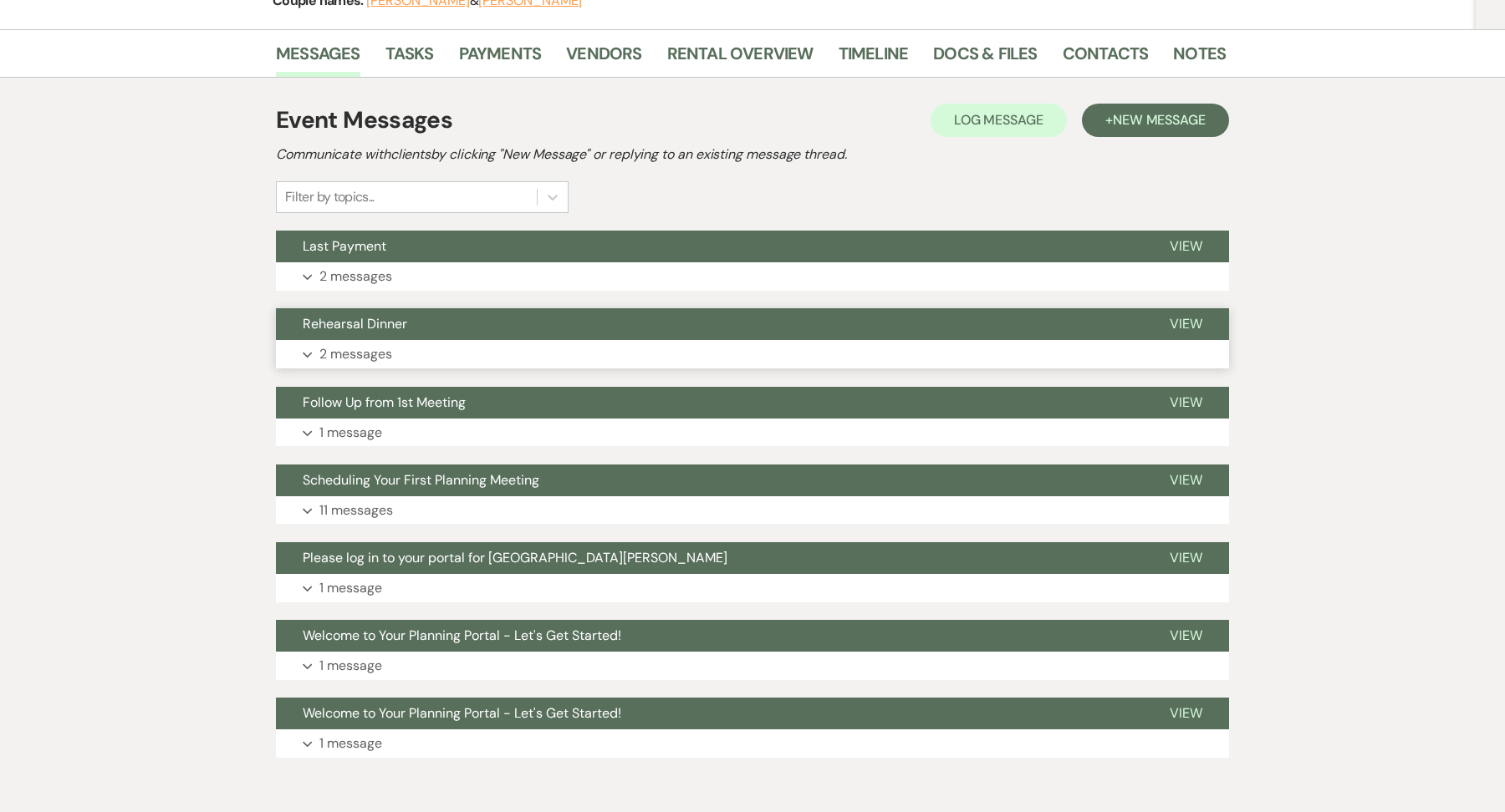
click at [367, 356] on p "2 messages" at bounding box center [356, 354] width 73 height 22
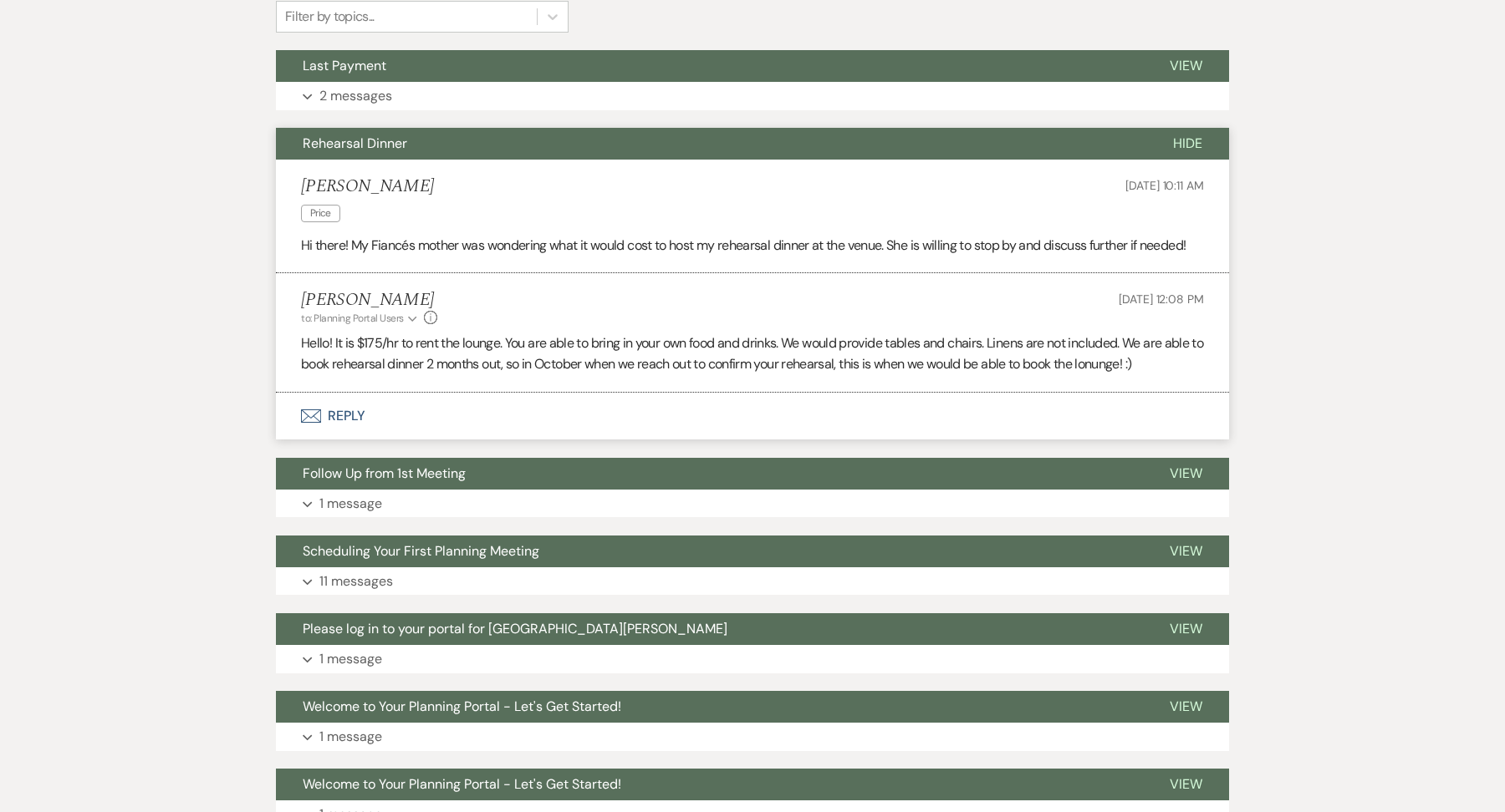
scroll to position [429, 0]
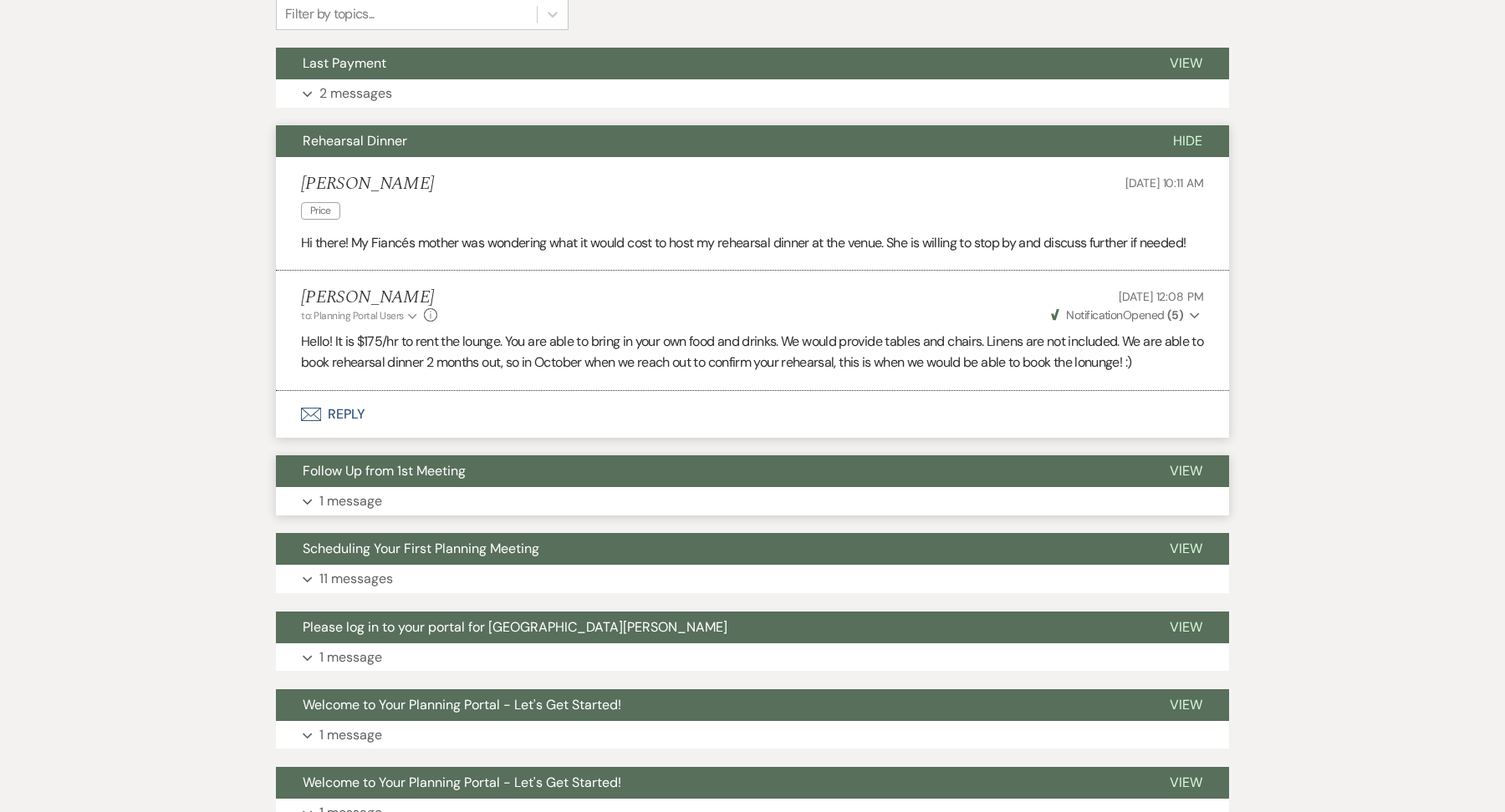
click at [419, 497] on button "Expand 1 message" at bounding box center [752, 501] width 953 height 29
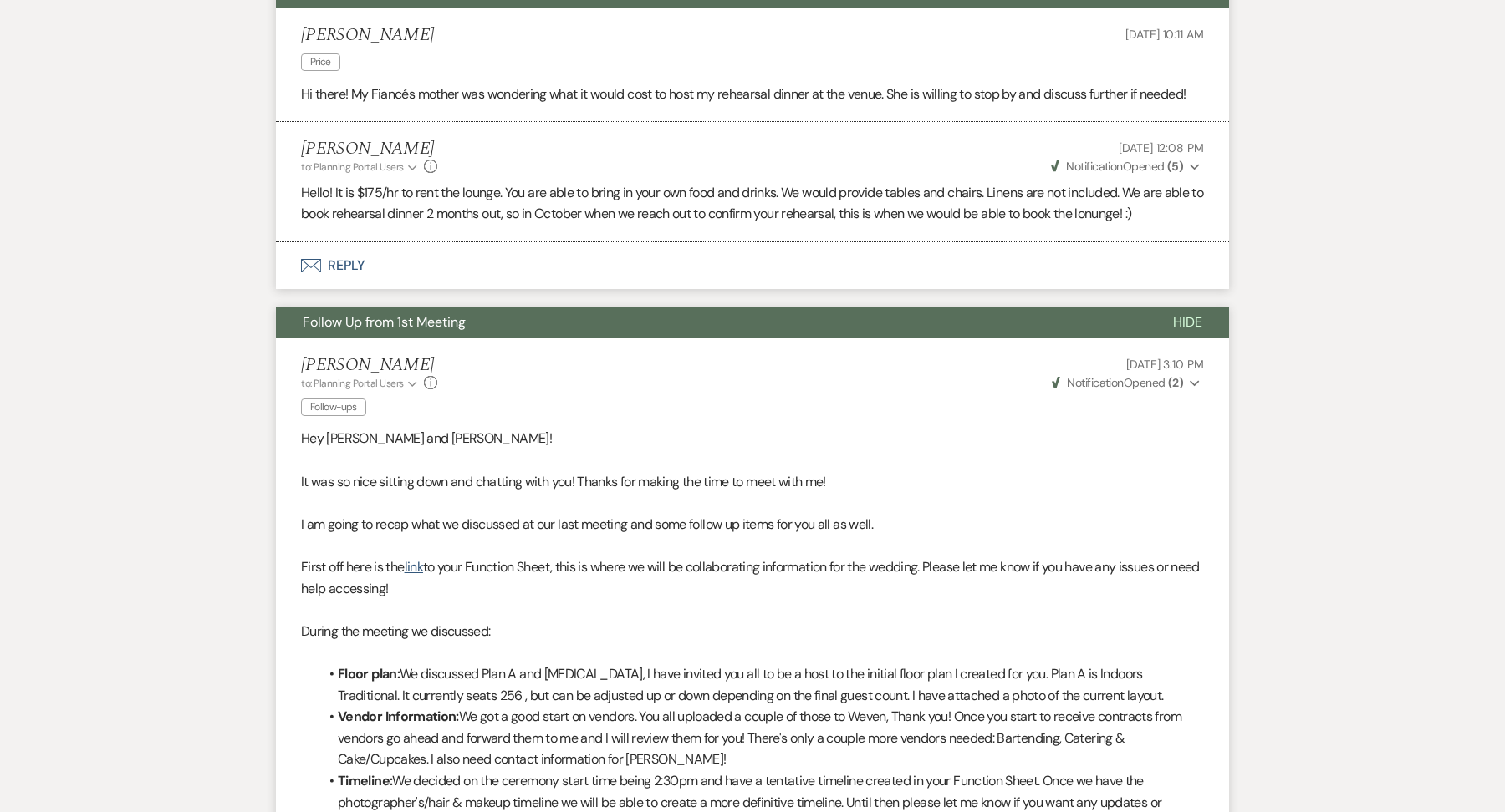
scroll to position [0, 0]
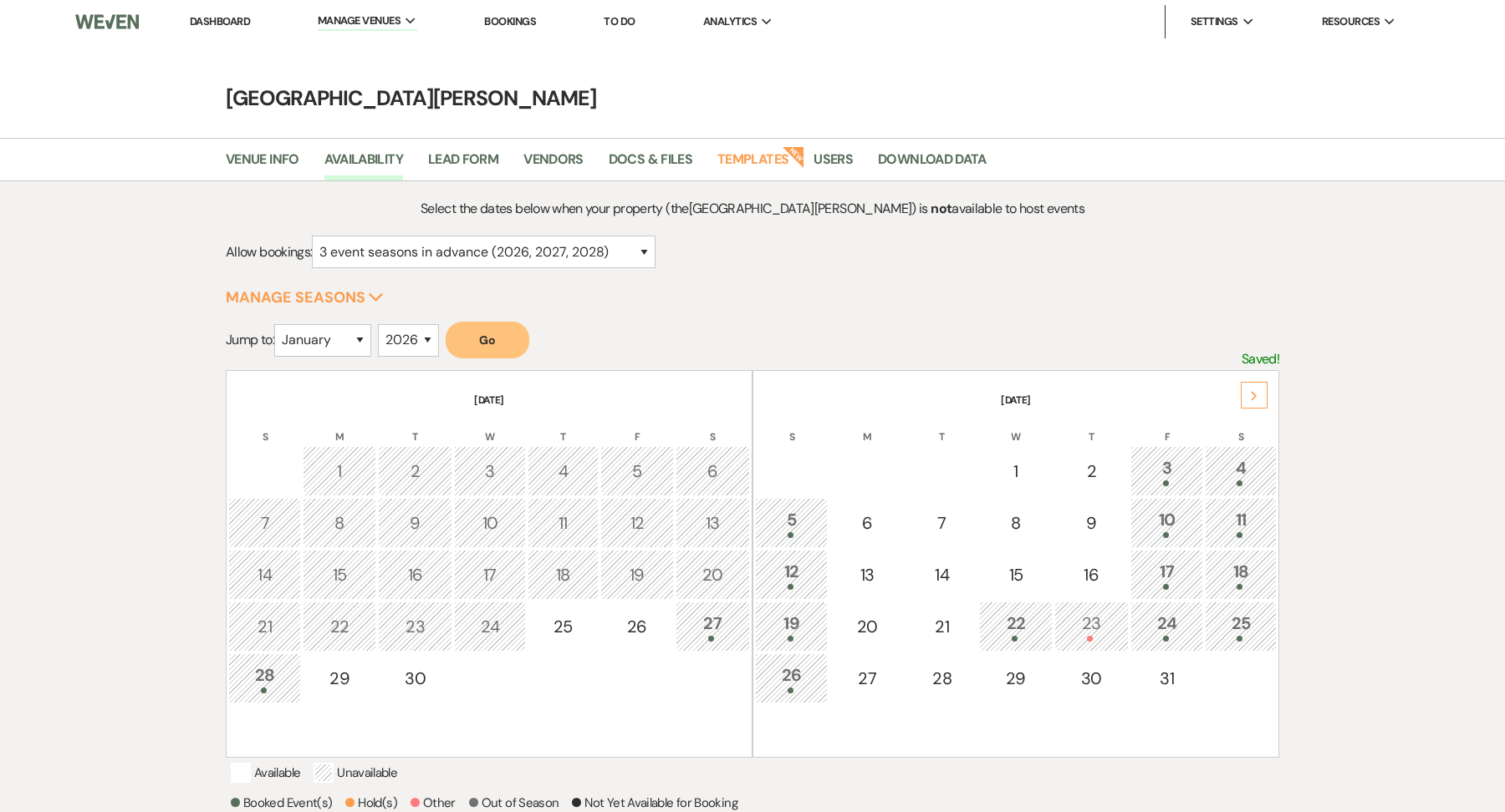
select select "3"
select select "2026"
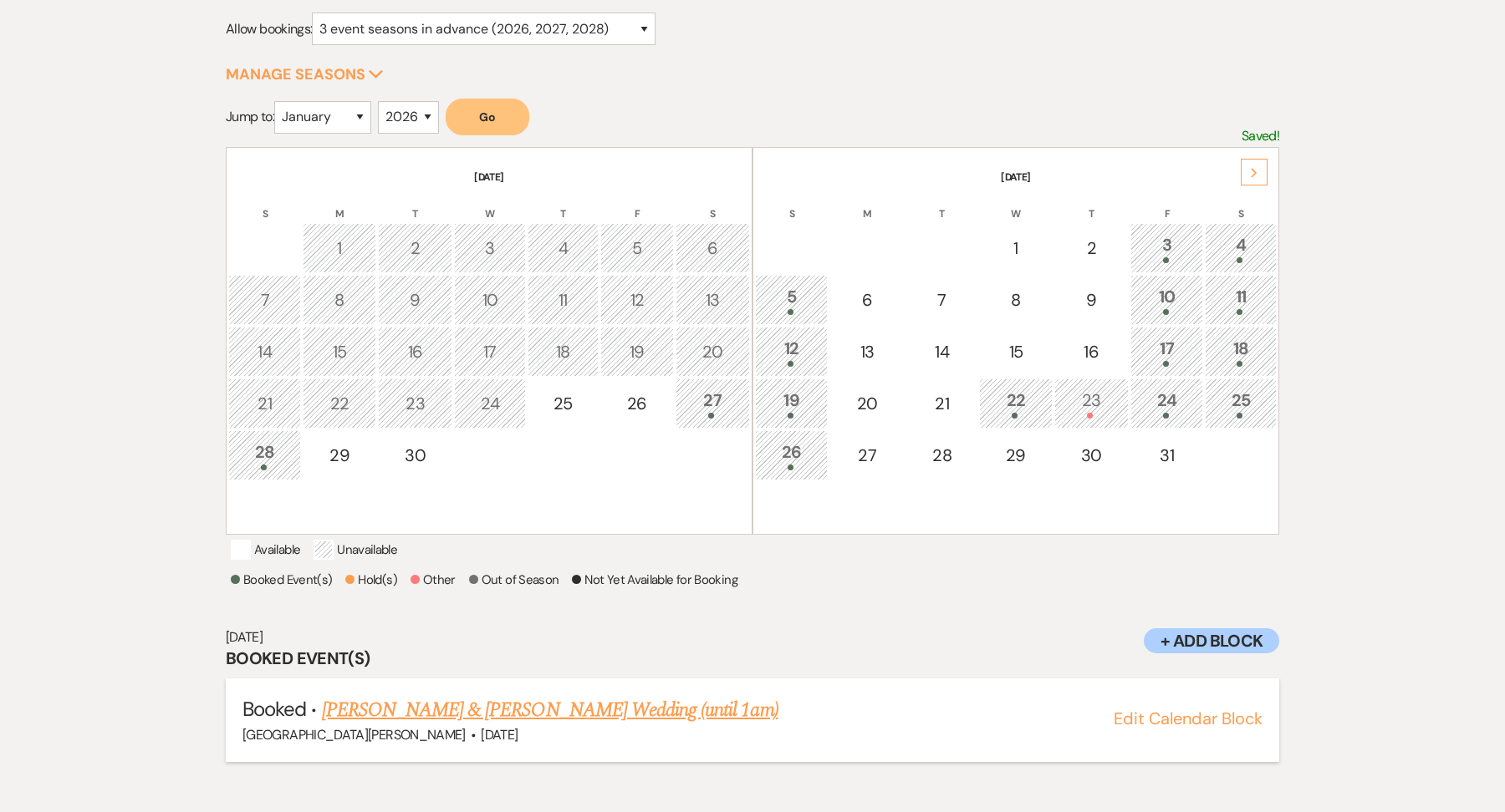
click at [541, 725] on link "[PERSON_NAME] & [PERSON_NAME] Wedding (until 1am)" at bounding box center [549, 710] width 456 height 30
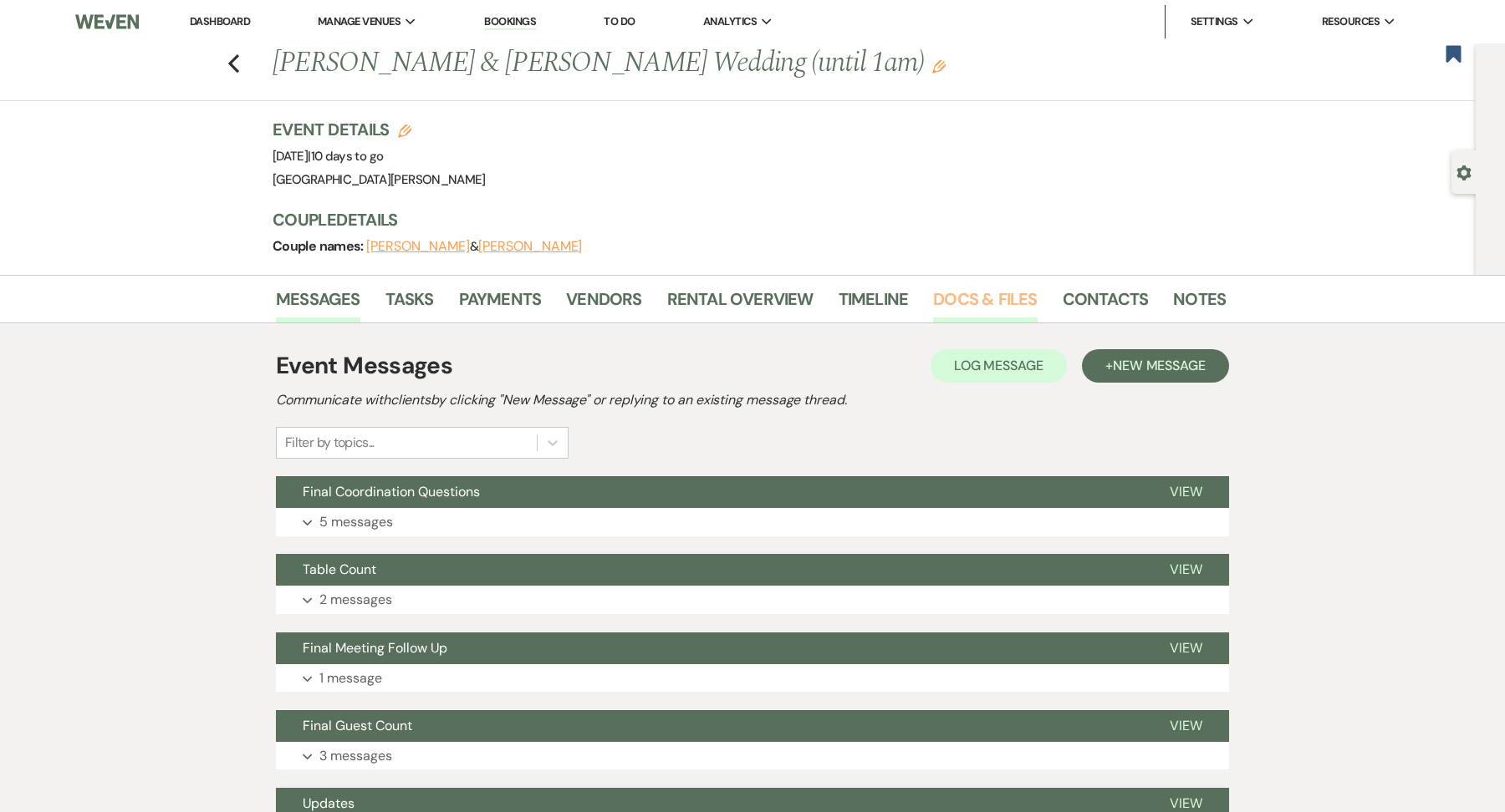
click at [992, 296] on link "Docs & Files" at bounding box center [985, 304] width 104 height 37
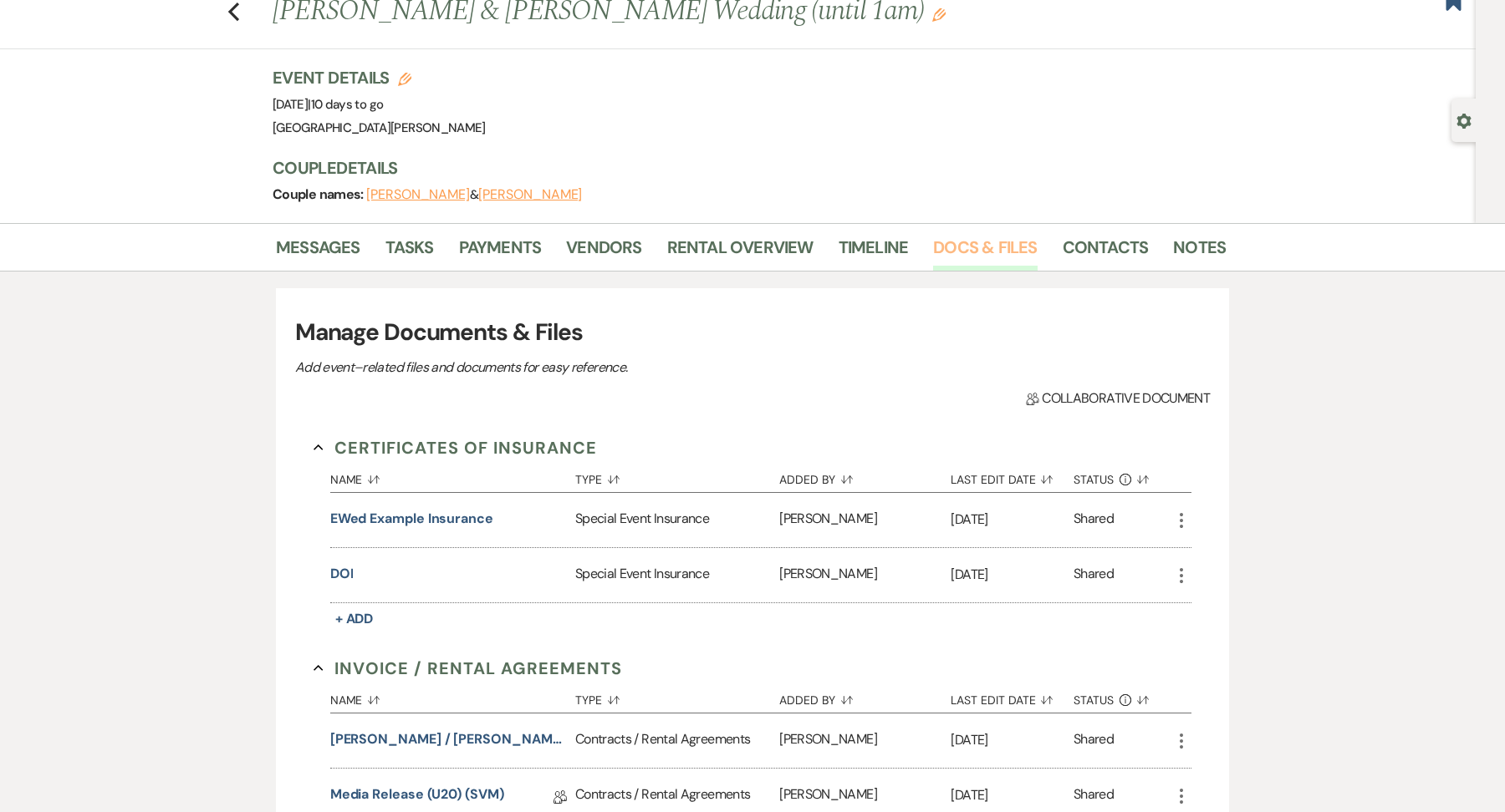
scroll to position [78, 0]
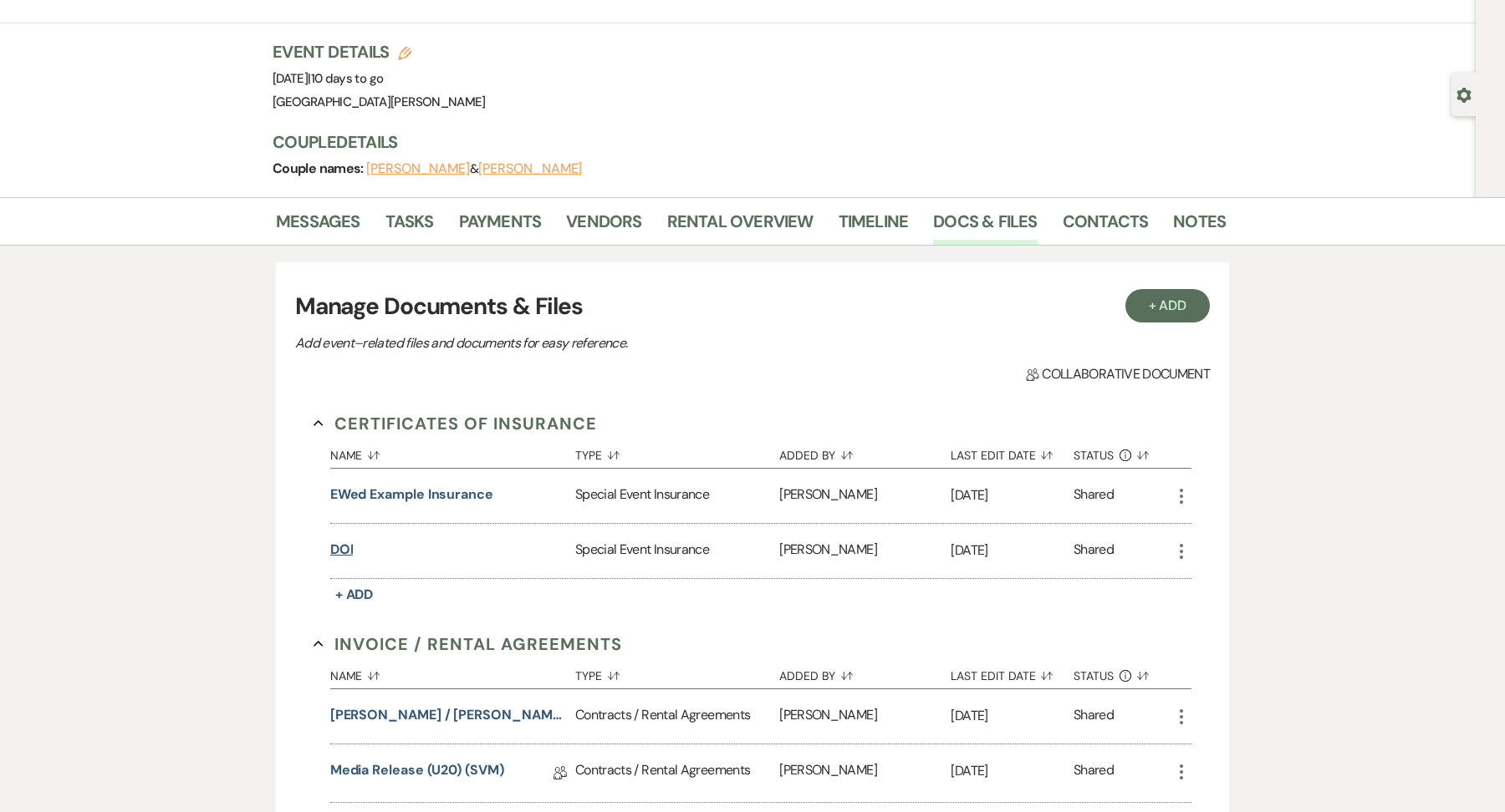
click at [341, 546] on button "DOI" at bounding box center [342, 549] width 23 height 20
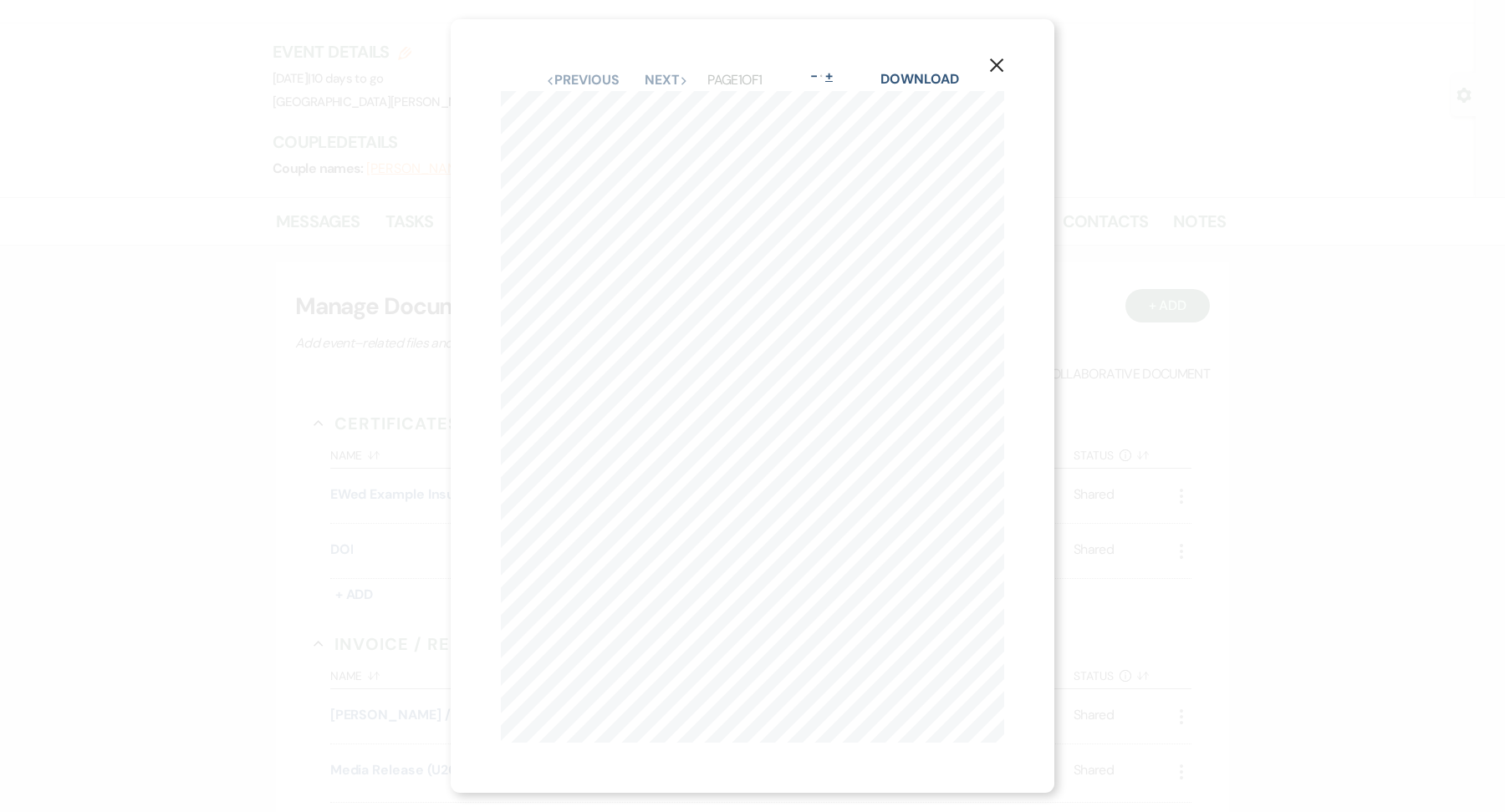
click at [836, 75] on button "+" at bounding box center [829, 76] width 13 height 13
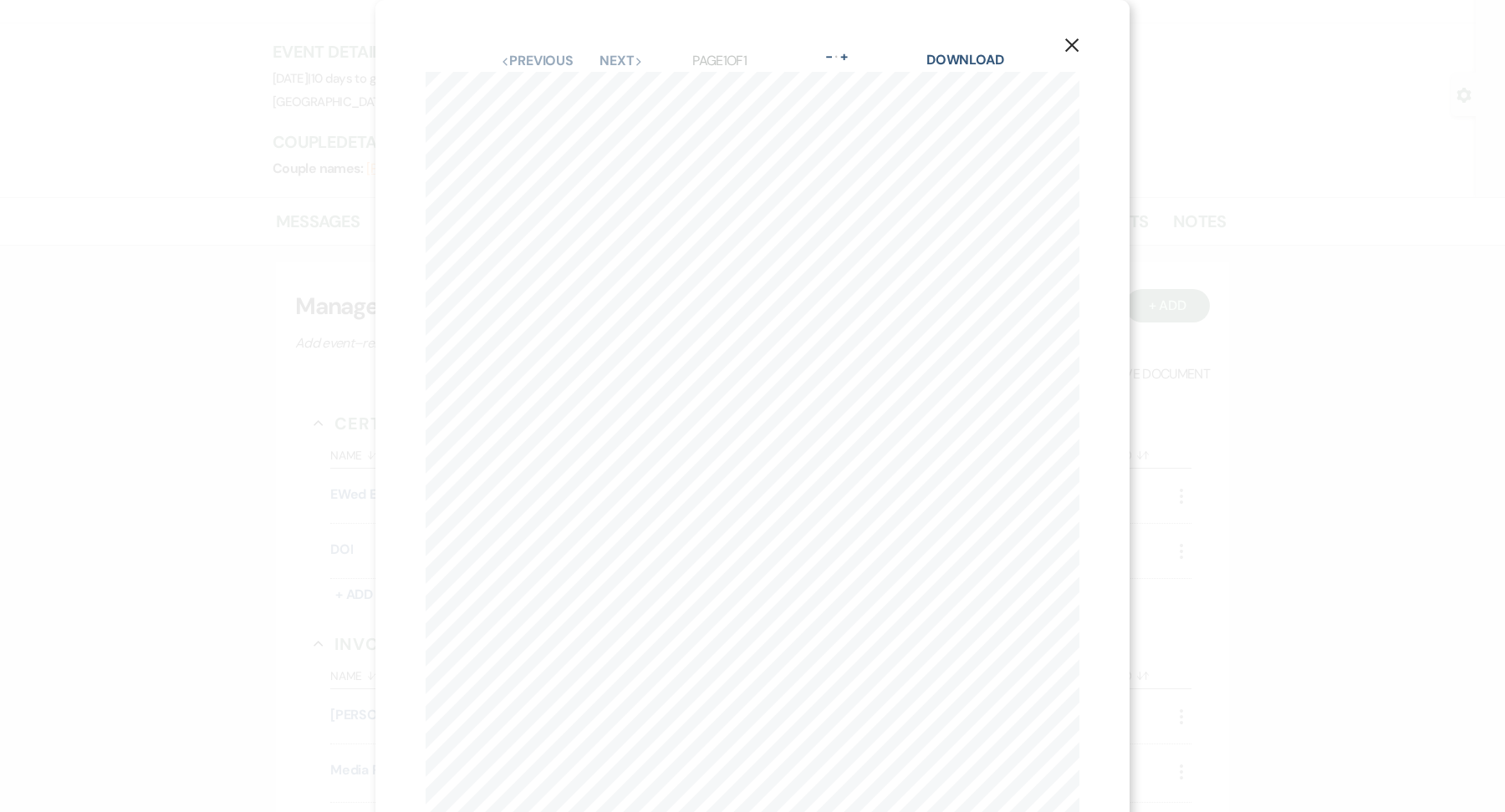
click at [851, 65] on div "- Zoom +" at bounding box center [837, 61] width 29 height 22
click at [851, 62] on button "+" at bounding box center [845, 57] width 13 height 13
click at [856, 54] on button "+" at bounding box center [852, 57] width 13 height 13
click at [839, 59] on button "-" at bounding box center [837, 57] width 13 height 13
click at [839, 60] on button "-" at bounding box center [837, 57] width 13 height 13
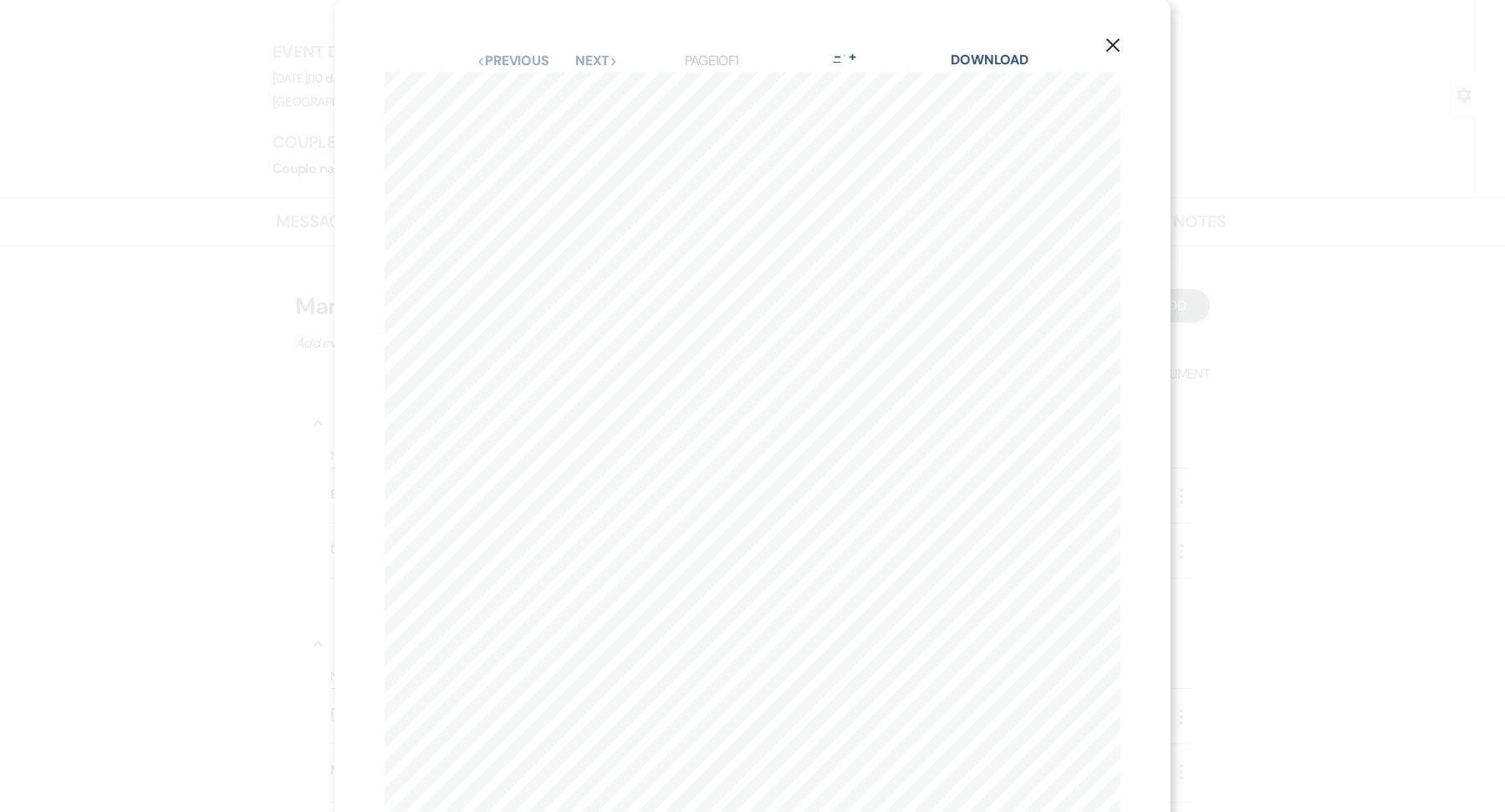
click at [839, 60] on button "-" at bounding box center [837, 57] width 13 height 13
click at [839, 60] on div "X Previous Previous Next Next Page 1 of 1 - Zoom + Download" at bounding box center [752, 406] width 603 height 774
click at [839, 60] on div "X Previous Previous Next Next Page 1 of 1 - Zoom + Download CERTIFICATE OF LIAB…" at bounding box center [752, 406] width 603 height 774
click at [836, 76] on button "+" at bounding box center [829, 76] width 13 height 13
click at [825, 52] on div "Previous Previous Next Next Page 1 of 1 - Zoom + Download" at bounding box center [752, 61] width 654 height 22
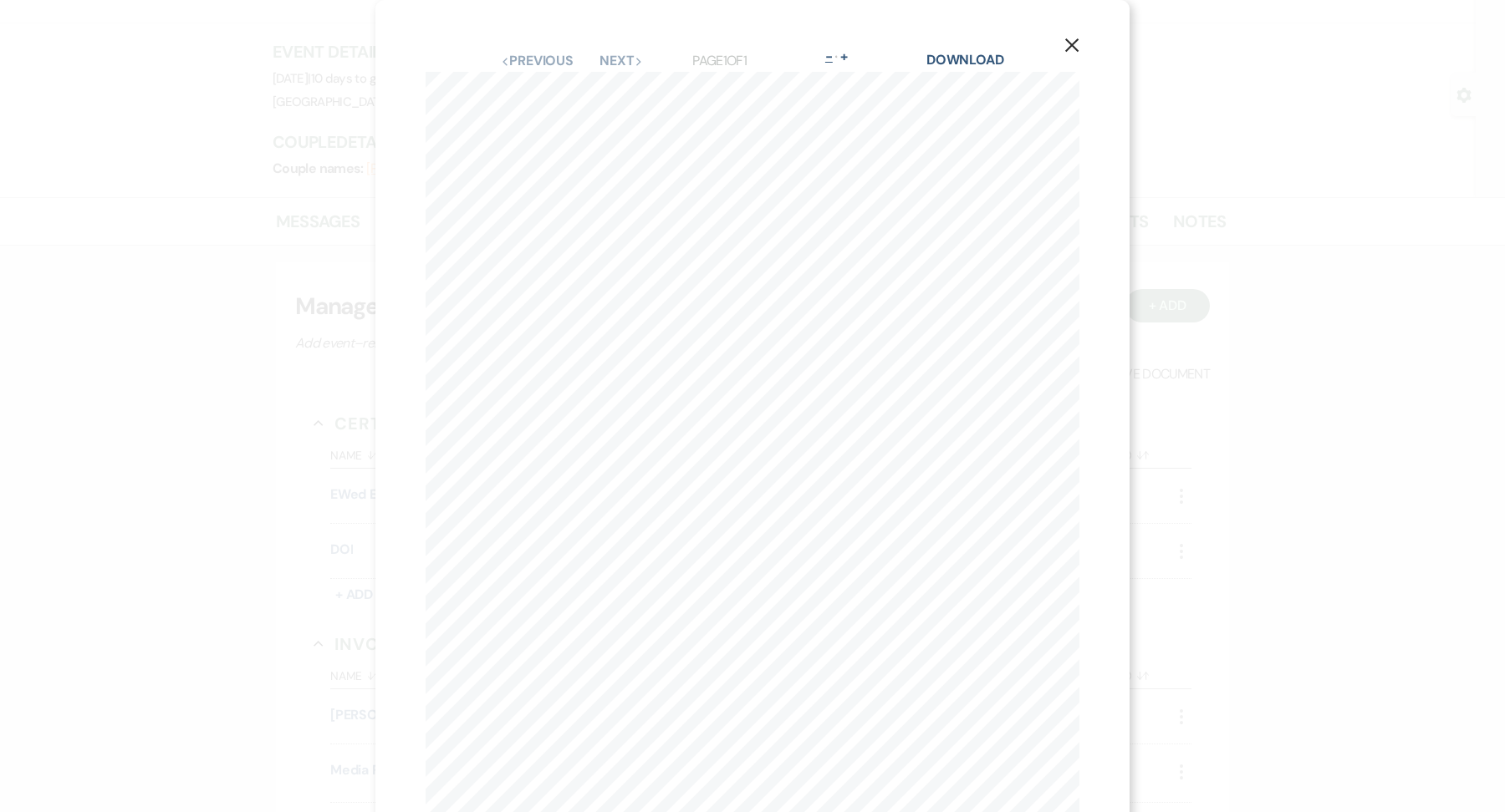
click at [829, 59] on button "-" at bounding box center [829, 57] width 13 height 13
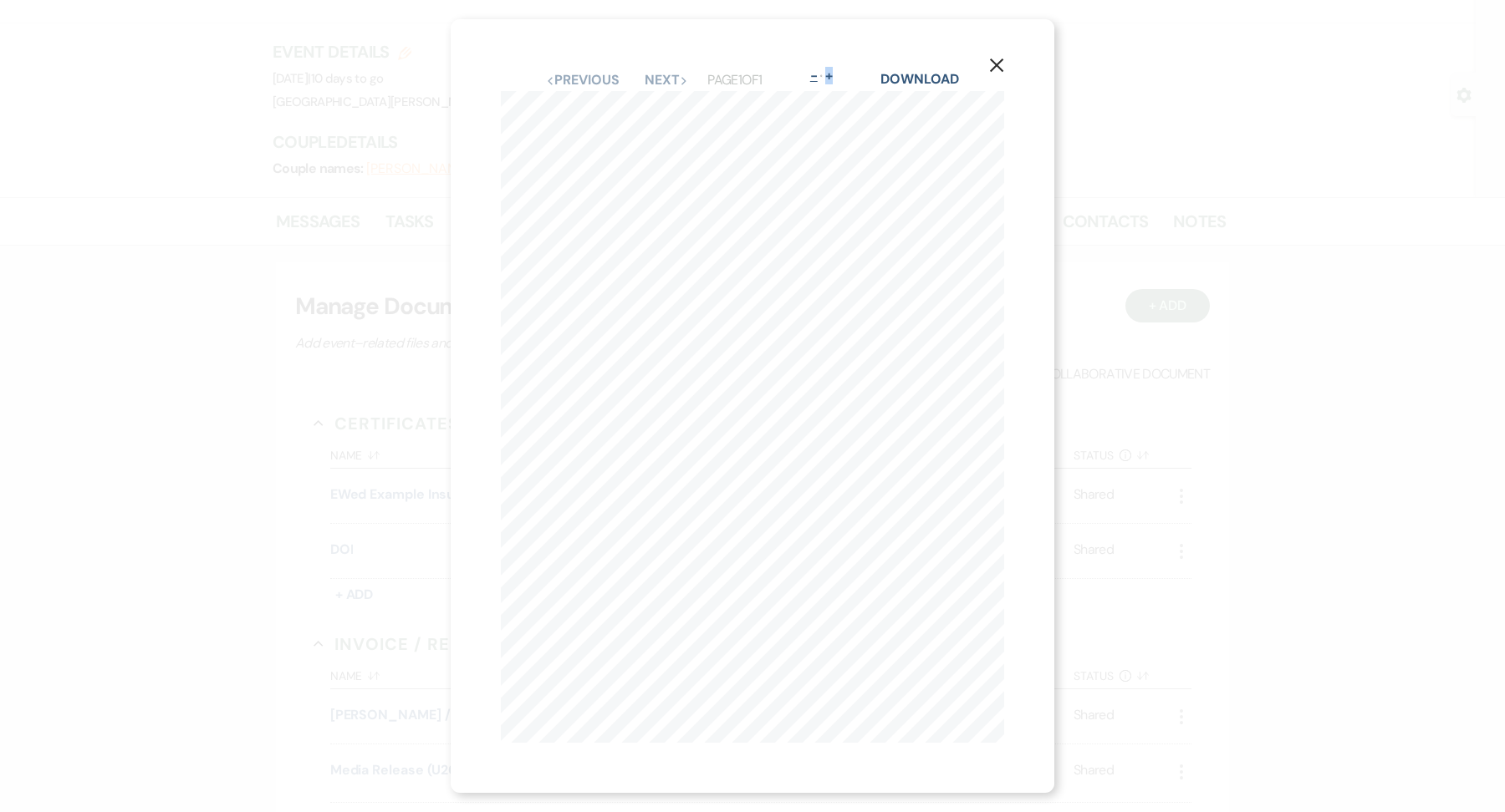
click at [829, 59] on div "X Previous Previous Next Next Page 1 of 1 - Zoom + Download CERTIFICATE OF LIAB…" at bounding box center [752, 406] width 603 height 774
click at [819, 77] on button "-" at bounding box center [813, 76] width 13 height 13
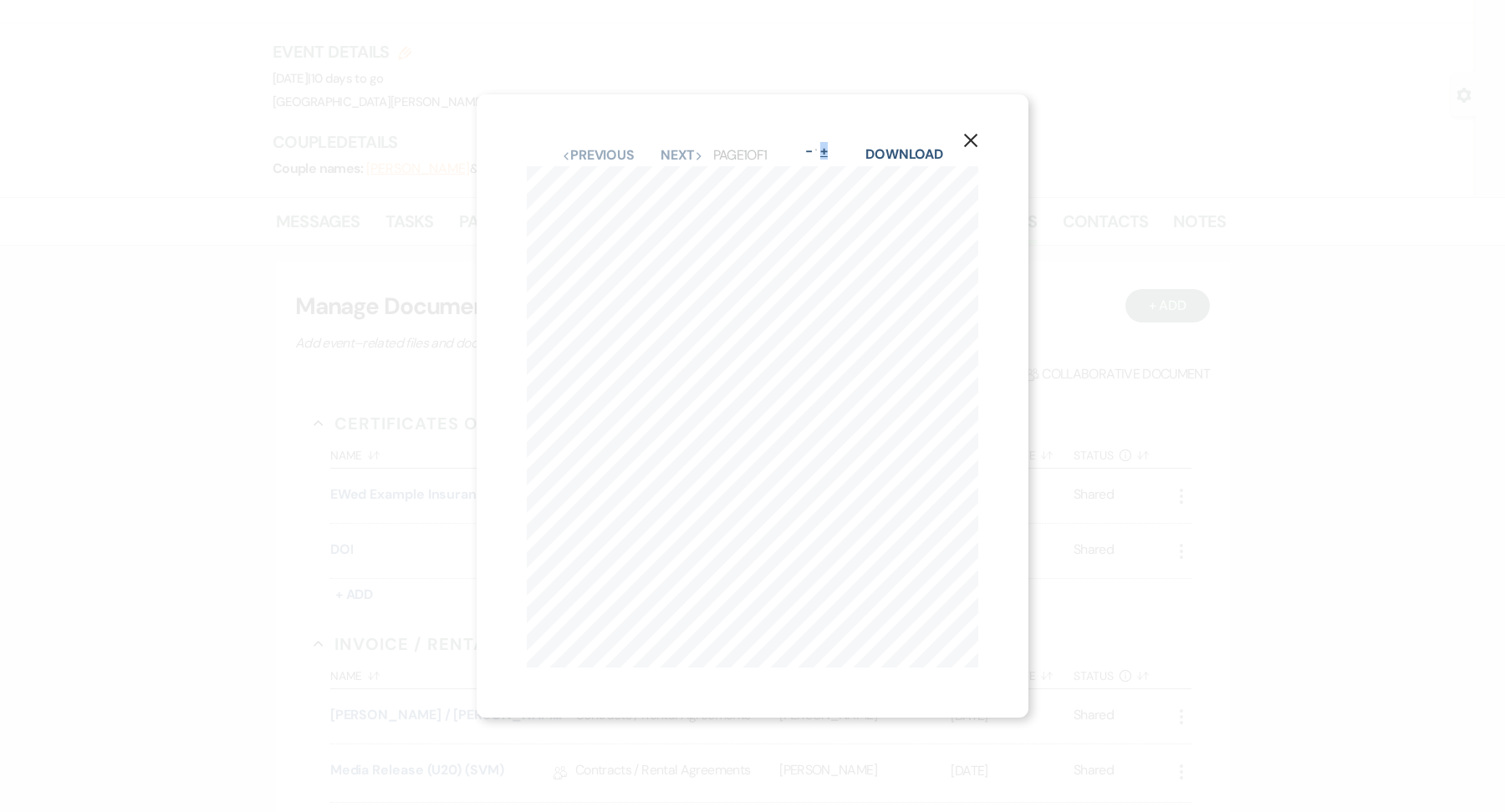
click at [830, 152] on button "+" at bounding box center [824, 151] width 13 height 13
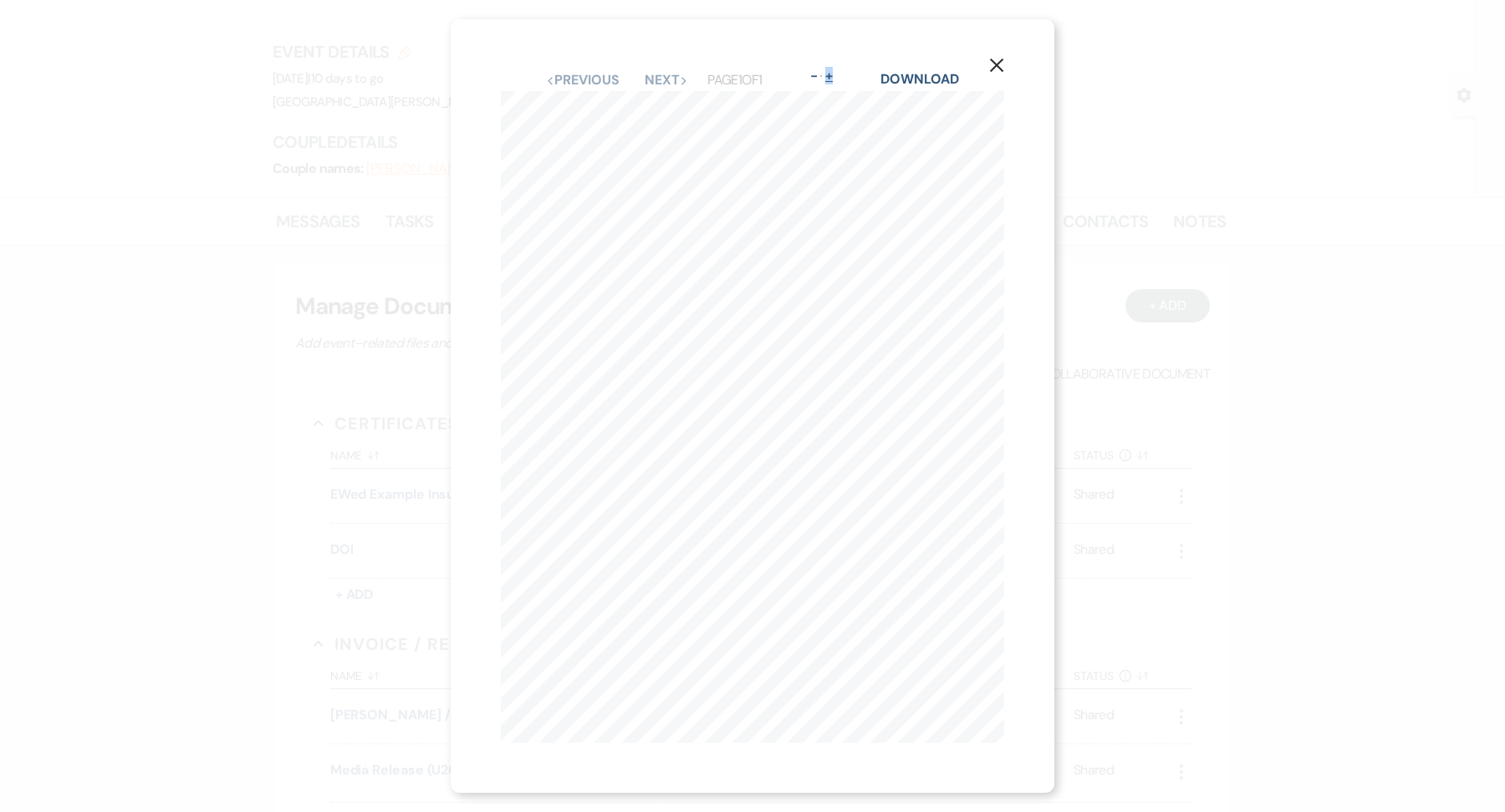
click at [832, 80] on button "+" at bounding box center [829, 76] width 13 height 13
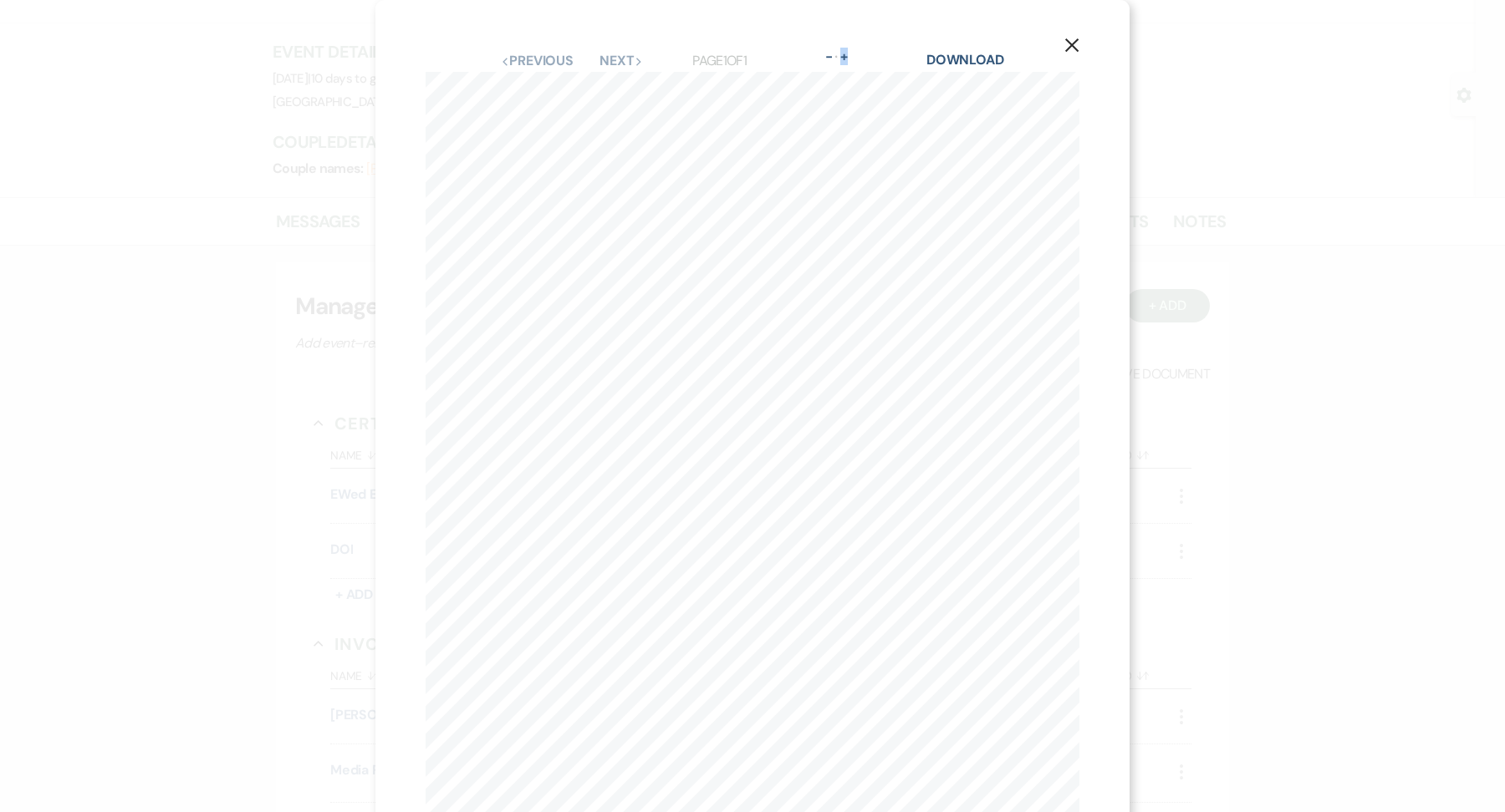
click at [1084, 41] on button "X" at bounding box center [1072, 44] width 25 height 29
